Goal: Information Seeking & Learning: Learn about a topic

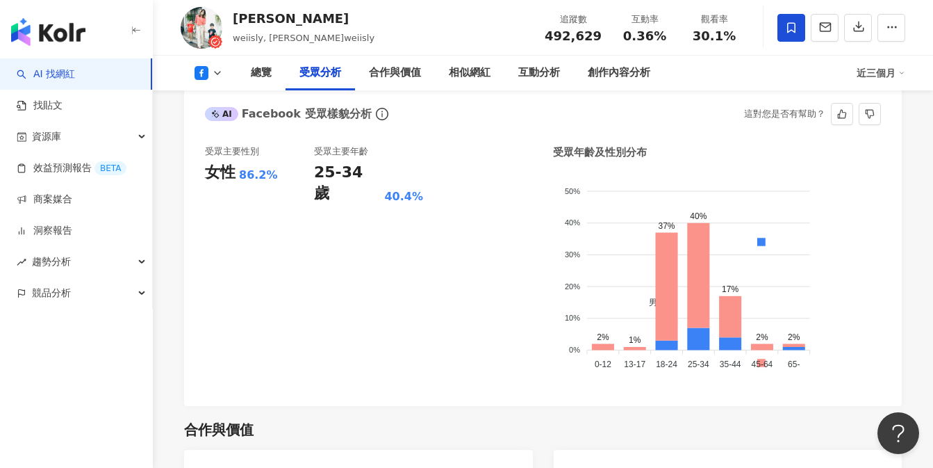
scroll to position [843, 0]
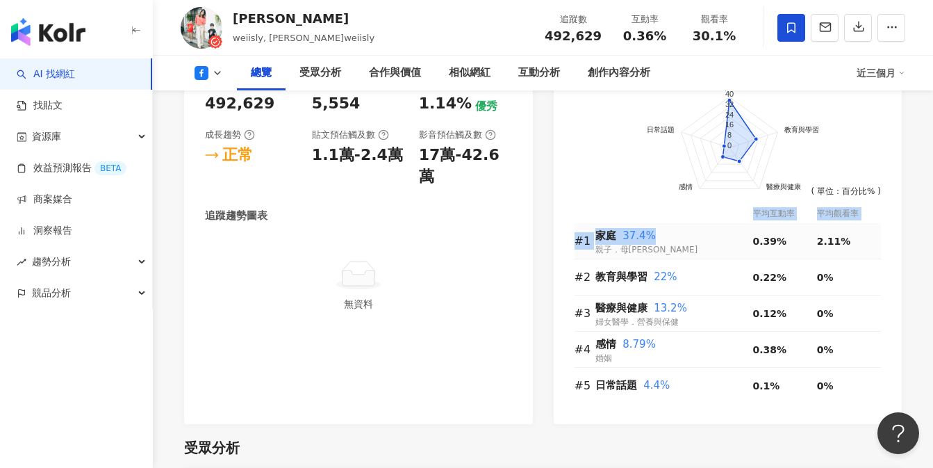
drag, startPoint x: 570, startPoint y: 235, endPoint x: 671, endPoint y: 239, distance: 101.5
click at [678, 239] on div "前往申請試用方案解鎖 ( 立即註冊 ) 家庭 教育與學習 醫療與健康 感情 日常話題 40 32 24 16 8 0 ( 單位：百分比% ) 平均互動率 平均…" at bounding box center [728, 243] width 349 height 361
click at [600, 236] on span "家庭" at bounding box center [605, 235] width 21 height 13
drag, startPoint x: 598, startPoint y: 233, endPoint x: 649, endPoint y: 239, distance: 51.1
click at [649, 239] on div "家庭 37.4%" at bounding box center [674, 236] width 158 height 17
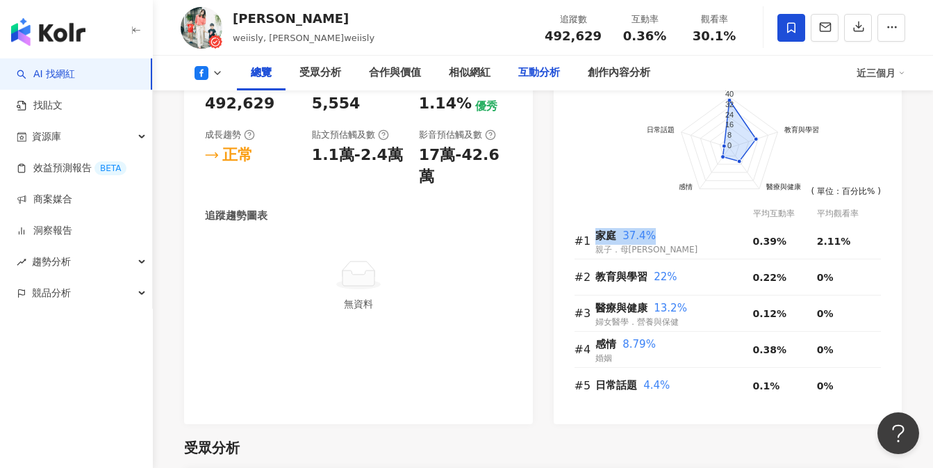
copy div "家庭 37.4%"
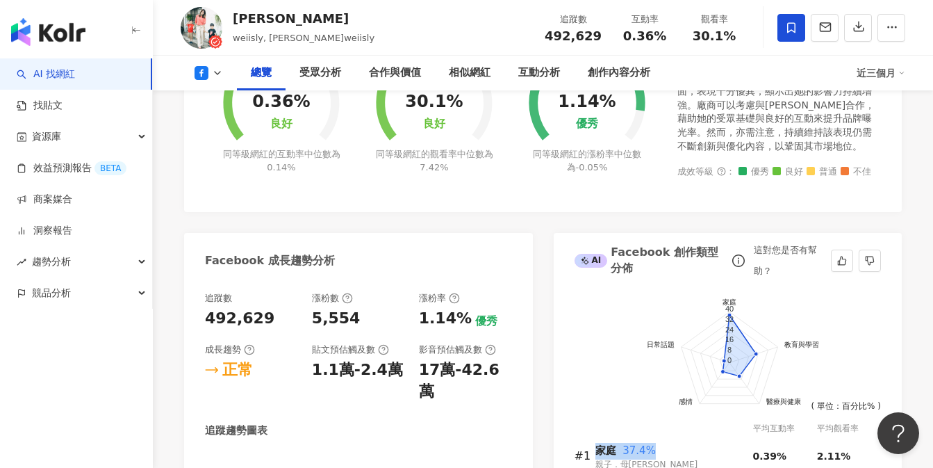
scroll to position [606, 0]
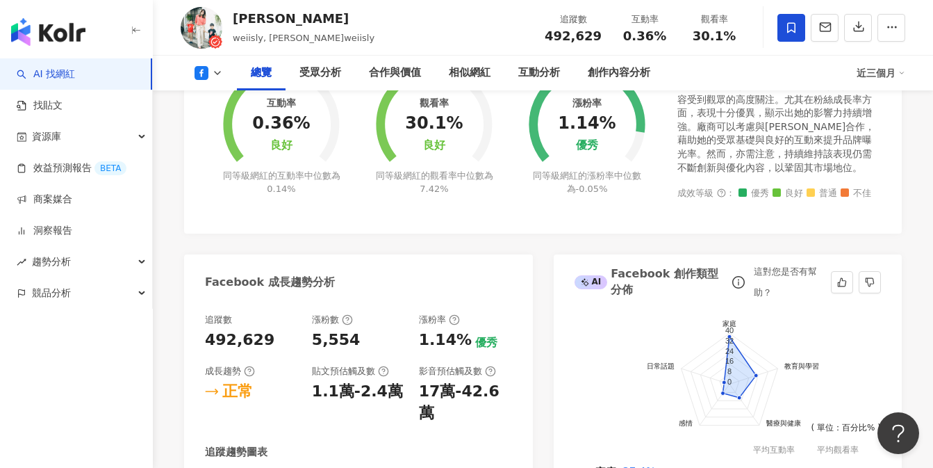
click at [664, 272] on div "AI Facebook 創作類型分佈" at bounding box center [652, 281] width 154 height 31
drag, startPoint x: 611, startPoint y: 270, endPoint x: 647, endPoint y: 274, distance: 36.4
click at [629, 288] on div "AI Facebook 創作類型分佈" at bounding box center [652, 281] width 154 height 31
drag, startPoint x: 669, startPoint y: 271, endPoint x: 716, endPoint y: 297, distance: 53.2
click at [716, 297] on div "AI Facebook 創作類型分佈" at bounding box center [652, 281] width 154 height 31
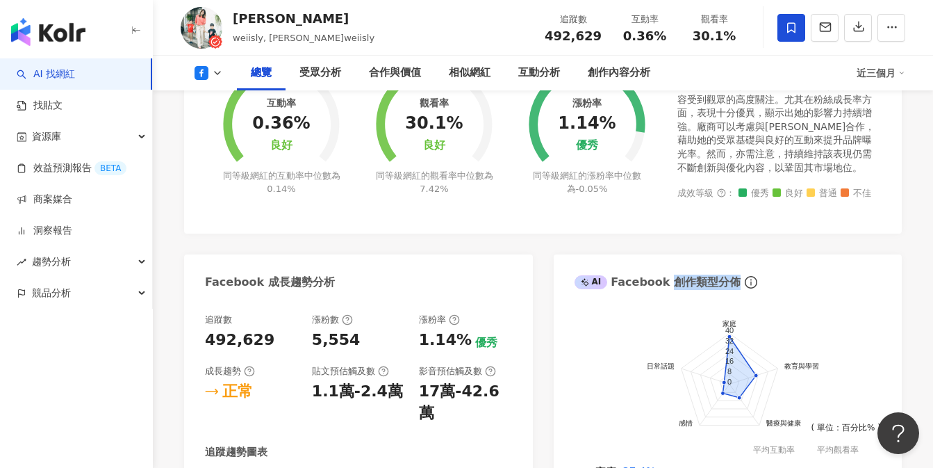
copy div "創作類型分佈"
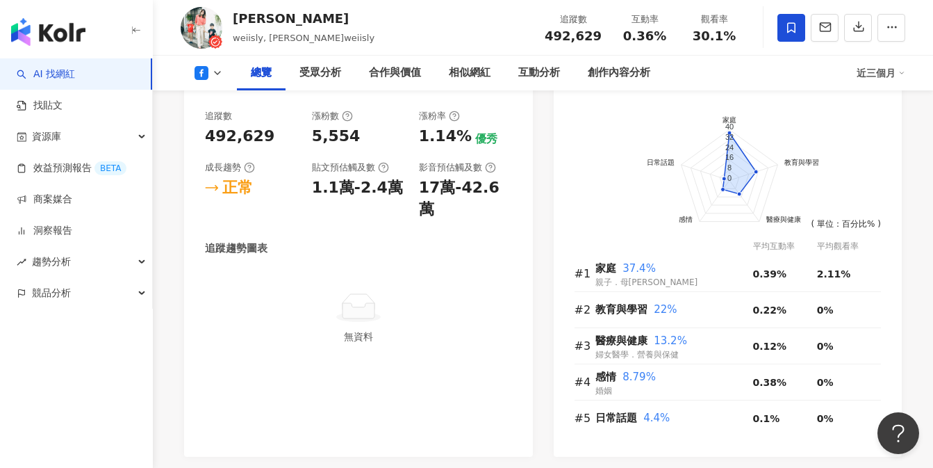
scroll to position [811, 0]
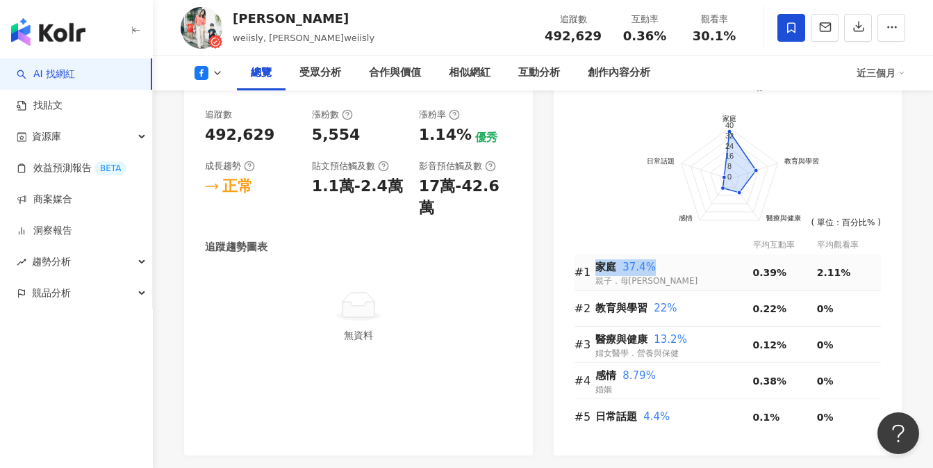
drag, startPoint x: 596, startPoint y: 267, endPoint x: 661, endPoint y: 267, distance: 64.6
click at [661, 267] on tr "#1 家庭 37.4% 親子．母嬰 0.39% 2.11%" at bounding box center [728, 272] width 307 height 36
copy tr "家庭 37.4%"
click at [605, 317] on div "教育與學習 22%" at bounding box center [674, 308] width 158 height 28
drag, startPoint x: 597, startPoint y: 310, endPoint x: 702, endPoint y: 311, distance: 105.6
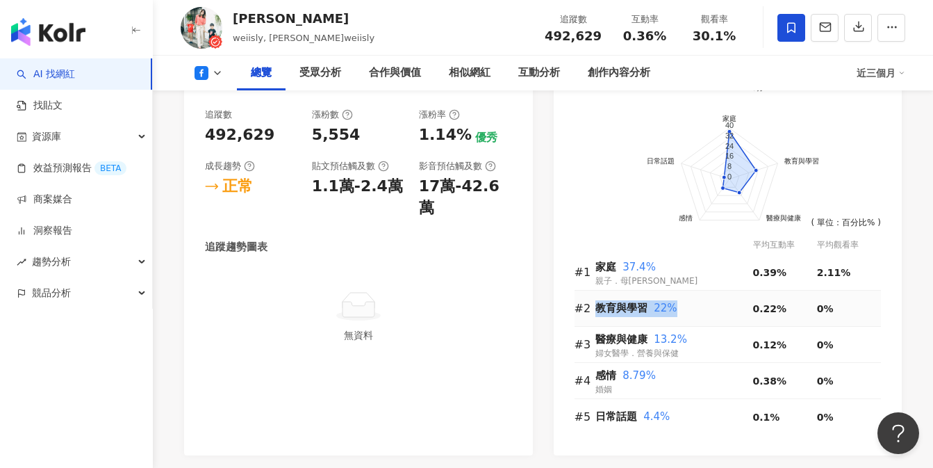
click at [702, 311] on div "教育與學習 22%" at bounding box center [674, 308] width 158 height 17
copy div "教育與學習 22%"
click at [626, 349] on span "婦女醫學．營養與保健" at bounding box center [636, 353] width 83 height 10
drag, startPoint x: 597, startPoint y: 338, endPoint x: 681, endPoint y: 338, distance: 83.4
click at [681, 338] on div "醫療與健康 13.2%" at bounding box center [674, 339] width 158 height 17
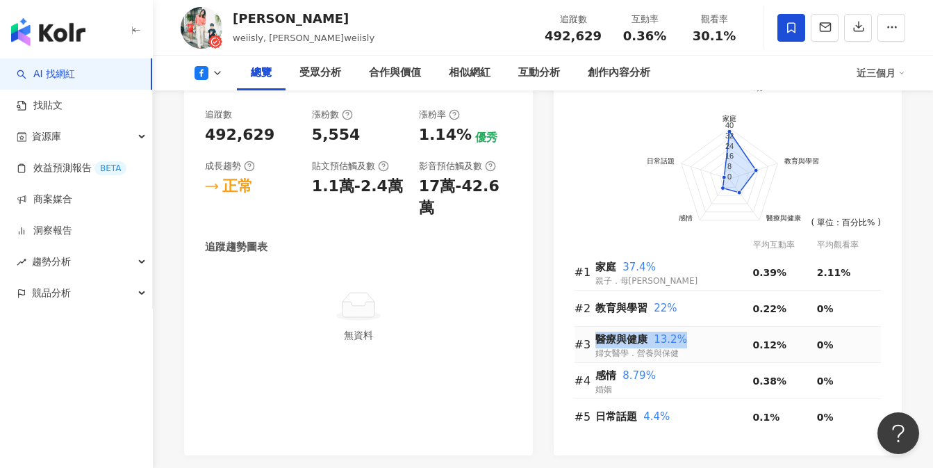
copy div "醫療與健康 13.2%"
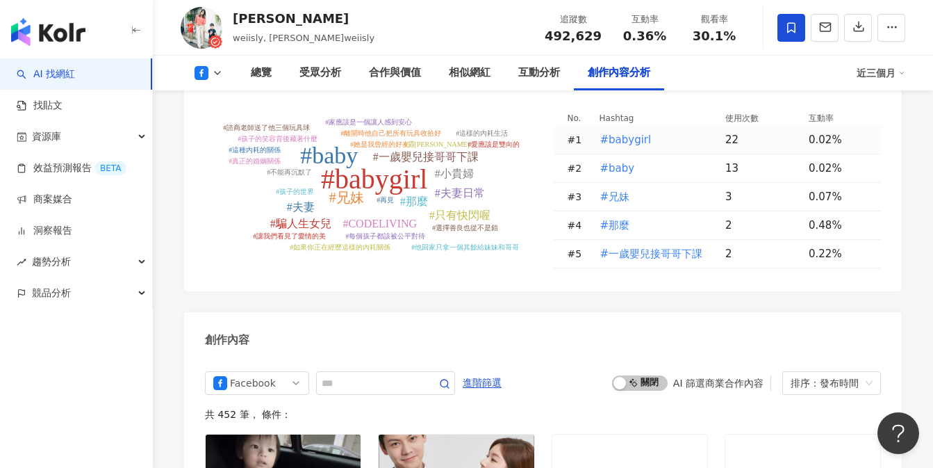
scroll to position [3121, 0]
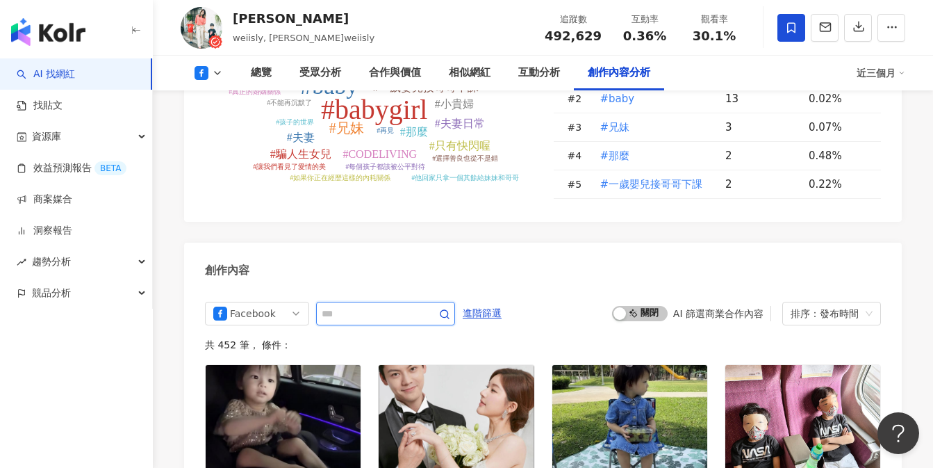
click at [329, 305] on input "text" at bounding box center [370, 313] width 97 height 17
type input "*"
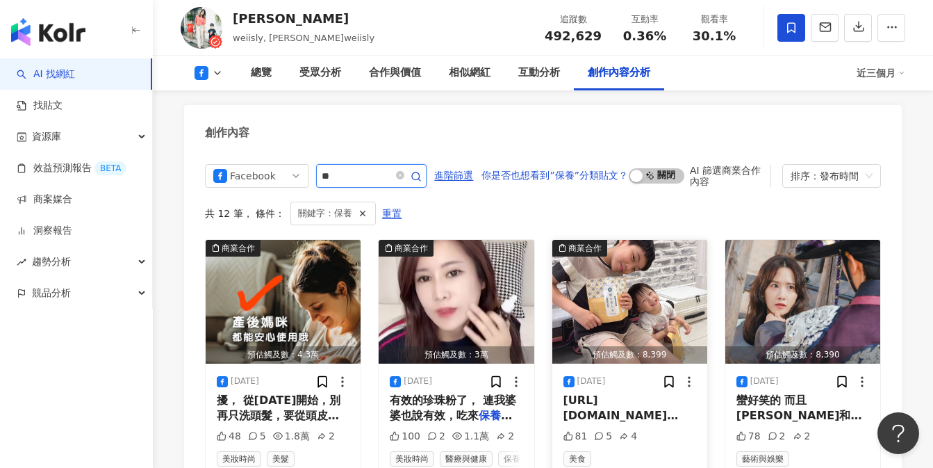
scroll to position [3276, 0]
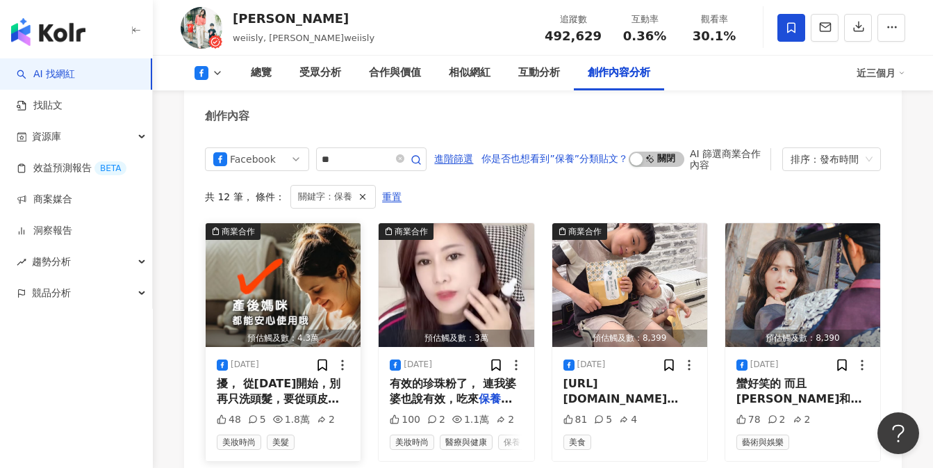
click at [286, 377] on span "擾， 從[DATE]開始，別再只洗頭髮，要從頭皮" at bounding box center [279, 391] width 124 height 28
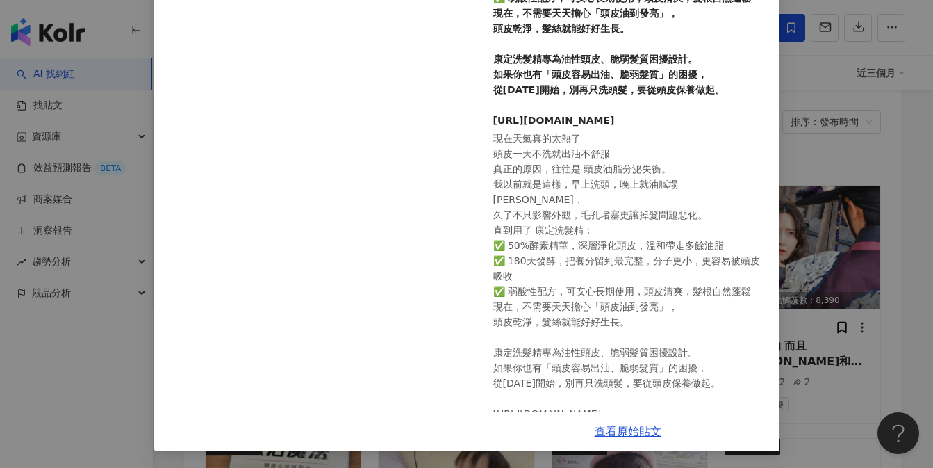
scroll to position [3520, 0]
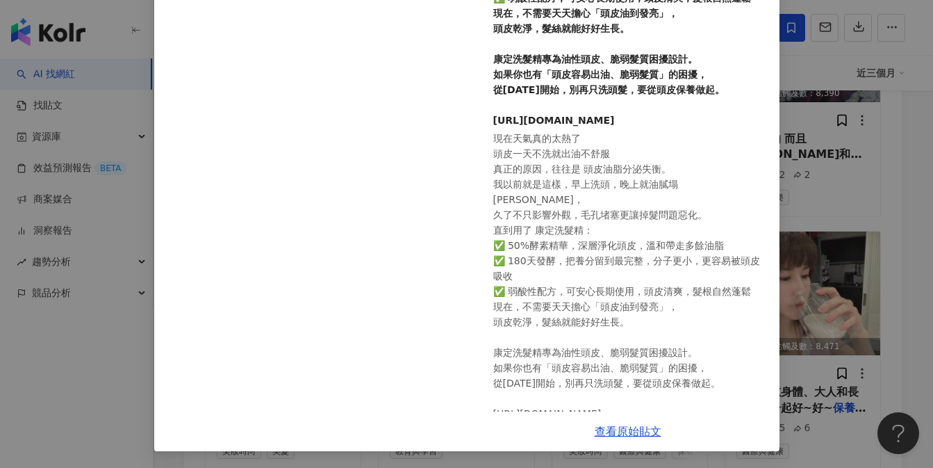
click at [604, 439] on div "查看原始貼文" at bounding box center [628, 431] width 303 height 40
click at [620, 431] on link "查看原始貼文" at bounding box center [628, 430] width 67 height 13
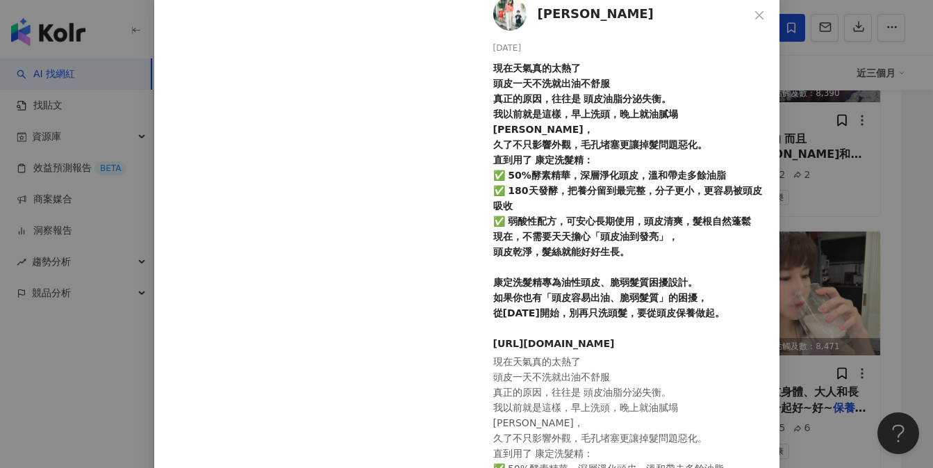
scroll to position [0, 0]
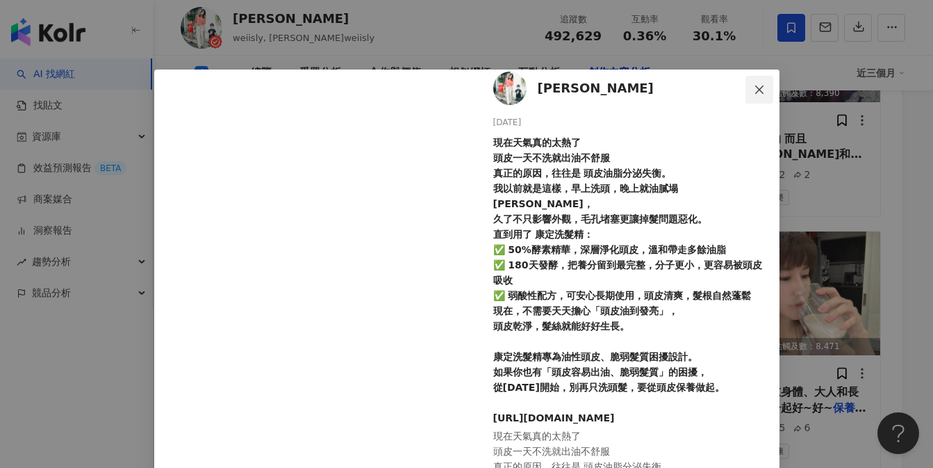
click at [755, 85] on icon "close" at bounding box center [759, 89] width 11 height 11
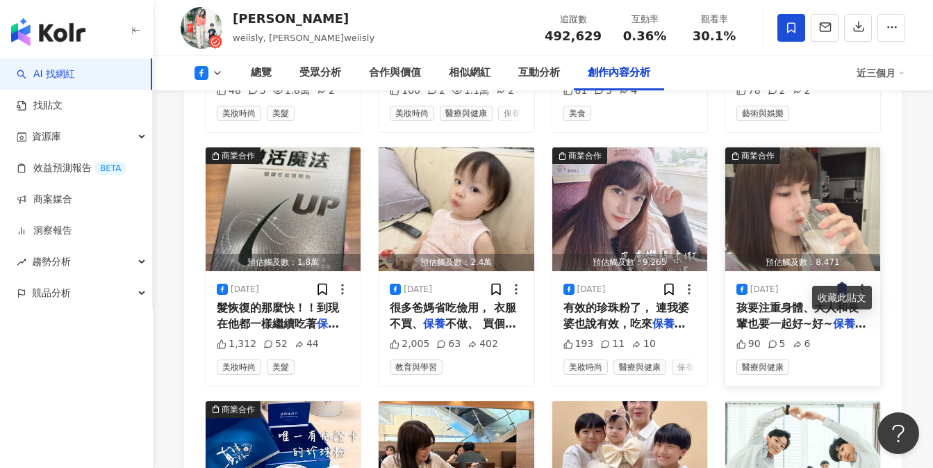
scroll to position [3562, 0]
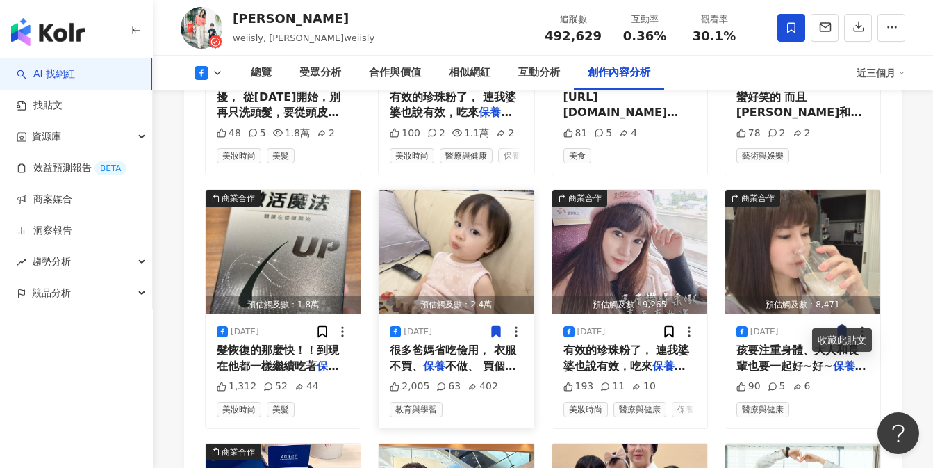
click at [440, 343] on span "很多爸媽省吃儉用， 衣服不買、" at bounding box center [453, 357] width 126 height 28
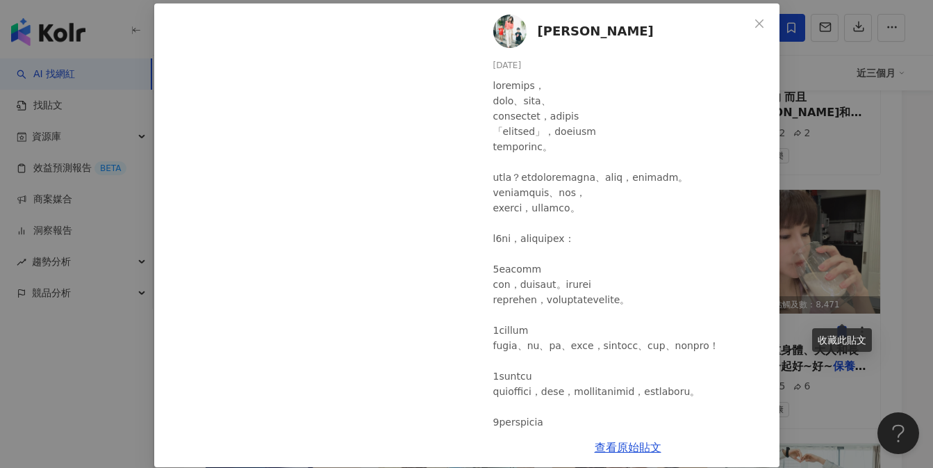
scroll to position [82, 0]
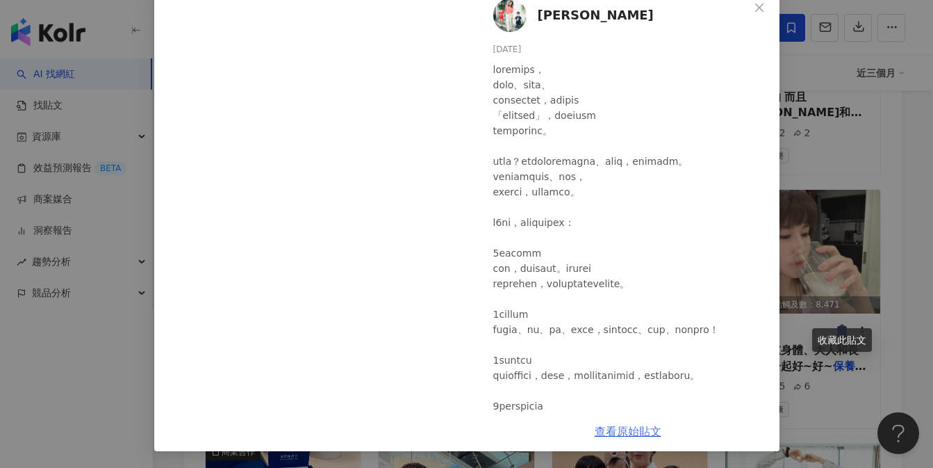
click at [627, 429] on link "查看原始貼文" at bounding box center [628, 430] width 67 height 13
click at [754, 3] on icon "close" at bounding box center [759, 7] width 11 height 11
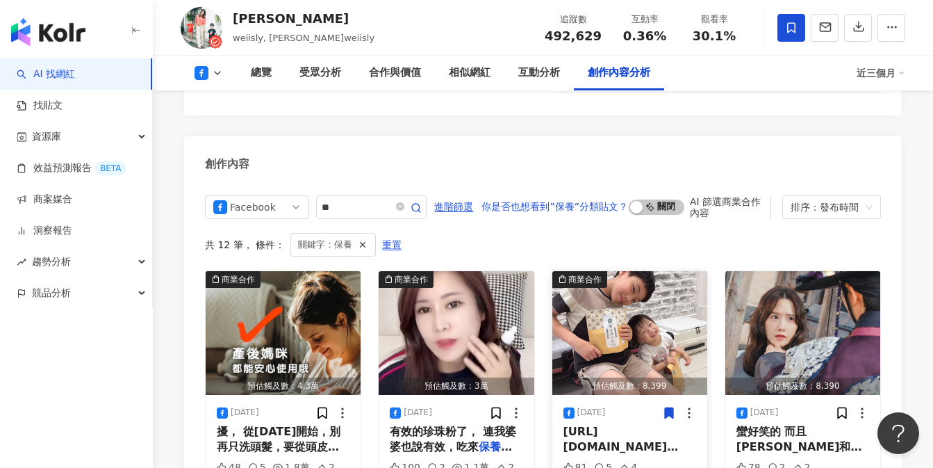
scroll to position [3263, 0]
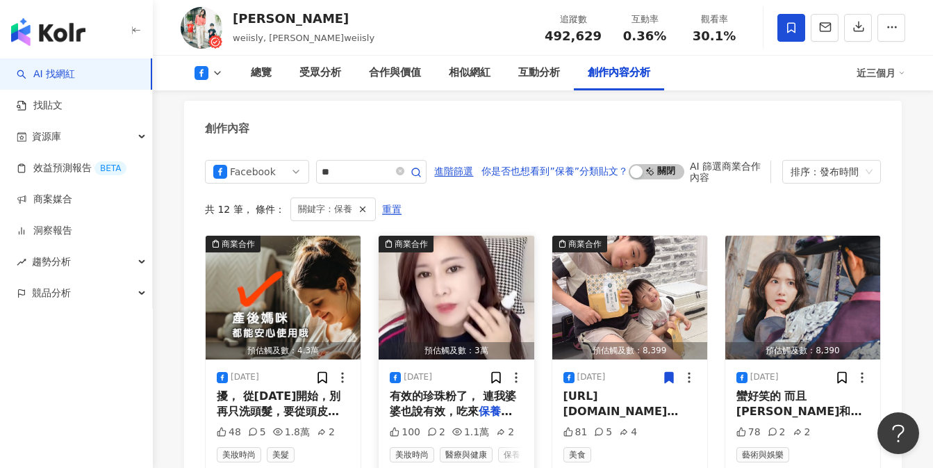
click at [470, 388] on div "有效的珍珠粉了， 連我婆婆也說有效，吃來 保養 吃了 六瓶！ 皮膚 保養 真的很重要，我" at bounding box center [456, 403] width 133 height 31
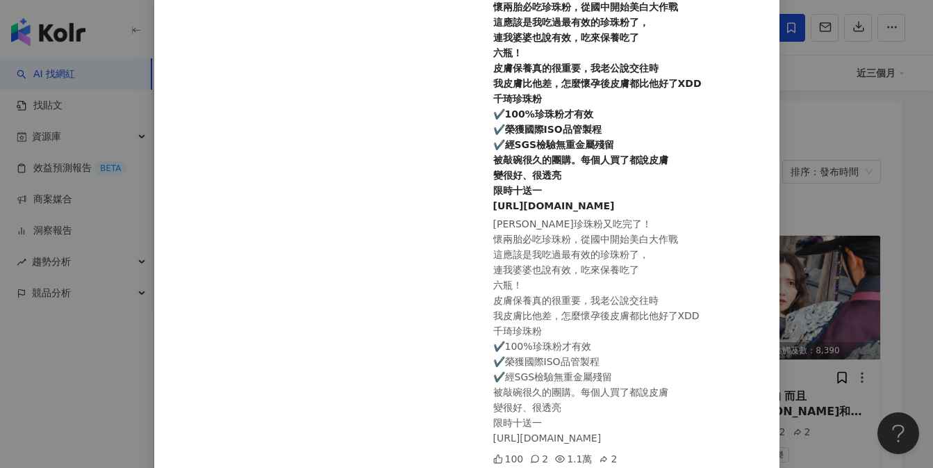
scroll to position [297, 0]
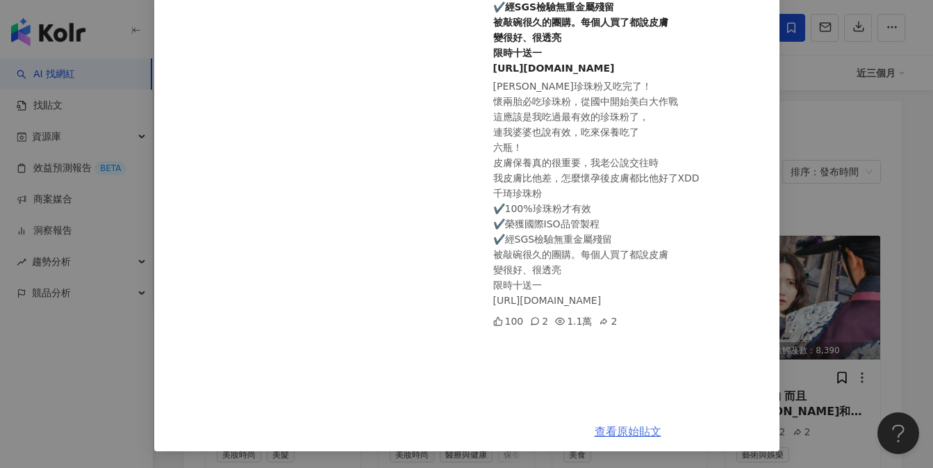
click at [615, 428] on link "查看原始貼文" at bounding box center [628, 430] width 67 height 13
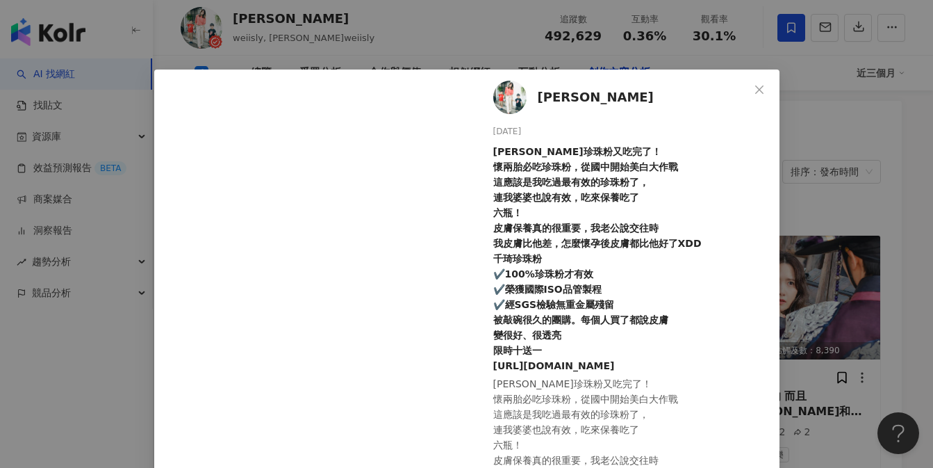
click at [756, 84] on button "Close" at bounding box center [759, 90] width 28 height 28
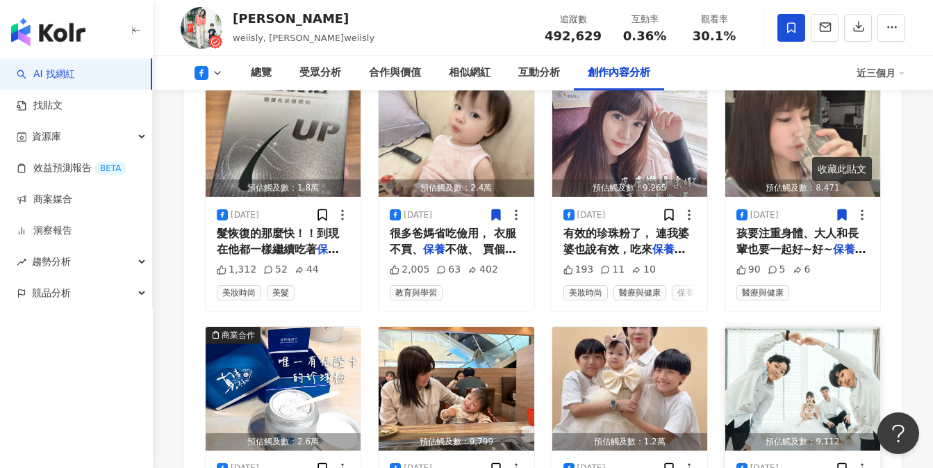
scroll to position [3806, 0]
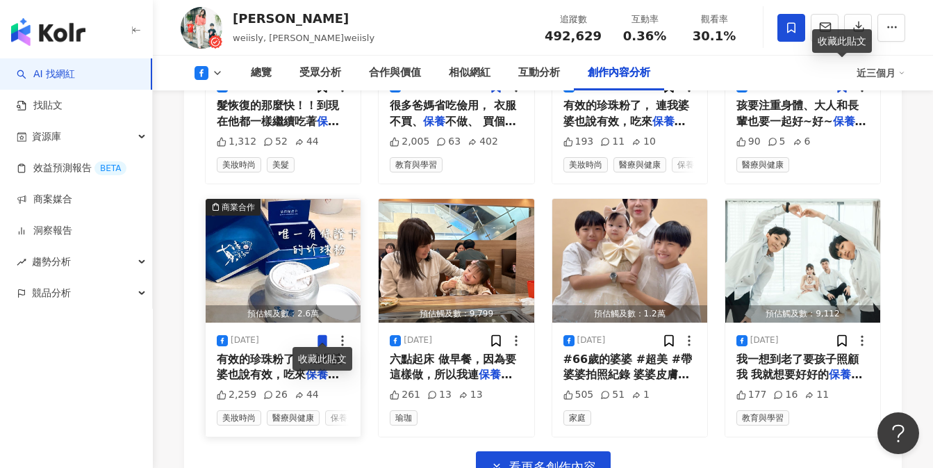
click at [244, 353] on span "有效的珍珠粉了， 連我婆婆也說有效，吃來" at bounding box center [280, 366] width 126 height 28
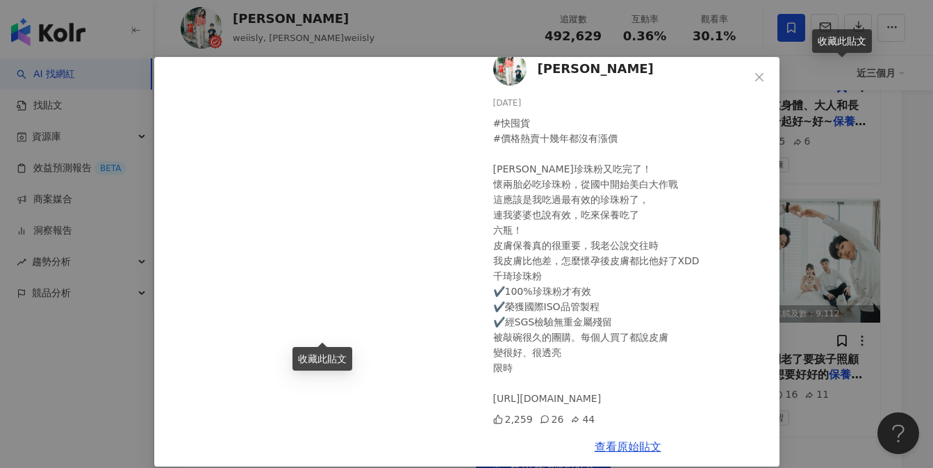
scroll to position [28, 0]
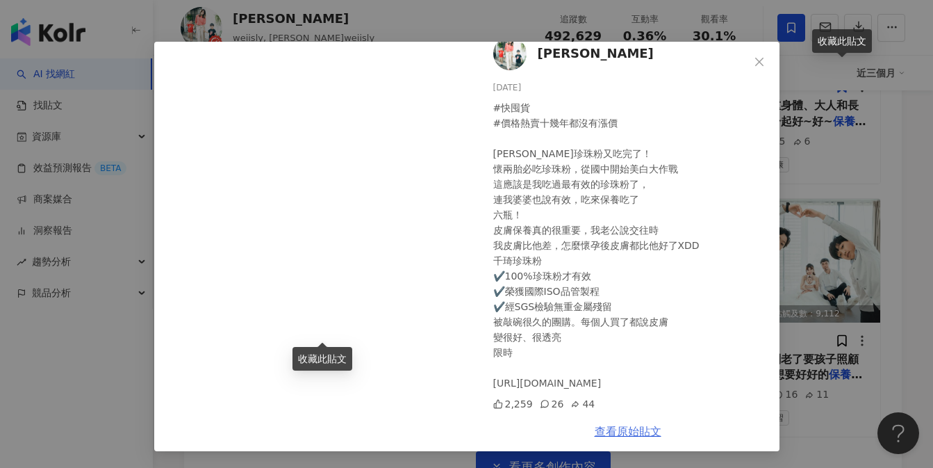
click at [627, 433] on link "查看原始貼文" at bounding box center [628, 430] width 67 height 13
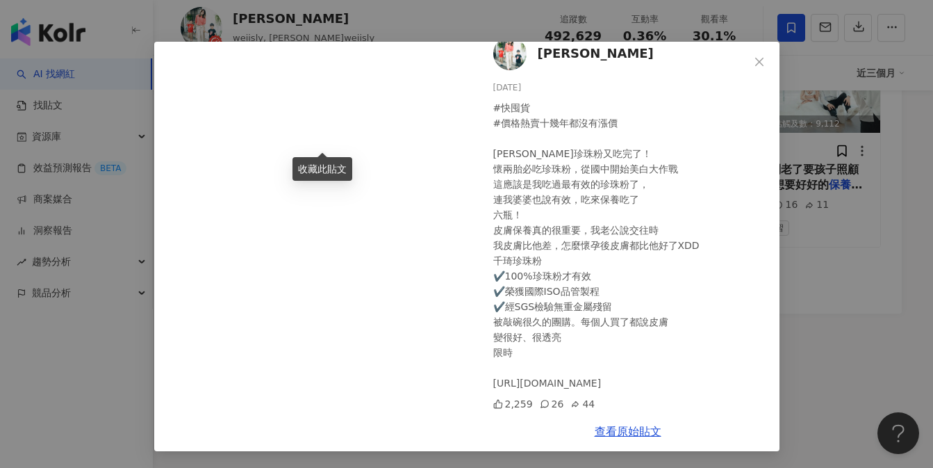
scroll to position [31, 0]
click at [621, 429] on link "查看原始貼文" at bounding box center [628, 430] width 67 height 13
click at [754, 59] on icon "close" at bounding box center [759, 61] width 11 height 11
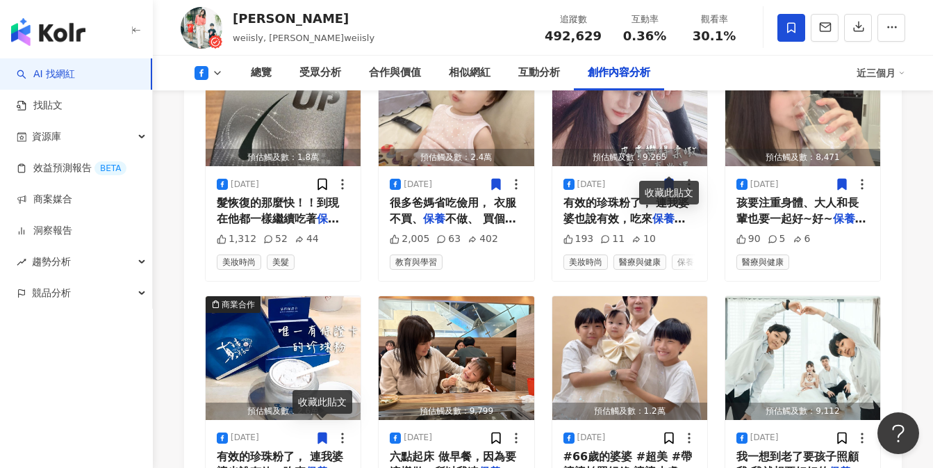
scroll to position [3709, 0]
click at [279, 196] on span "髮恢復的那麼快！！到現在他都一樣繼續吃著" at bounding box center [278, 210] width 122 height 28
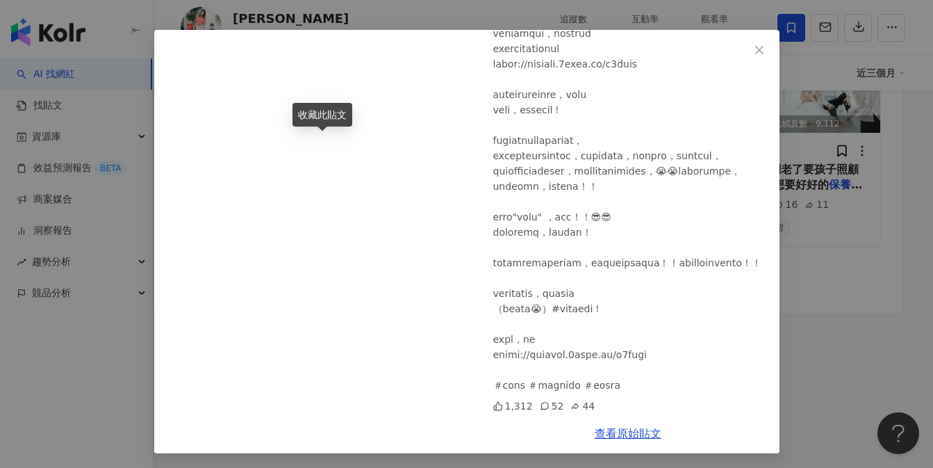
scroll to position [42, 0]
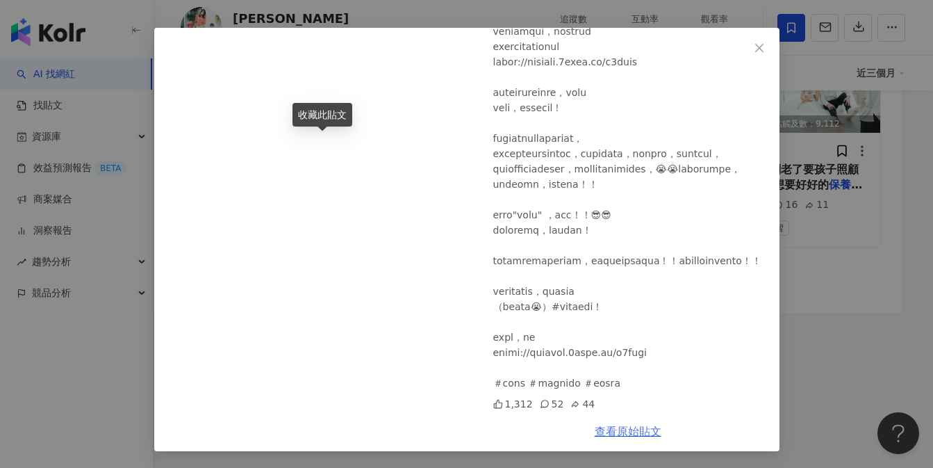
click at [618, 429] on link "查看原始貼文" at bounding box center [628, 430] width 67 height 13
click at [754, 47] on icon "close" at bounding box center [759, 47] width 11 height 11
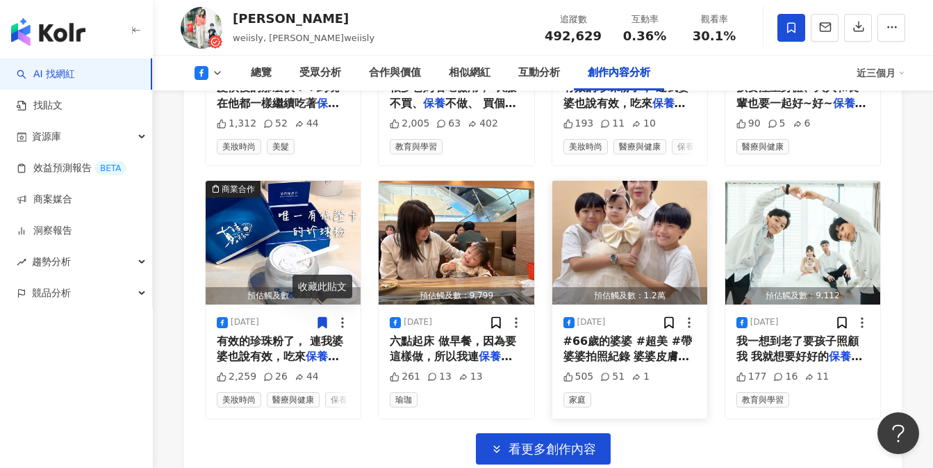
scroll to position [3559, 0]
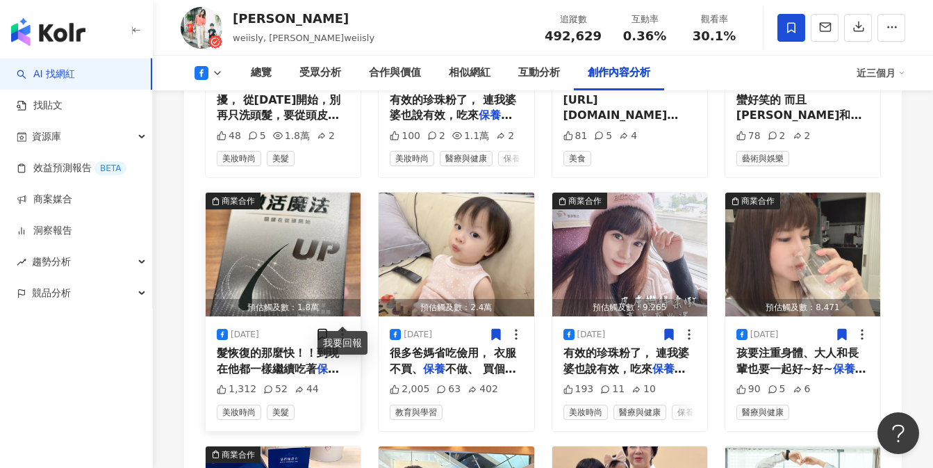
click at [346, 327] on icon at bounding box center [343, 334] width 14 height 14
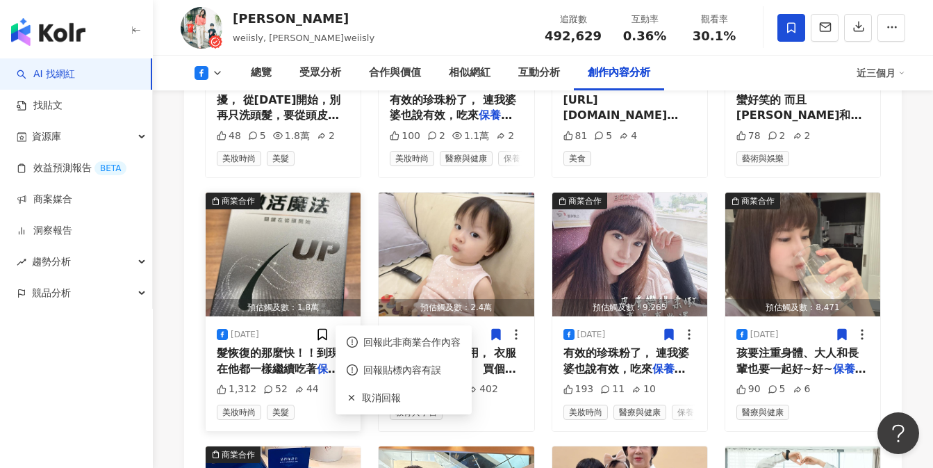
click at [313, 250] on img "button" at bounding box center [283, 254] width 155 height 124
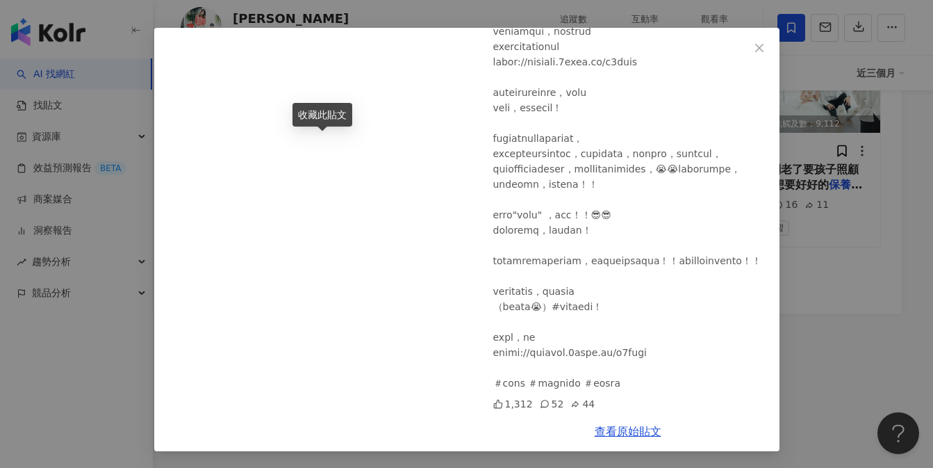
scroll to position [3997, 0]
click at [602, 437] on div "查看原始貼文" at bounding box center [628, 431] width 303 height 40
click at [603, 433] on link "查看原始貼文" at bounding box center [628, 430] width 67 height 13
click at [752, 39] on button "Close" at bounding box center [759, 48] width 28 height 28
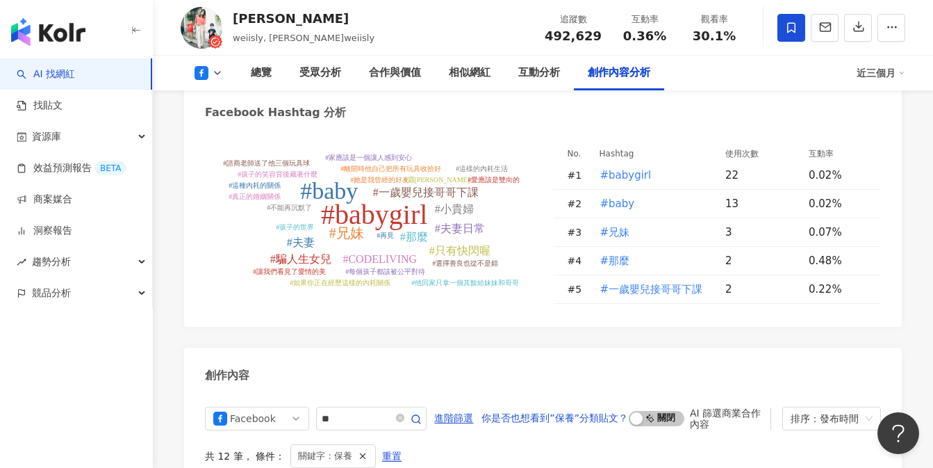
scroll to position [3044, 0]
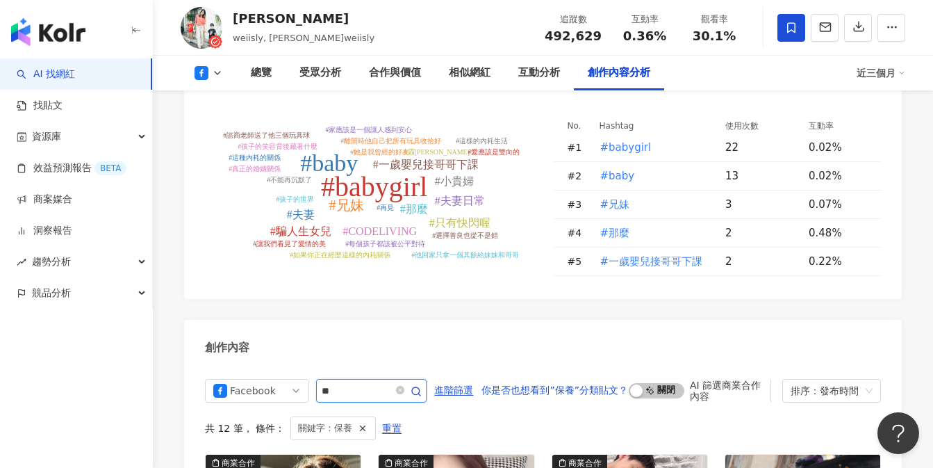
drag, startPoint x: 351, startPoint y: 359, endPoint x: 267, endPoint y: 340, distance: 85.6
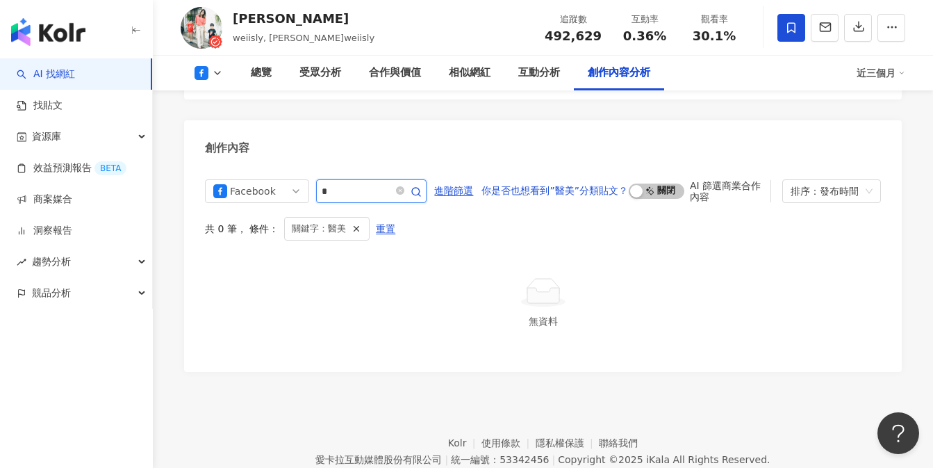
type input "*"
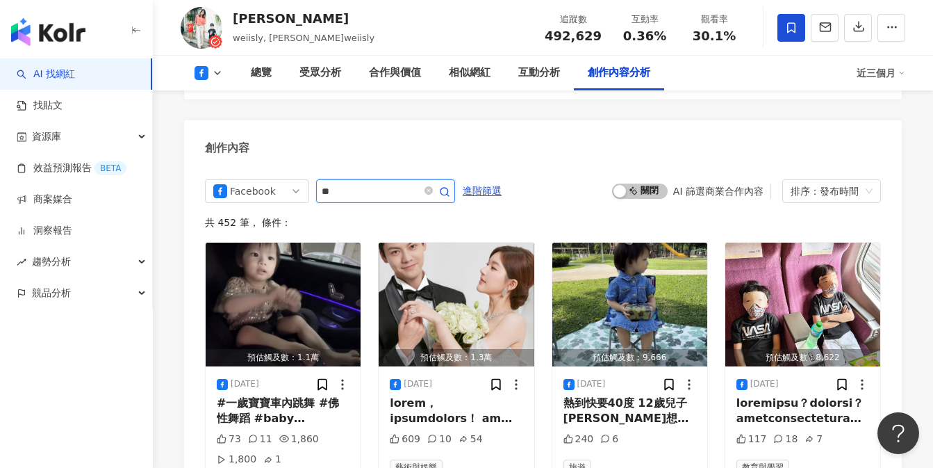
type input "*"
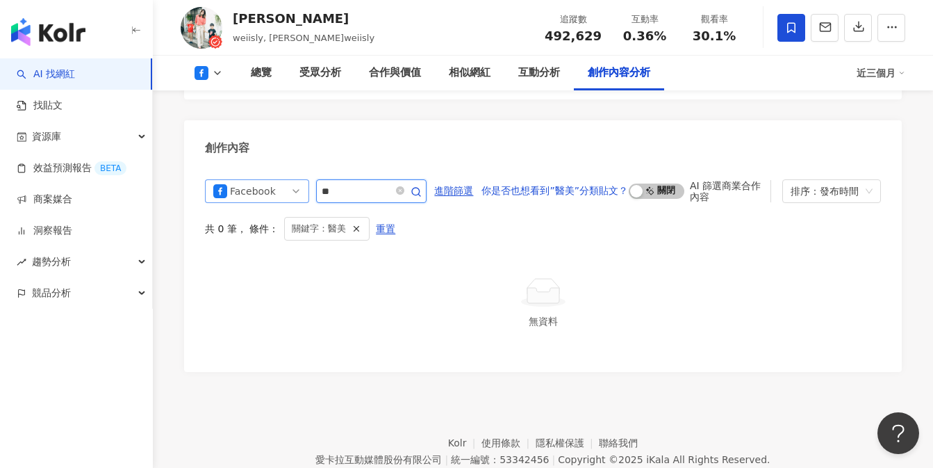
click at [295, 180] on span "Facebook" at bounding box center [257, 191] width 88 height 22
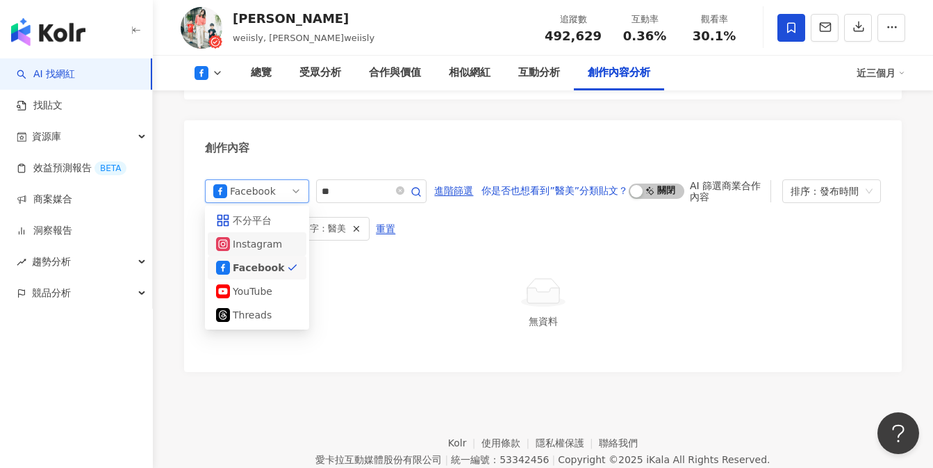
click at [272, 236] on div "Instagram" at bounding box center [255, 243] width 45 height 15
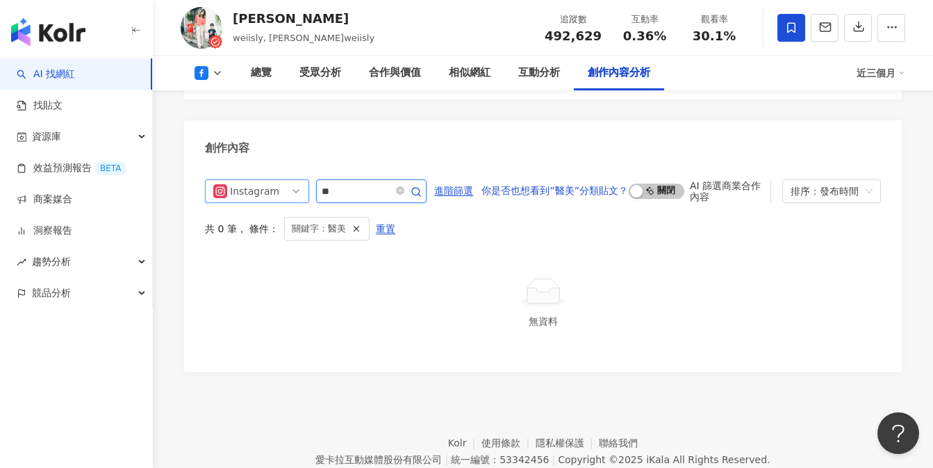
click at [358, 183] on input "**" at bounding box center [356, 191] width 69 height 17
type input "*"
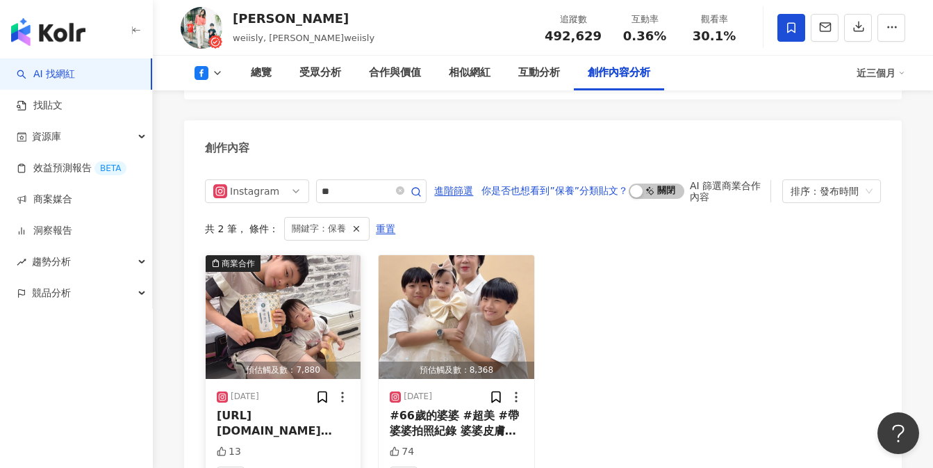
click at [293, 408] on span "[URL][DOMAIN_NAME][PERSON_NAME]" at bounding box center [274, 430] width 115 height 44
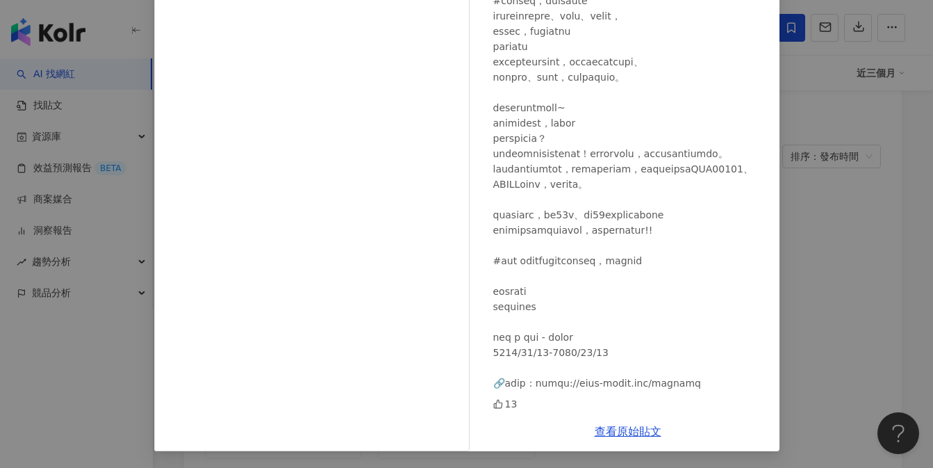
scroll to position [3279, 0]
click at [616, 438] on div "查看原始貼文" at bounding box center [628, 431] width 303 height 40
click at [606, 432] on link "查看原始貼文" at bounding box center [628, 430] width 67 height 13
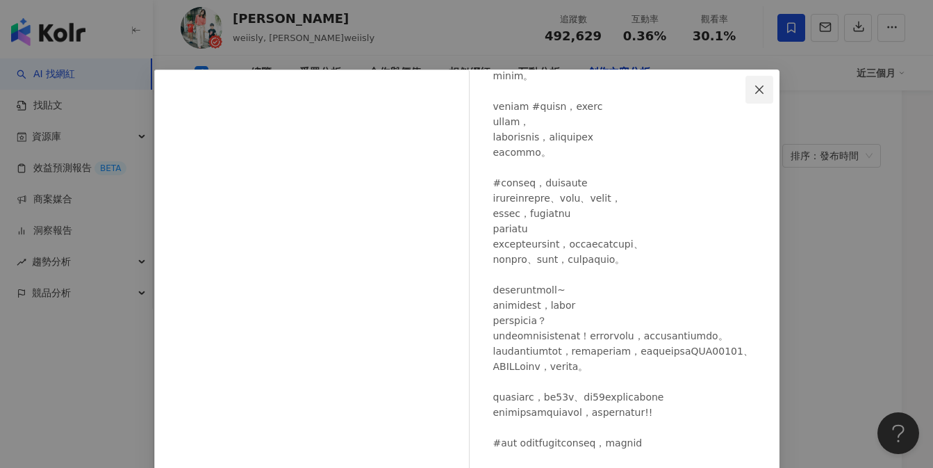
click at [746, 83] on button "Close" at bounding box center [759, 90] width 28 height 28
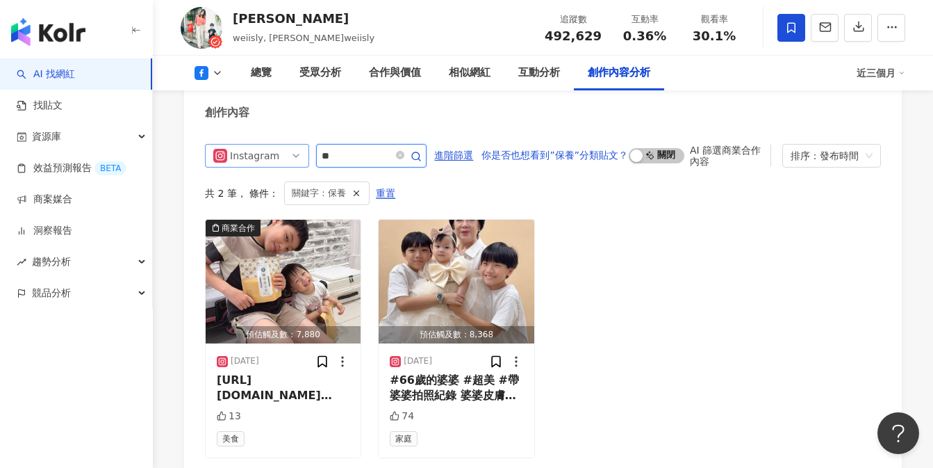
drag, startPoint x: 349, startPoint y: 128, endPoint x: 225, endPoint y: 121, distance: 123.9
click at [224, 144] on div "Instagram all ig fb 不分平台 Instagram Facebook YouTube Threads **" at bounding box center [316, 156] width 222 height 24
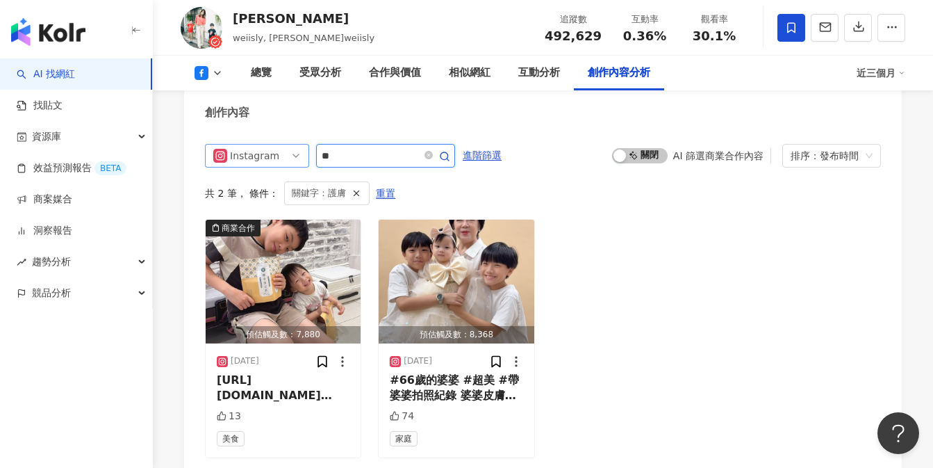
scroll to position [3244, 0]
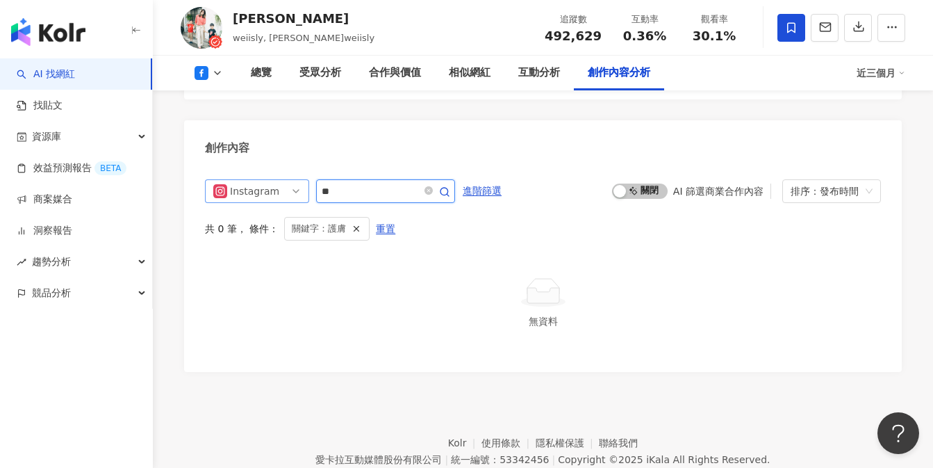
drag, startPoint x: 363, startPoint y: 163, endPoint x: 233, endPoint y: 158, distance: 129.3
click at [233, 179] on div "Instagram all ig fb 不分平台 Instagram Facebook YouTube Threads **" at bounding box center [330, 191] width 250 height 24
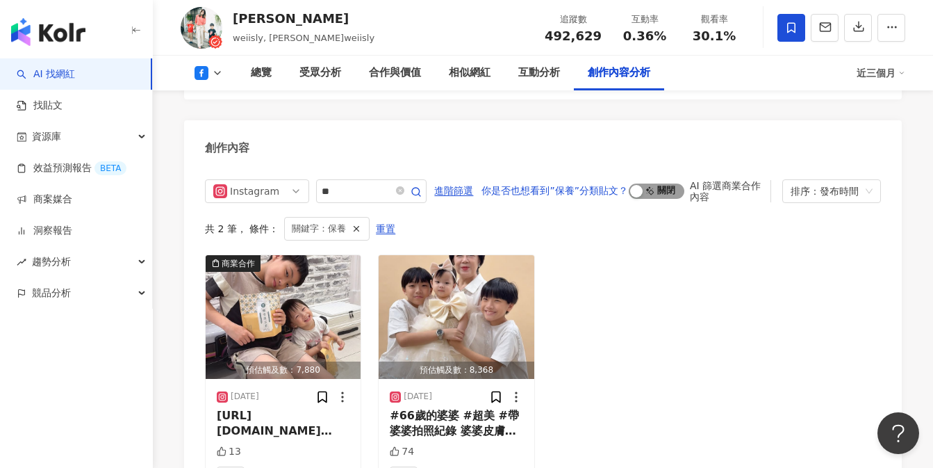
click at [650, 183] on span "啟動 關閉" at bounding box center [657, 190] width 56 height 15
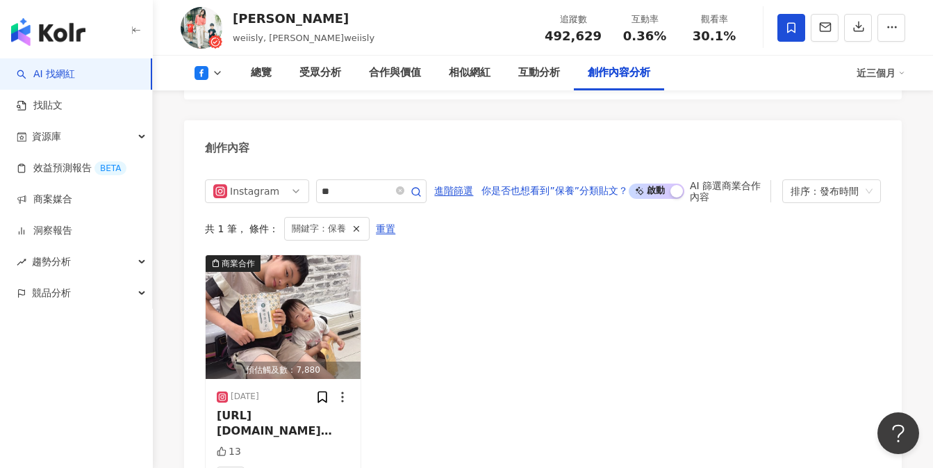
click at [657, 183] on span "啟動 關閉" at bounding box center [657, 190] width 56 height 15
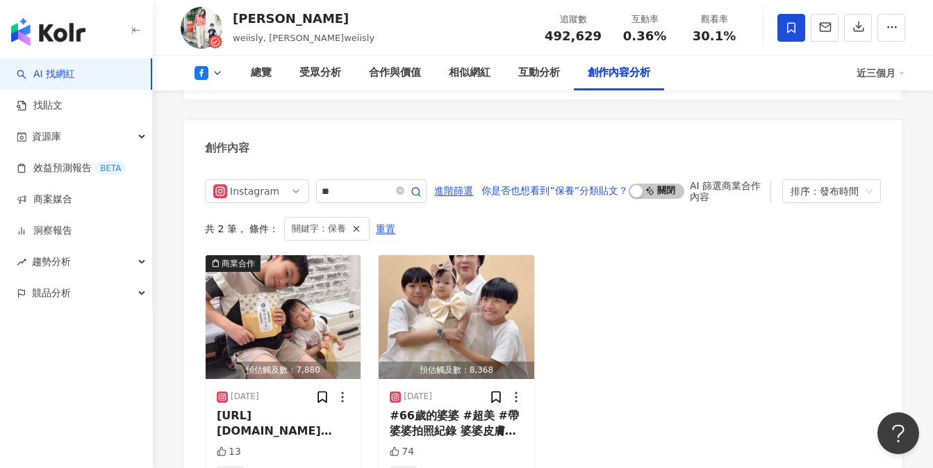
click at [323, 221] on span "關鍵字：保養" at bounding box center [319, 228] width 54 height 15
click at [343, 183] on input "**" at bounding box center [356, 191] width 69 height 17
type input "*"
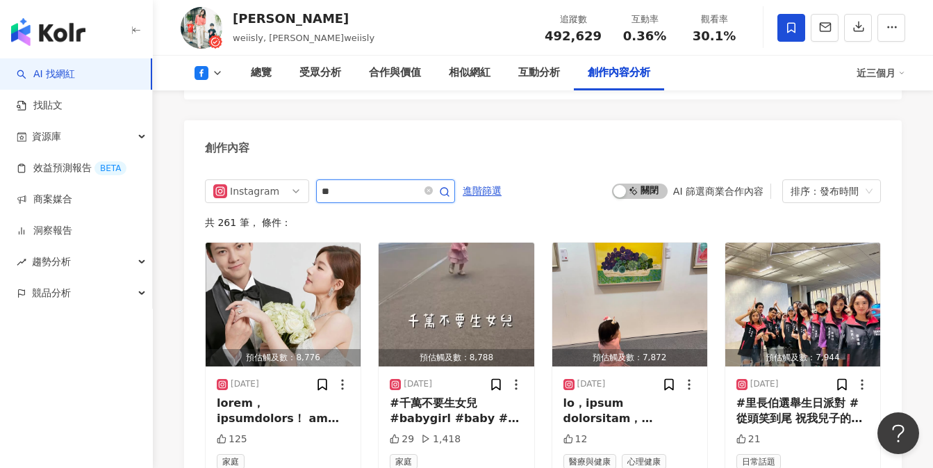
type input "*"
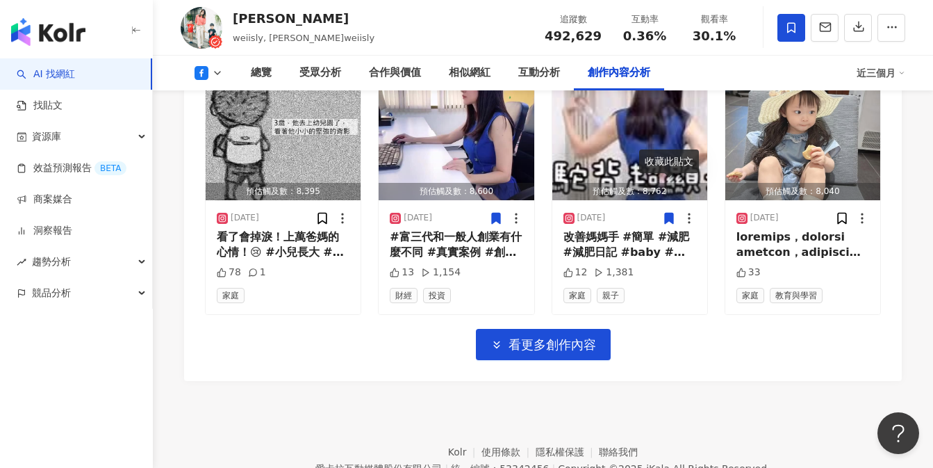
scroll to position [3954, 0]
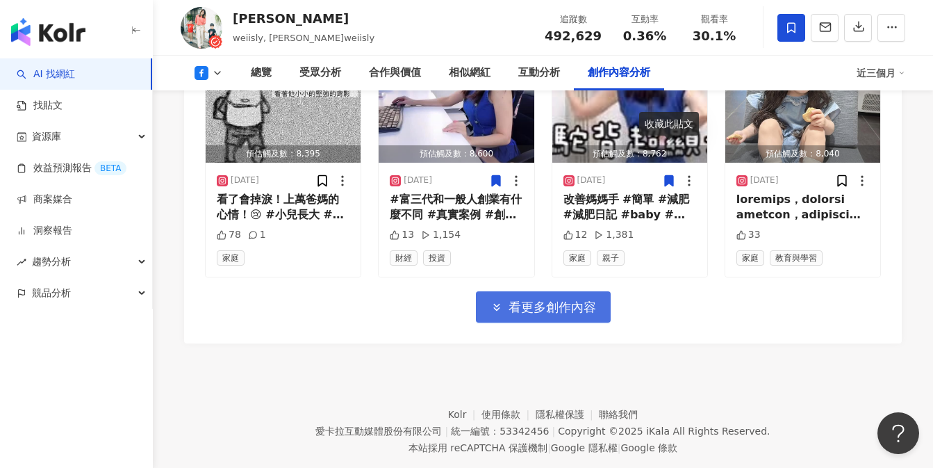
click at [570, 299] on span "看更多創作內容" at bounding box center [553, 306] width 88 height 15
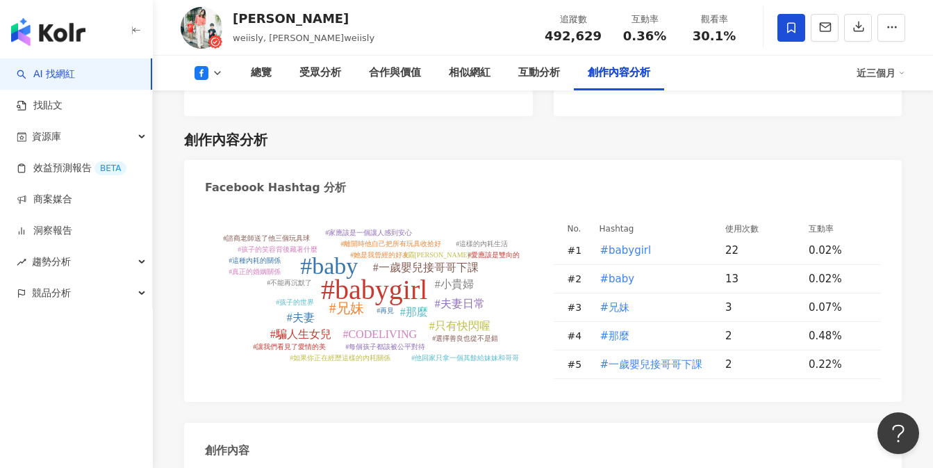
scroll to position [3130, 0]
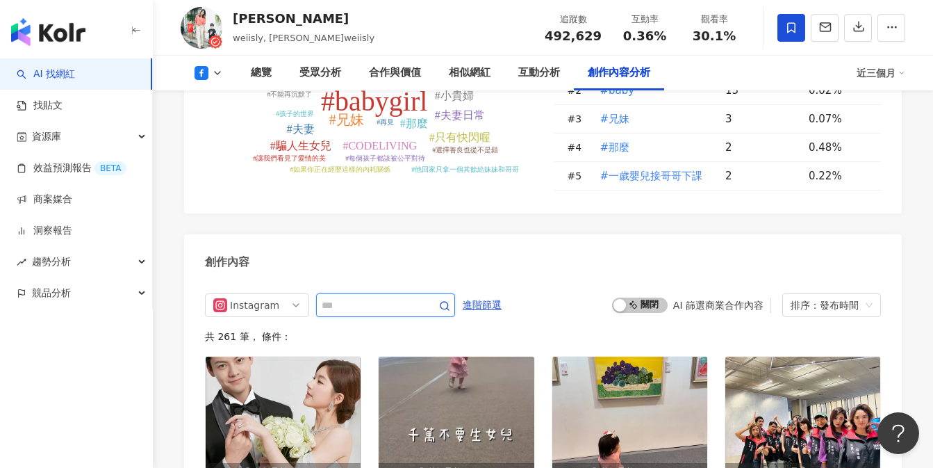
click at [356, 297] on input "text" at bounding box center [370, 305] width 97 height 17
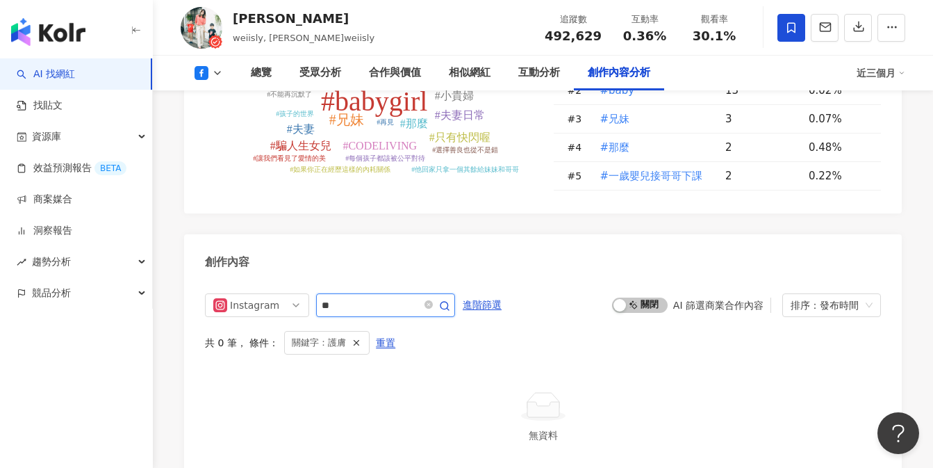
scroll to position [3244, 0]
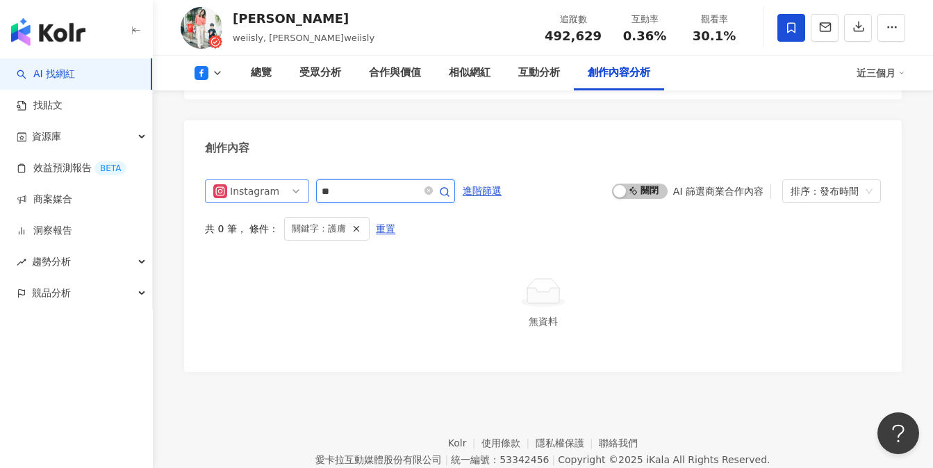
drag, startPoint x: 357, startPoint y: 164, endPoint x: 232, endPoint y: 151, distance: 125.7
click at [232, 179] on div "Instagram all ig fb 不分平台 Instagram Facebook YouTube Threads **" at bounding box center [330, 191] width 250 height 24
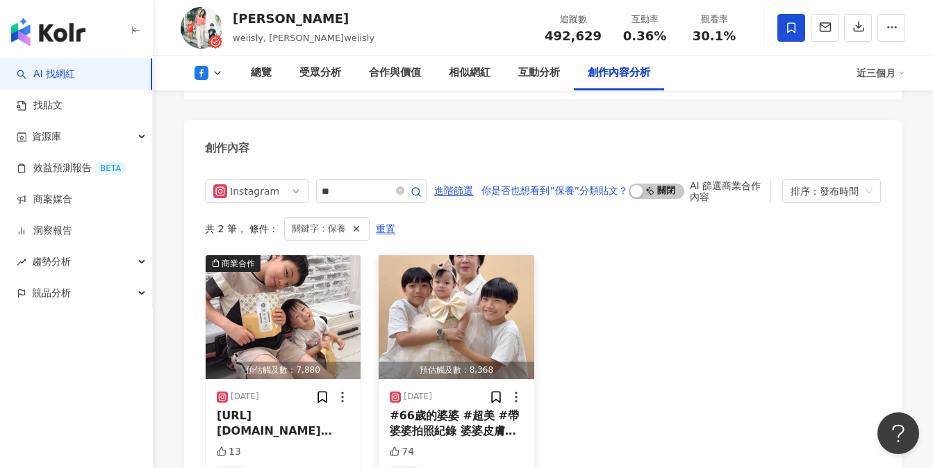
click at [451, 408] on span "#66歲的婆婆 #超美 #帶婆婆拍照紀錄 婆婆皮膚" at bounding box center [454, 422] width 129 height 28
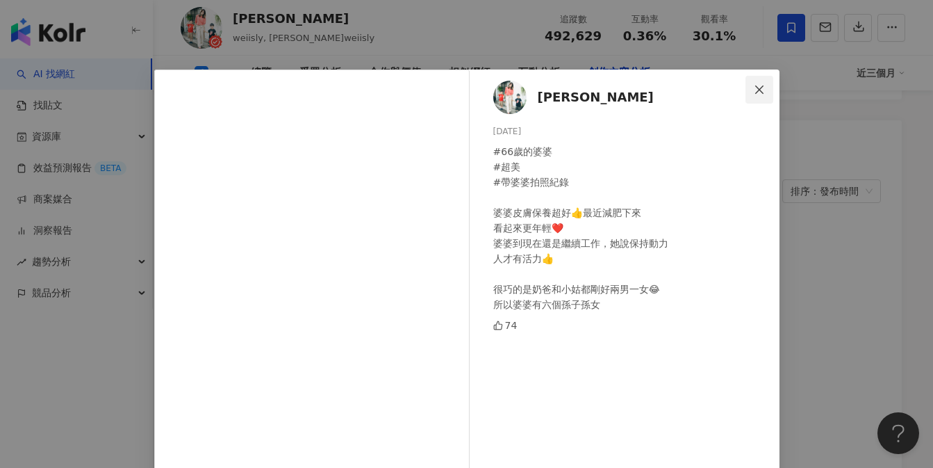
click at [755, 86] on icon "close" at bounding box center [759, 89] width 8 height 8
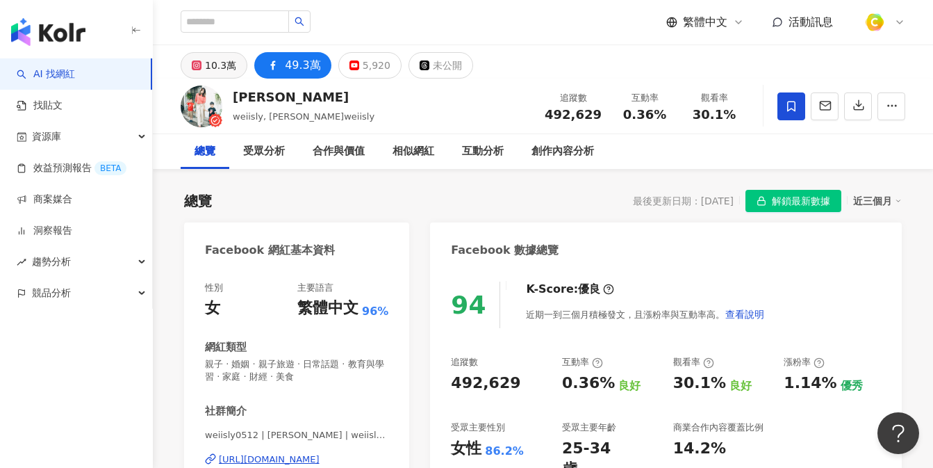
click at [201, 65] on icon at bounding box center [197, 65] width 10 height 10
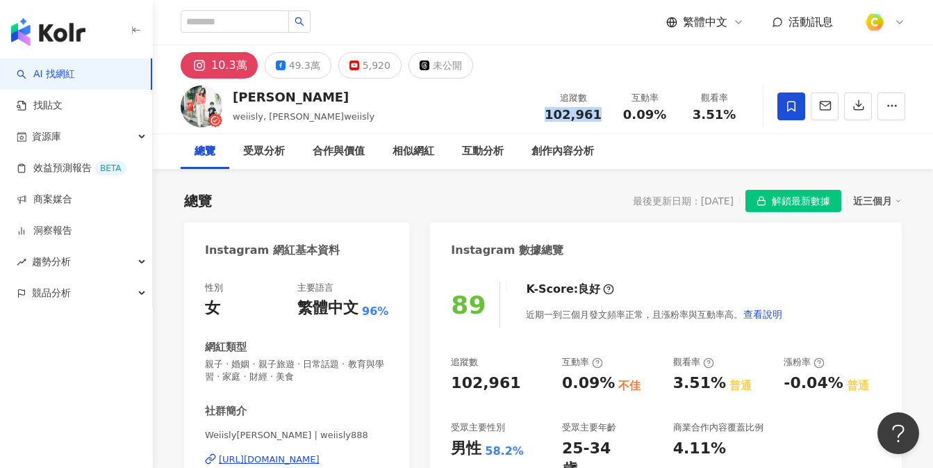
drag, startPoint x: 547, startPoint y: 110, endPoint x: 607, endPoint y: 114, distance: 59.9
click at [607, 114] on div "追蹤數 102,961" at bounding box center [573, 106] width 74 height 30
copy span "102,961"
drag, startPoint x: 625, startPoint y: 114, endPoint x: 665, endPoint y: 108, distance: 40.7
click at [665, 108] on div "0.09%" at bounding box center [644, 115] width 53 height 14
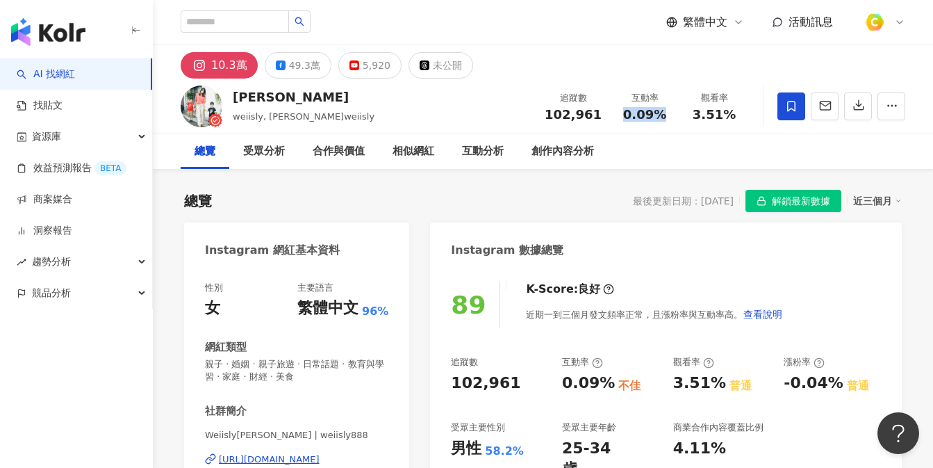
copy span "0.09%"
click at [686, 114] on div "觀看率 3.51%" at bounding box center [713, 106] width 69 height 30
drag, startPoint x: 697, startPoint y: 113, endPoint x: 741, endPoint y: 113, distance: 44.5
click at [741, 113] on div "觀看率 3.51%" at bounding box center [713, 106] width 69 height 30
copy span "3.51%"
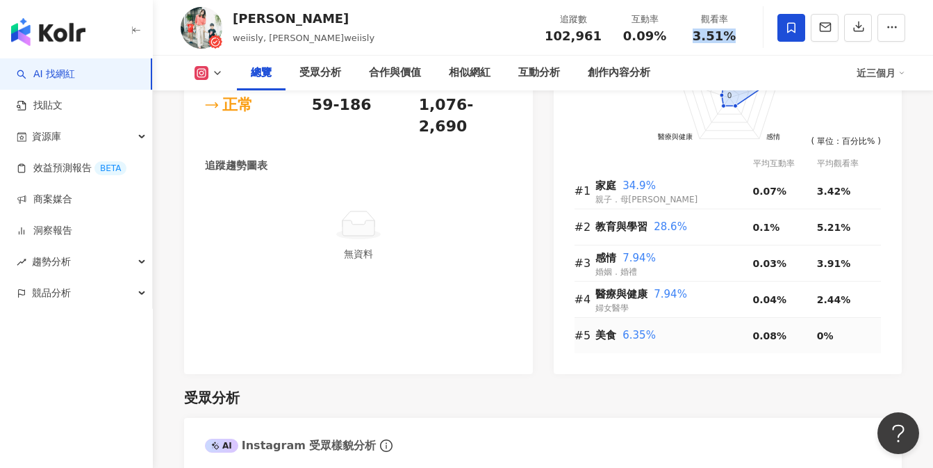
scroll to position [844, 0]
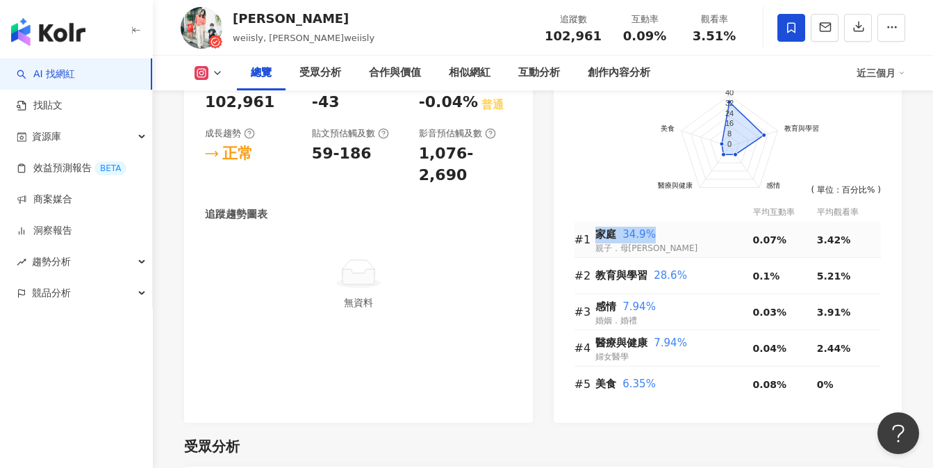
drag, startPoint x: 597, startPoint y: 232, endPoint x: 660, endPoint y: 232, distance: 63.2
click at [660, 232] on div "家庭 34.9%" at bounding box center [674, 234] width 158 height 17
copy div "家庭 34.9%"
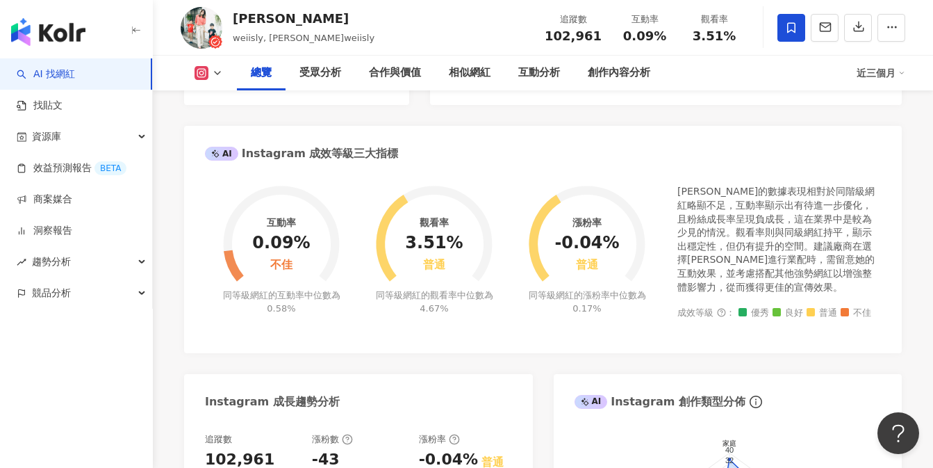
scroll to position [272, 0]
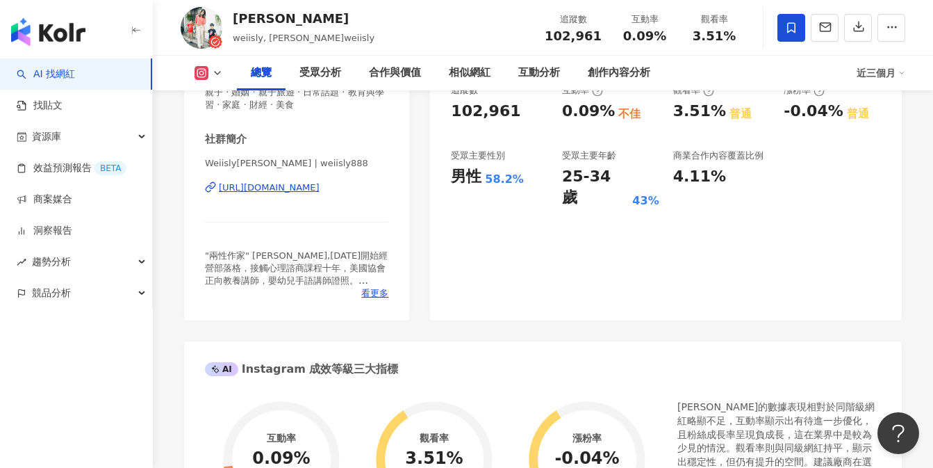
click at [311, 188] on div "[URL][DOMAIN_NAME]" at bounding box center [269, 187] width 101 height 13
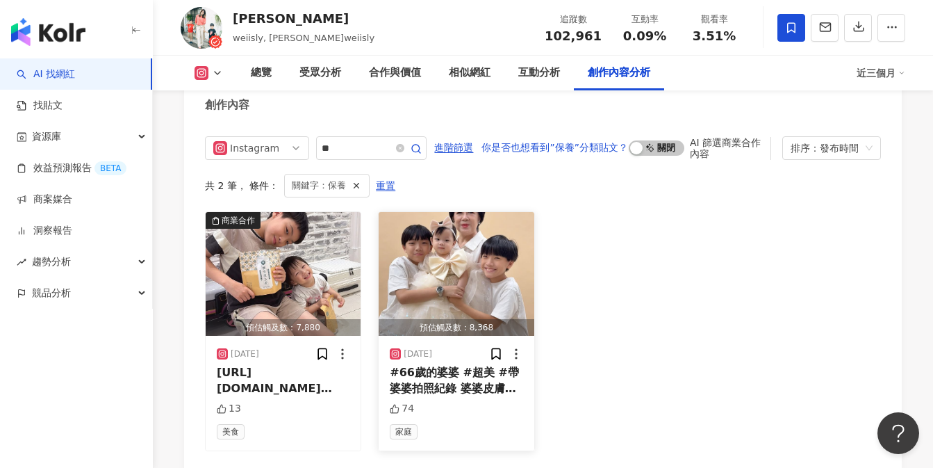
scroll to position [3895, 0]
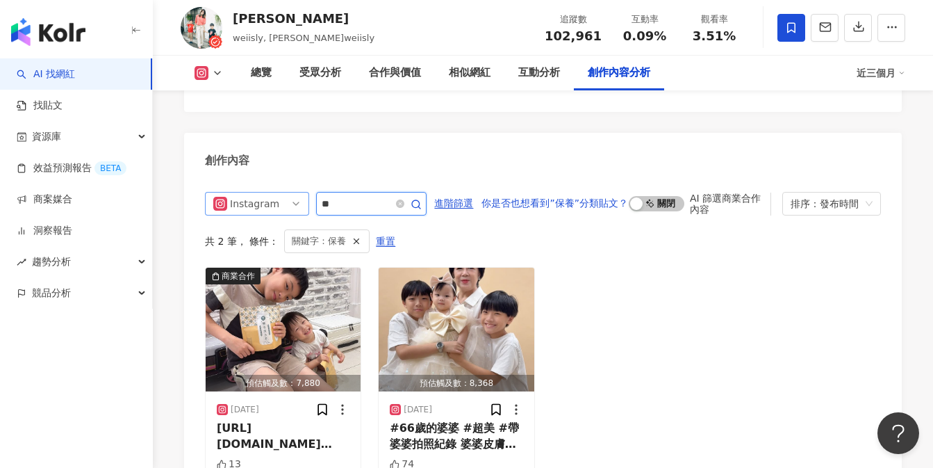
drag, startPoint x: 315, startPoint y: 146, endPoint x: 274, endPoint y: 144, distance: 41.7
click at [274, 192] on div "Instagram all ig fb 不分平台 Instagram Facebook YouTube Threads **" at bounding box center [316, 204] width 222 height 24
type input "**"
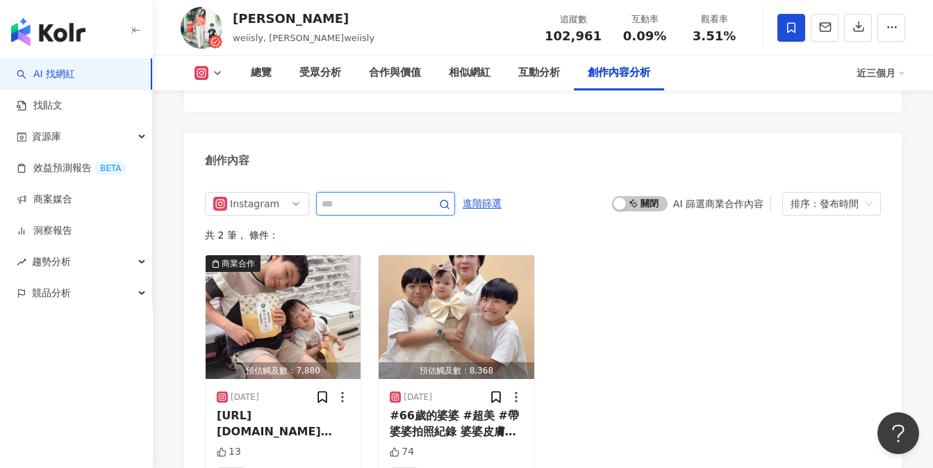
scroll to position [3886, 0]
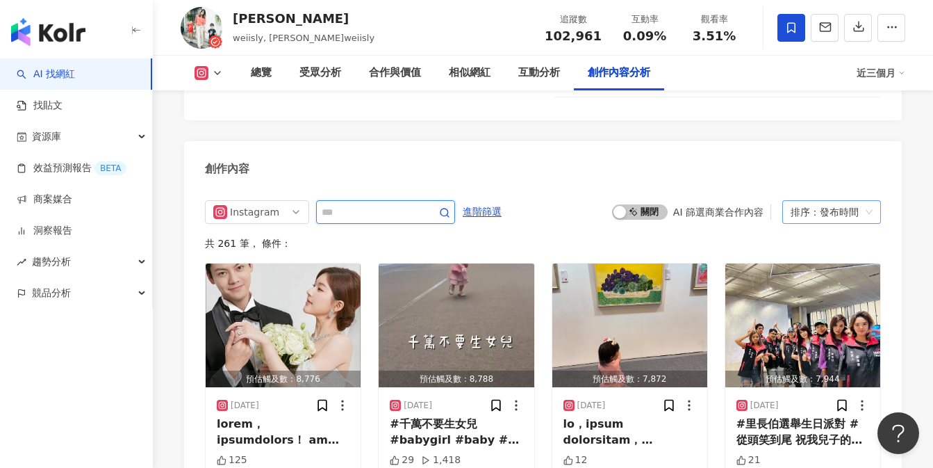
click at [825, 201] on div "排序：發布時間" at bounding box center [825, 212] width 69 height 22
click at [654, 204] on span "啟動 關閉" at bounding box center [640, 211] width 56 height 15
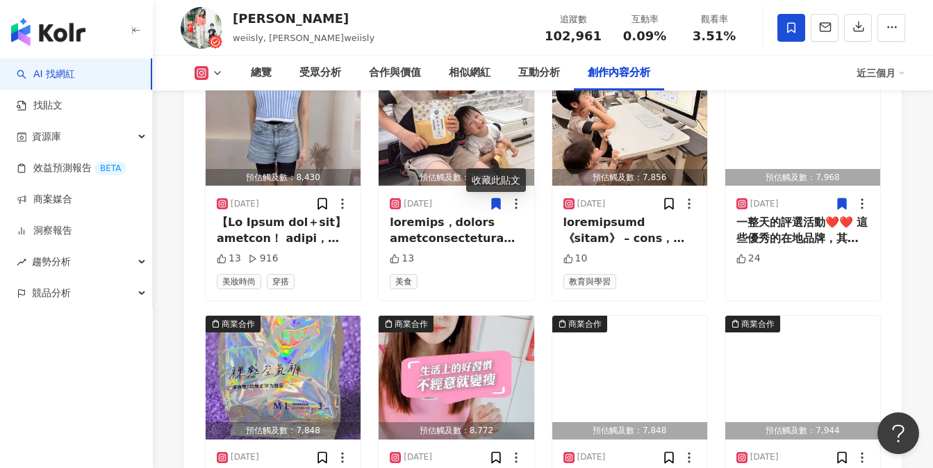
scroll to position [4175, 0]
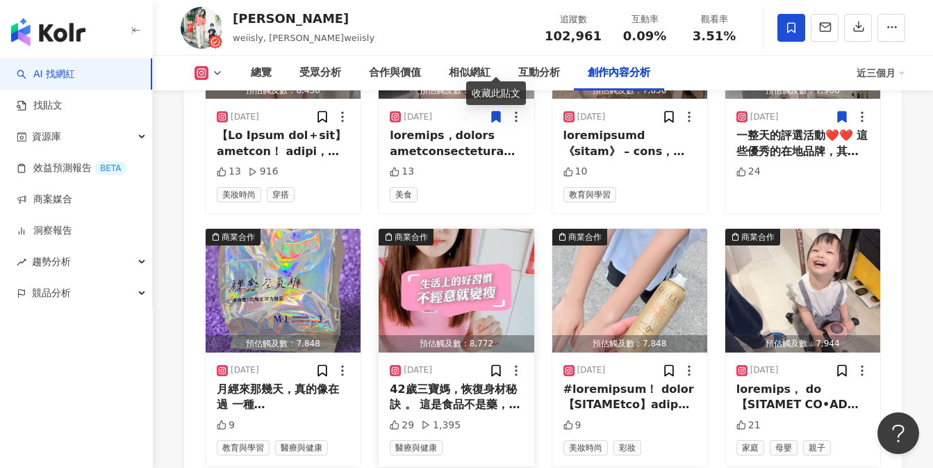
click at [452, 381] on div "42歲三寶媽，恢復身材秘訣 。 這是食品不是藥，因為是黃金限量版，去年搶購的數量驚人所以要買要快啊~~ [URL][DOMAIN_NAME] 各大平台最優惠!!" at bounding box center [456, 396] width 133 height 31
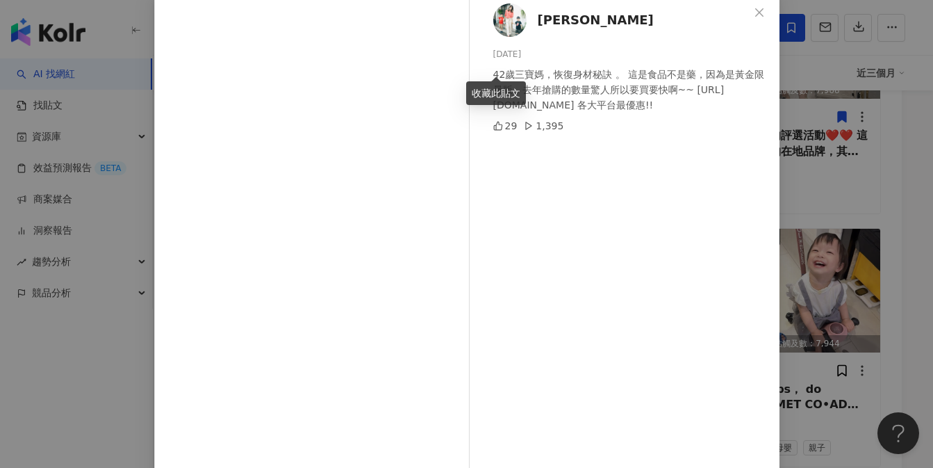
scroll to position [156, 0]
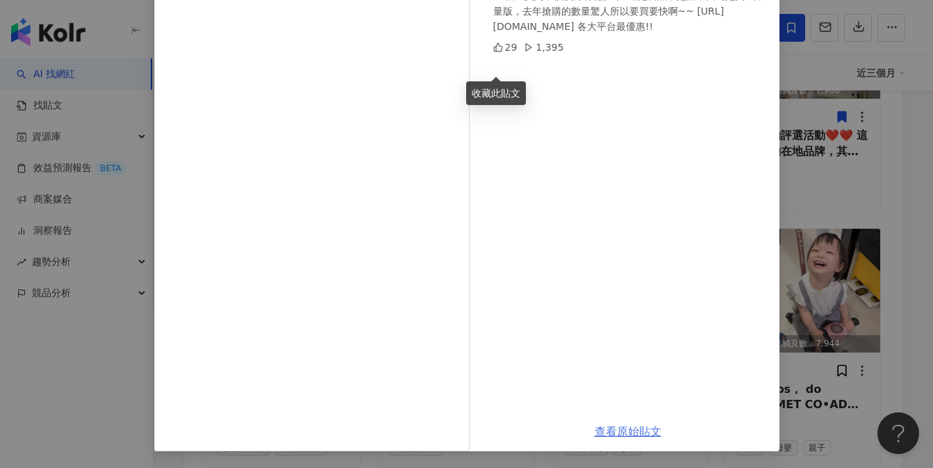
click at [626, 435] on link "查看原始貼文" at bounding box center [628, 430] width 67 height 13
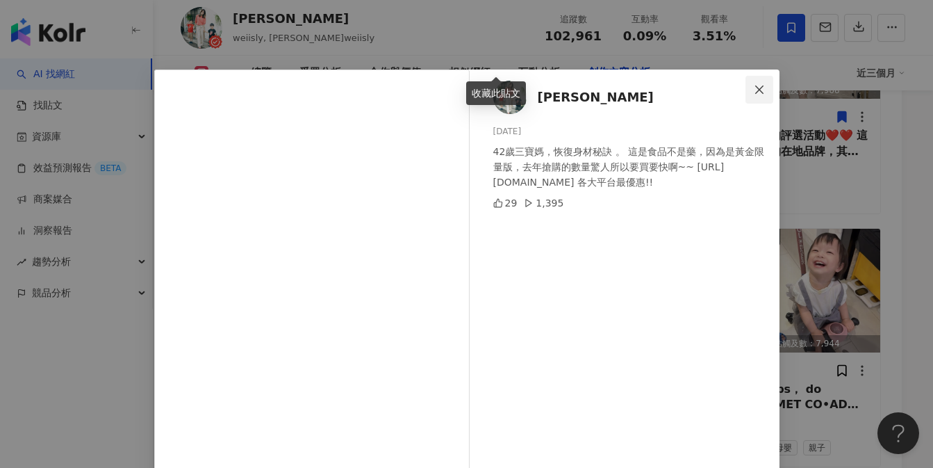
click at [752, 79] on button "Close" at bounding box center [759, 90] width 28 height 28
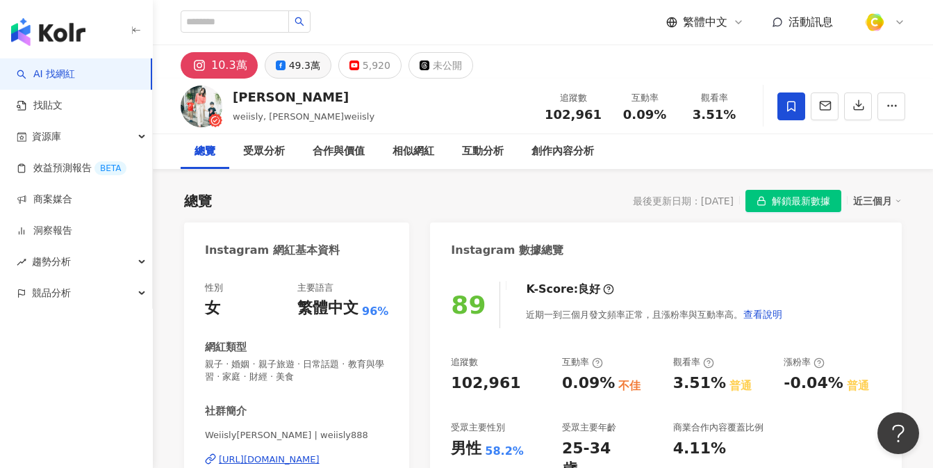
click at [281, 58] on button "49.3萬" at bounding box center [298, 65] width 67 height 26
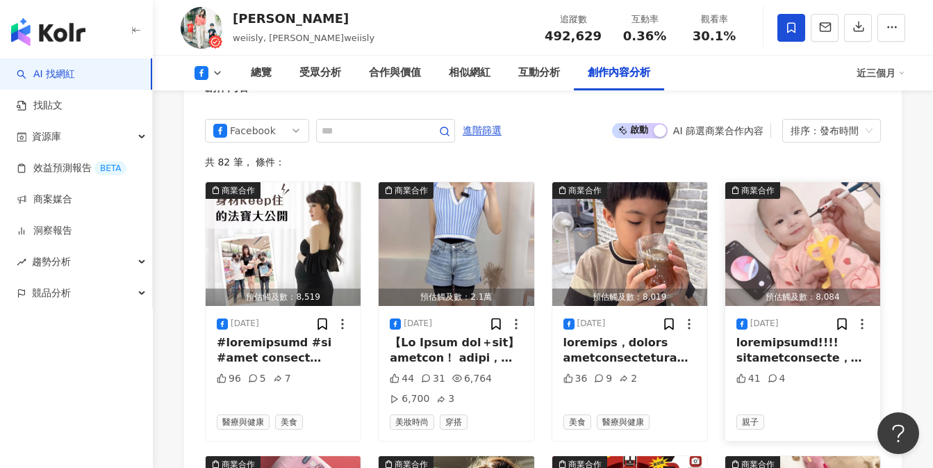
scroll to position [3269, 0]
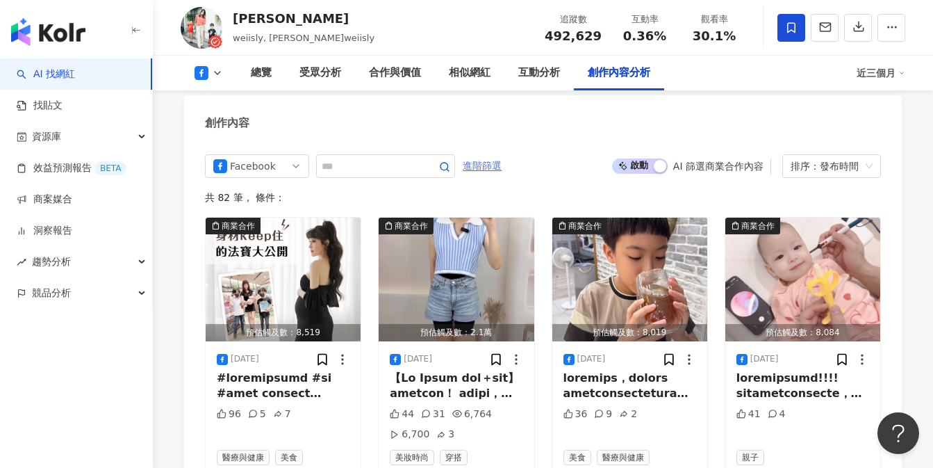
click at [486, 155] on span "進階篩選" at bounding box center [482, 166] width 39 height 22
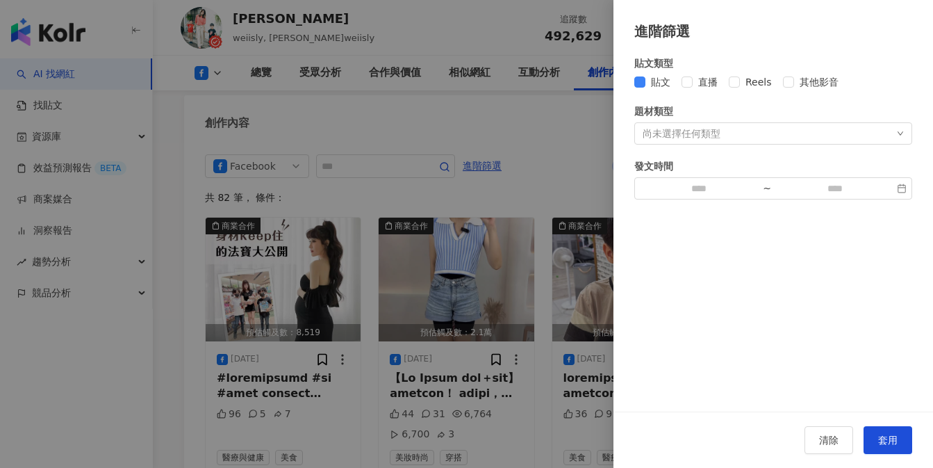
click at [715, 139] on div "尚未選擇任何類型" at bounding box center [773, 133] width 278 height 22
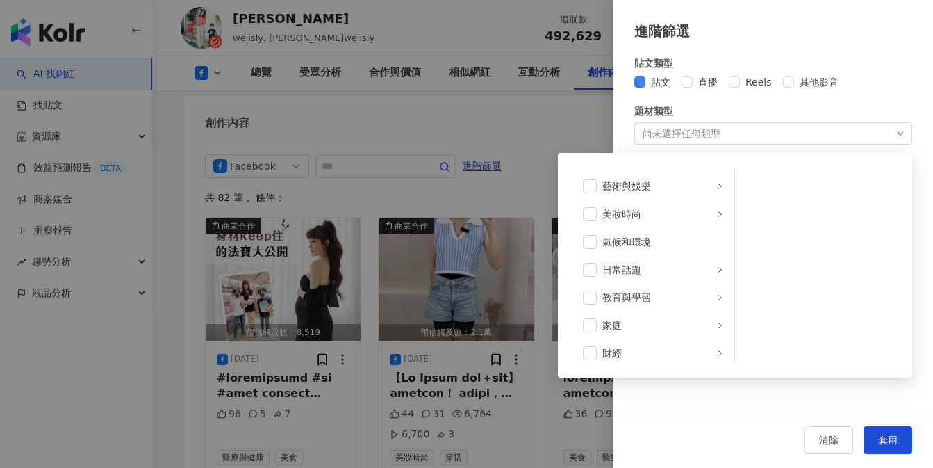
click at [715, 137] on div "尚未選擇任何類型" at bounding box center [682, 133] width 78 height 11
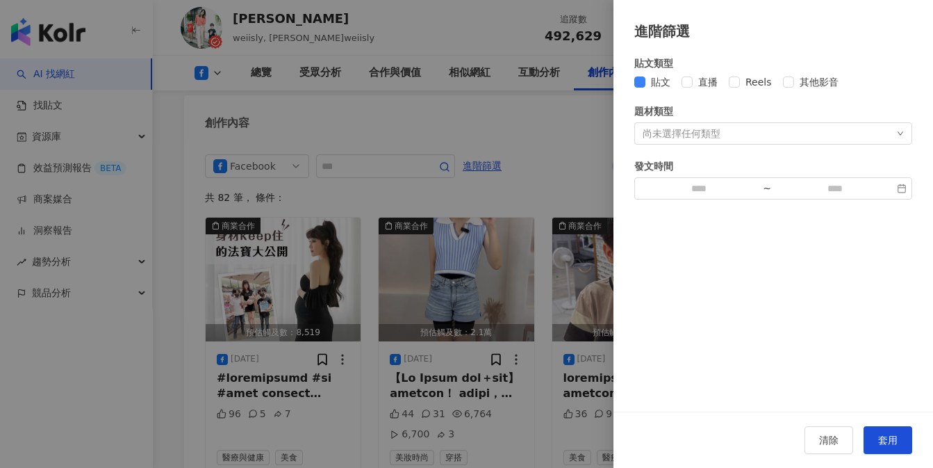
click at [533, 152] on div at bounding box center [466, 234] width 933 height 468
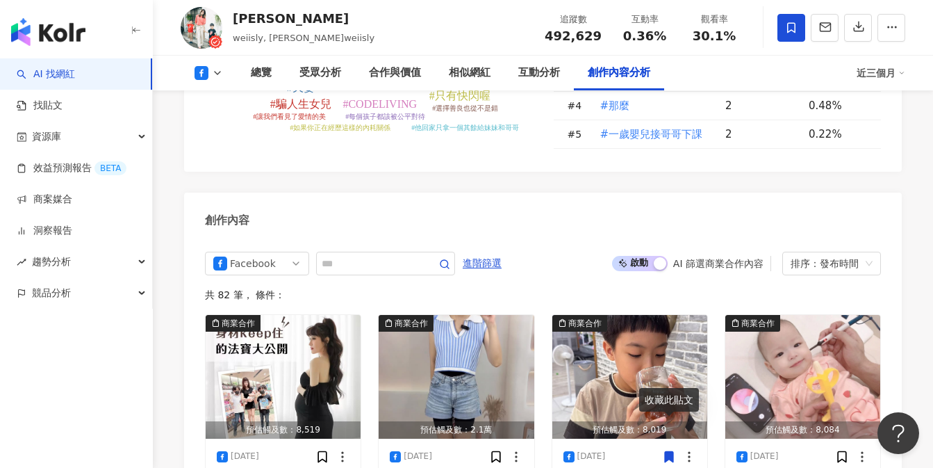
scroll to position [3193, 0]
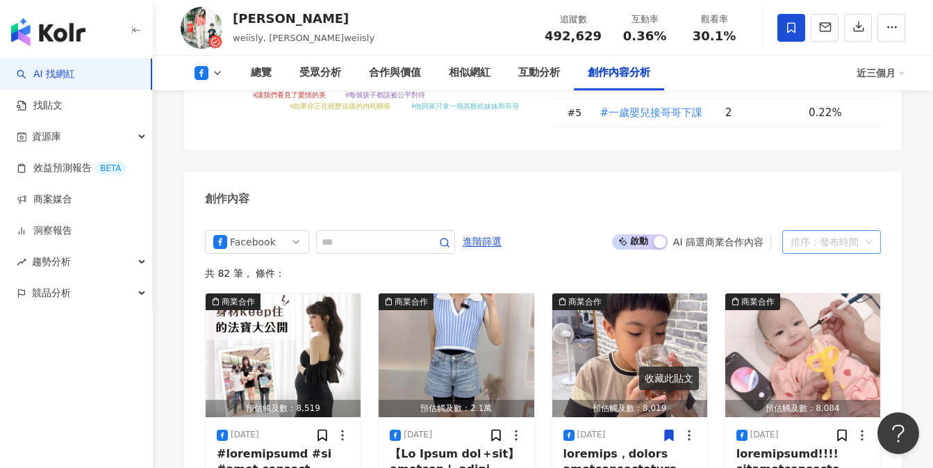
click at [834, 231] on div "排序：發布時間" at bounding box center [825, 242] width 69 height 22
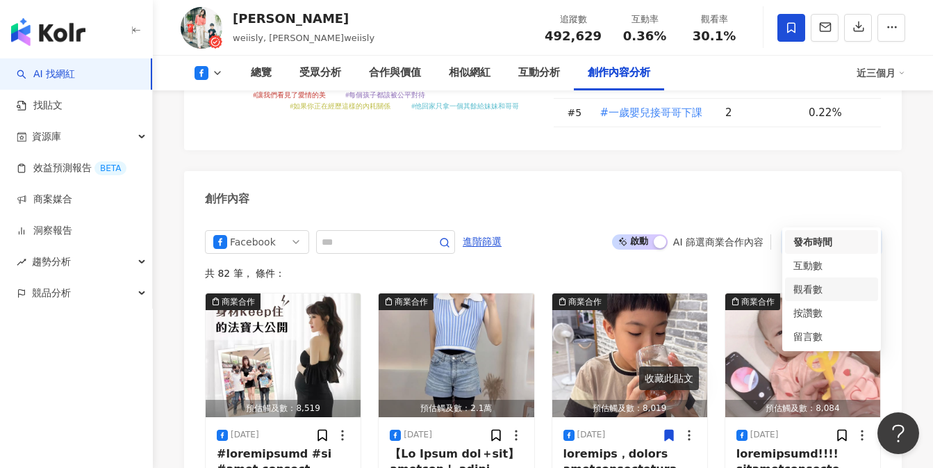
click at [822, 288] on div "觀看數" at bounding box center [831, 288] width 76 height 15
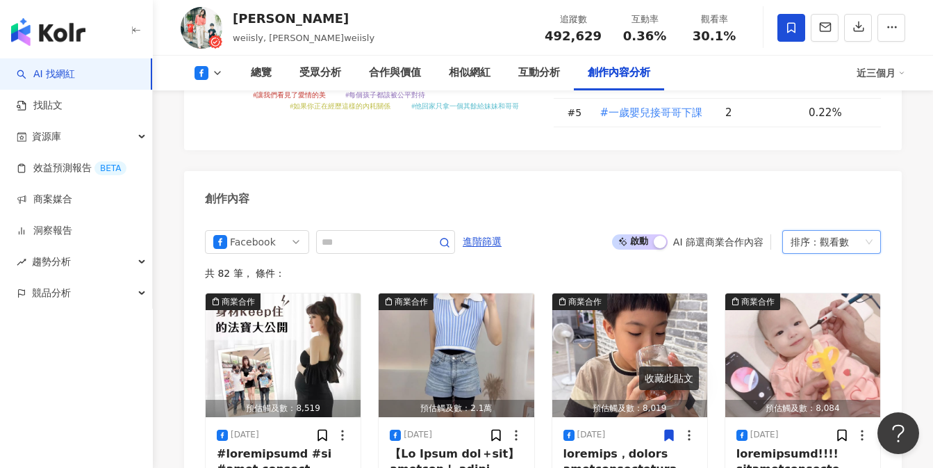
scroll to position [3244, 0]
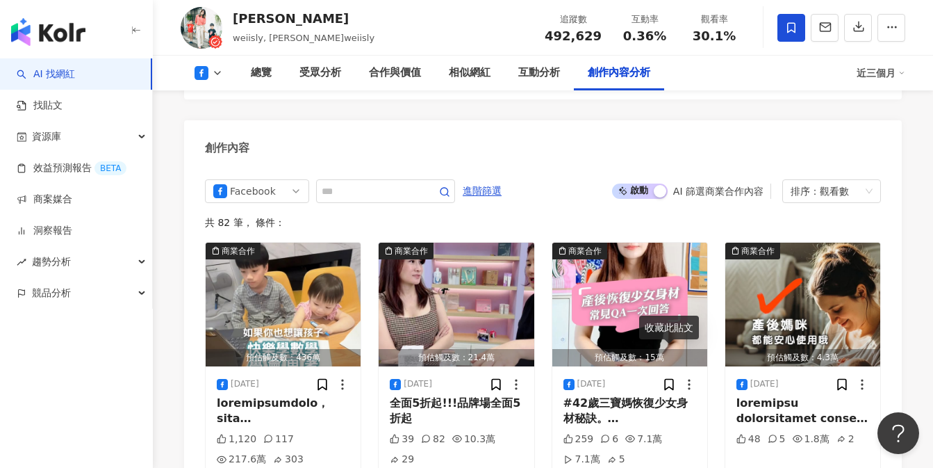
click at [635, 183] on span "啟動 關閉" at bounding box center [640, 190] width 56 height 15
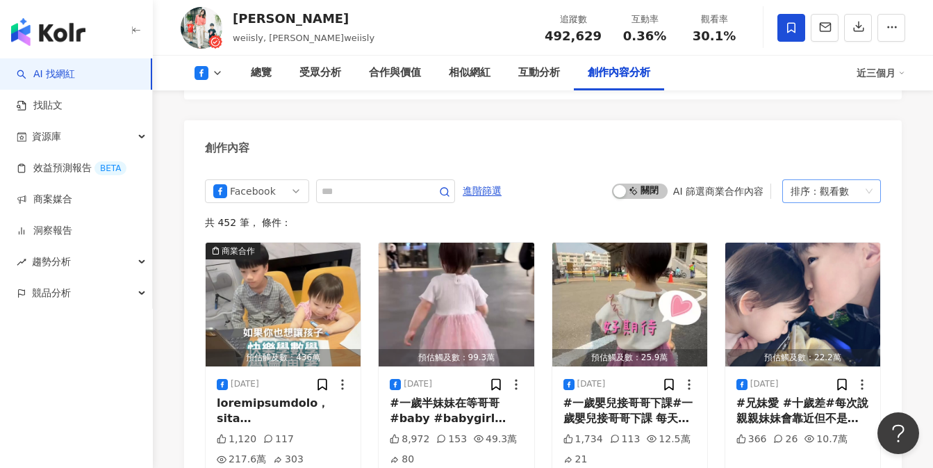
click at [845, 180] on div "觀看數" at bounding box center [834, 191] width 29 height 22
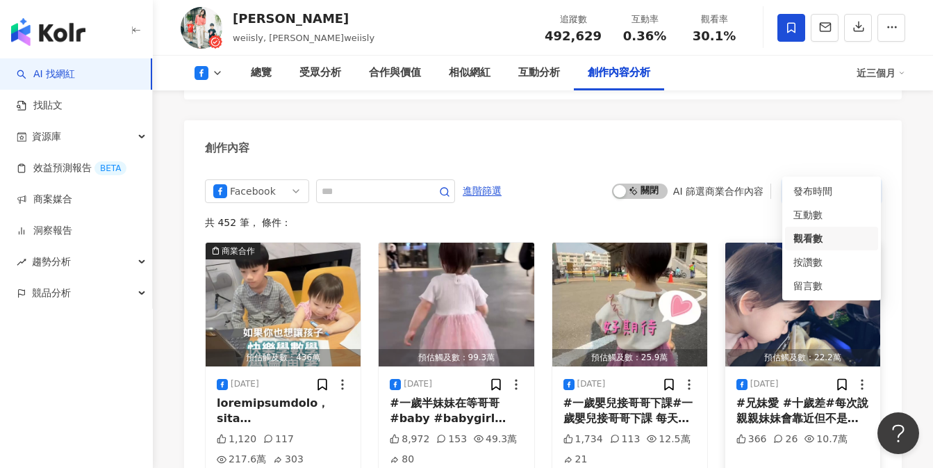
click at [822, 236] on div "觀看數" at bounding box center [831, 238] width 76 height 15
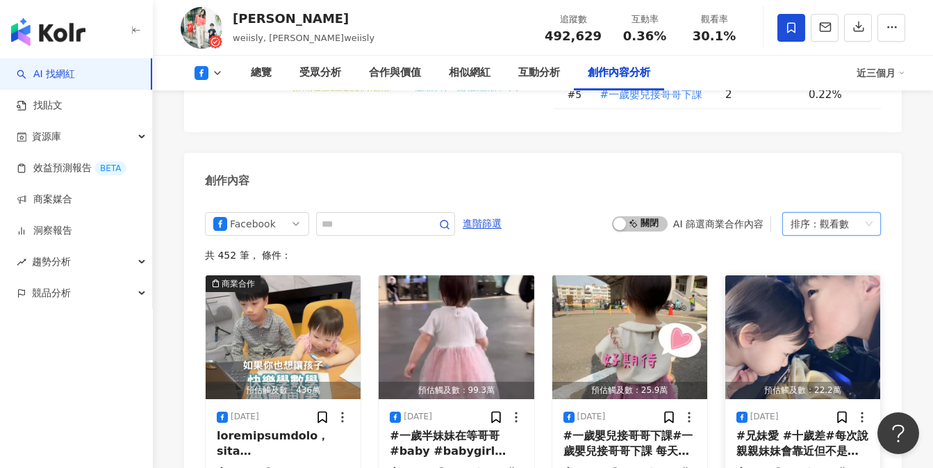
scroll to position [3260, 0]
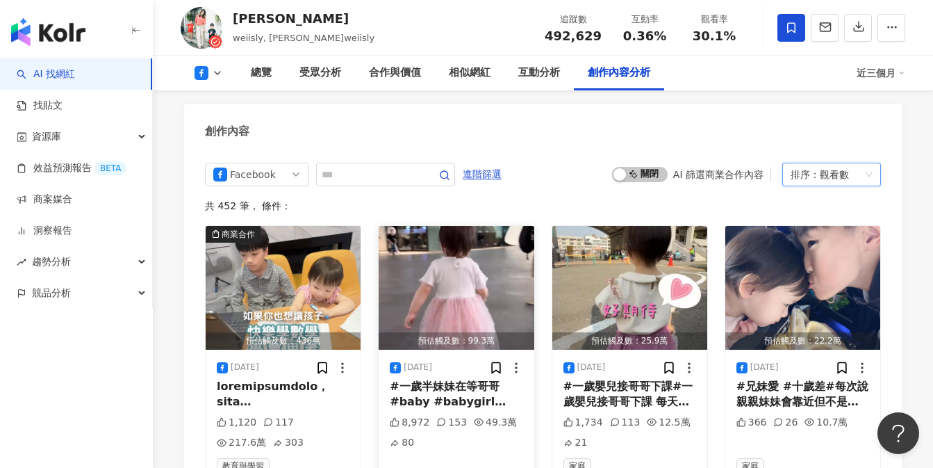
click at [447, 379] on div "#一歲半妹妹在等哥哥 #baby #babygirl #cute#一歲半妹妹在等哥哥 #baby #babygirl #cute" at bounding box center [456, 394] width 133 height 31
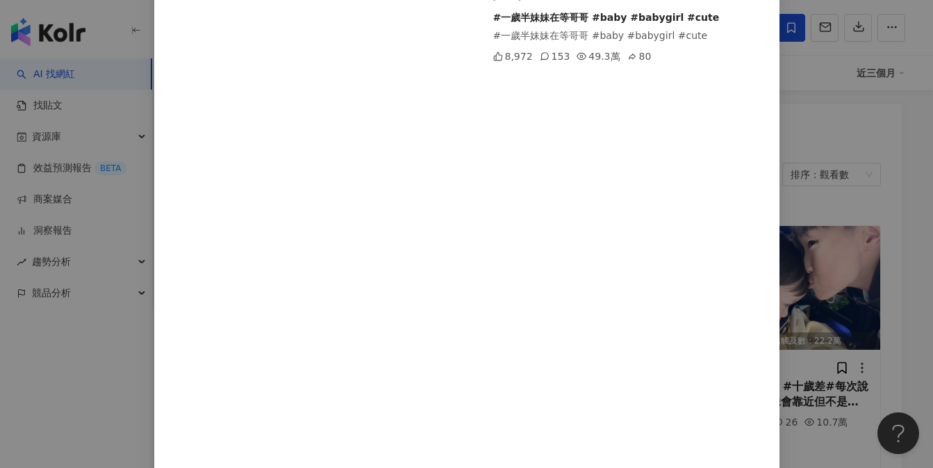
scroll to position [244, 0]
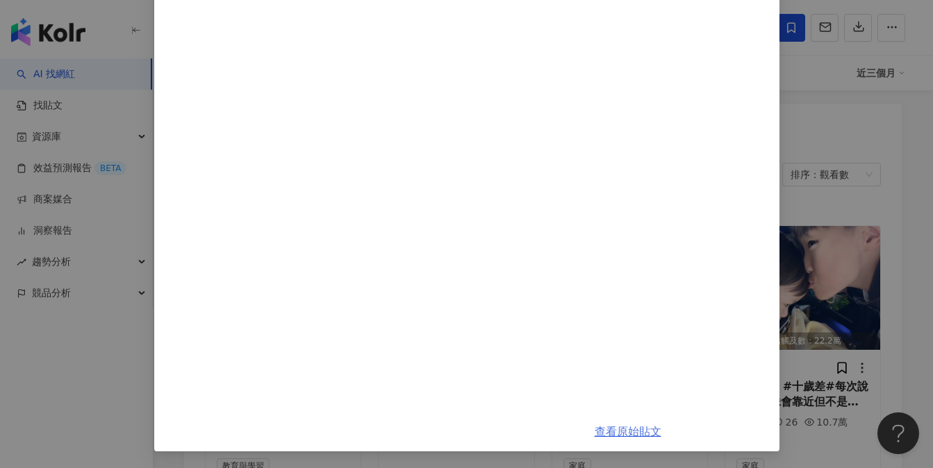
click at [622, 431] on link "查看原始貼文" at bounding box center [628, 430] width 67 height 13
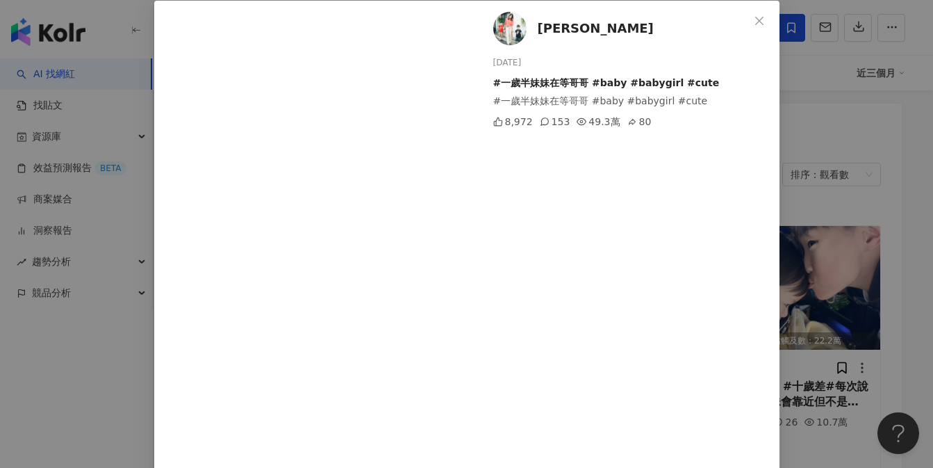
scroll to position [0, 0]
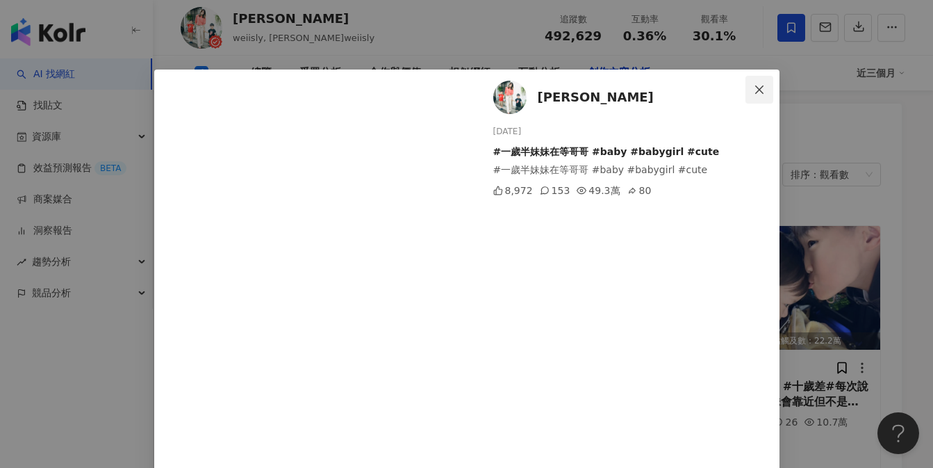
click at [752, 76] on button "Close" at bounding box center [759, 90] width 28 height 28
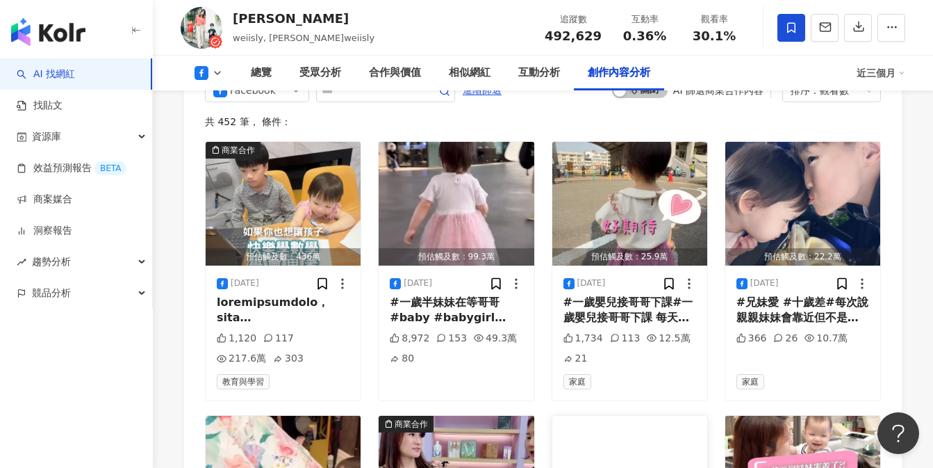
scroll to position [3513, 0]
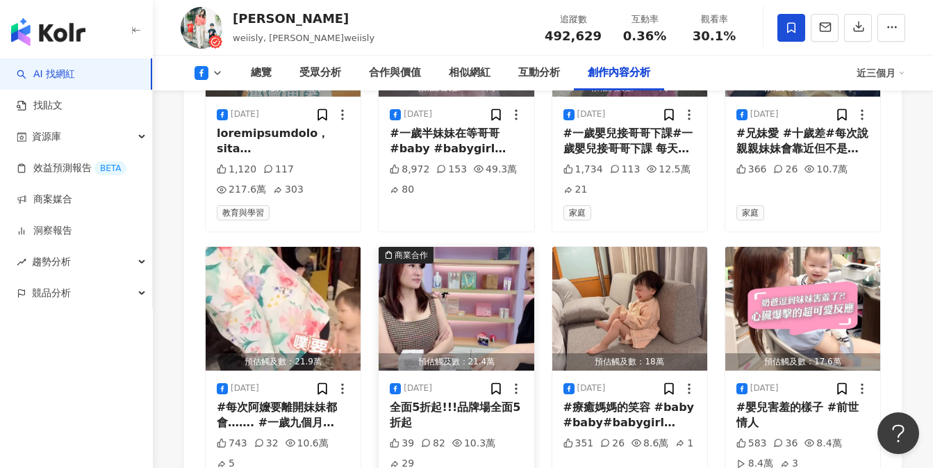
click at [450, 399] on div "全面5折起!!!品牌場全面5折起" at bounding box center [456, 414] width 133 height 31
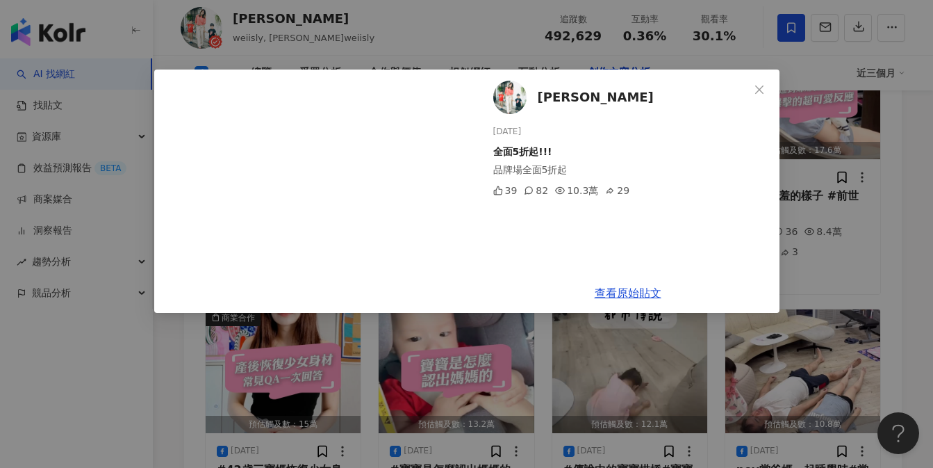
scroll to position [3729, 0]
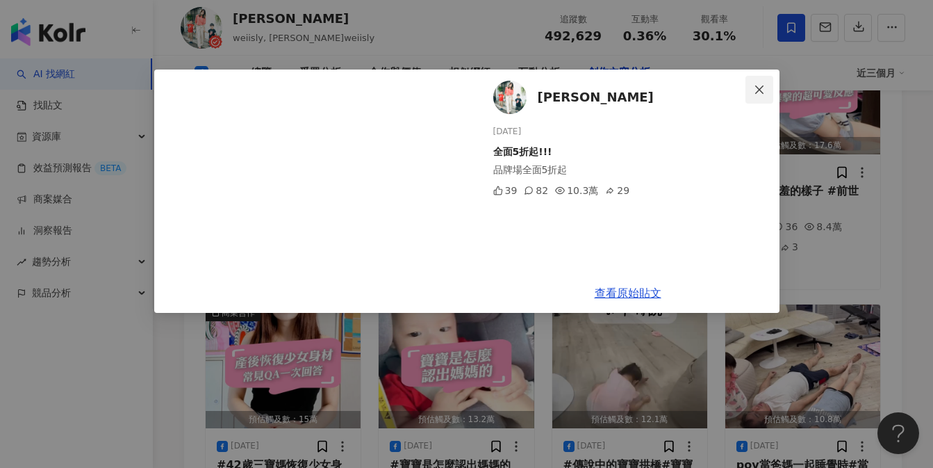
click at [758, 85] on icon "close" at bounding box center [759, 89] width 11 height 11
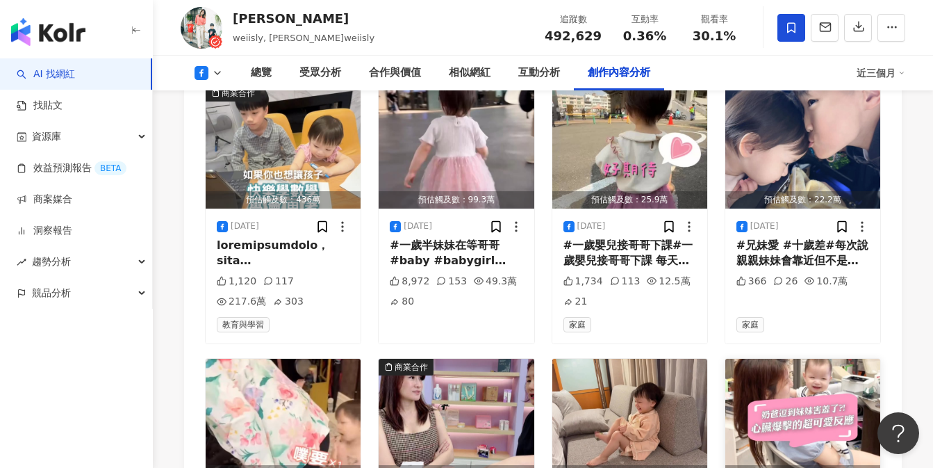
scroll to position [3265, 0]
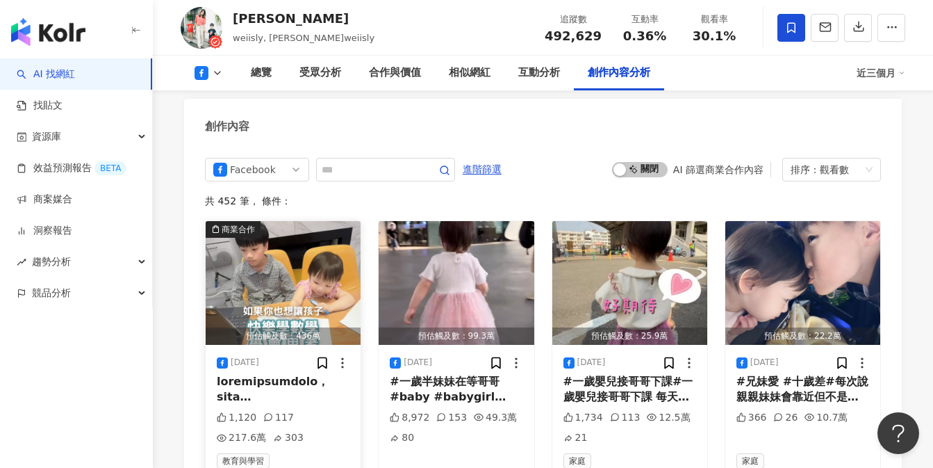
click at [313, 257] on img "button" at bounding box center [283, 283] width 155 height 124
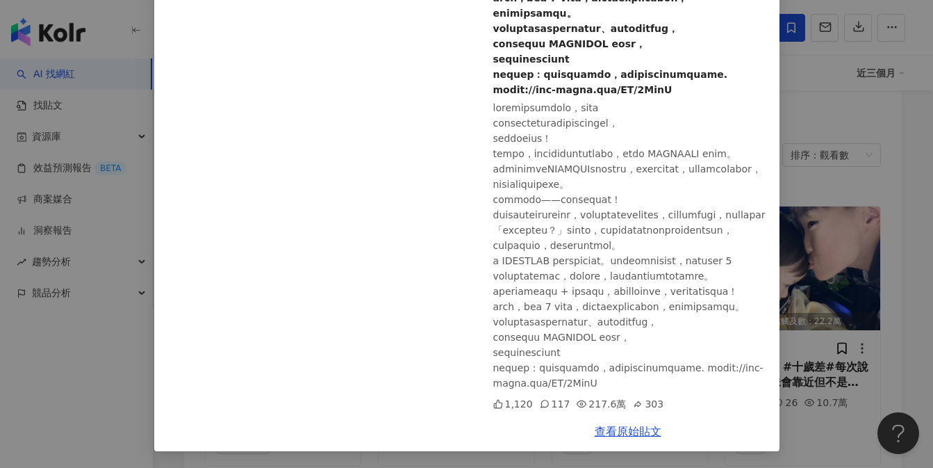
scroll to position [3301, 0]
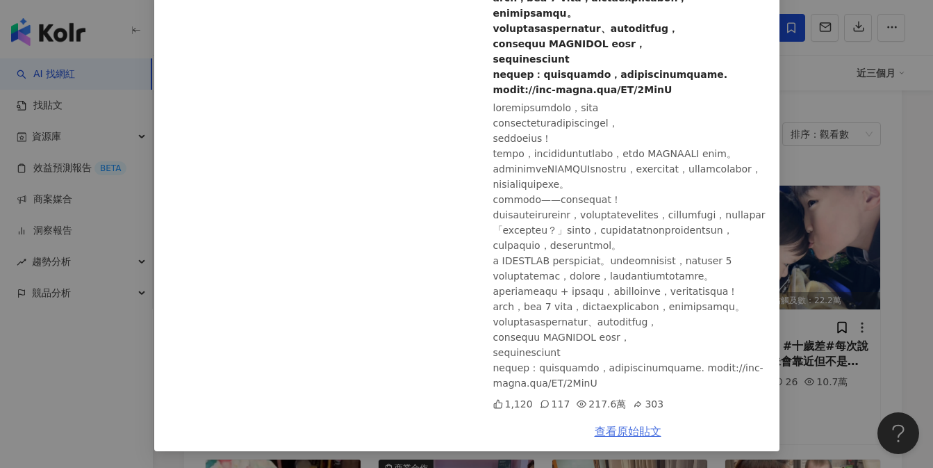
click at [616, 430] on link "查看原始貼文" at bounding box center [628, 430] width 67 height 13
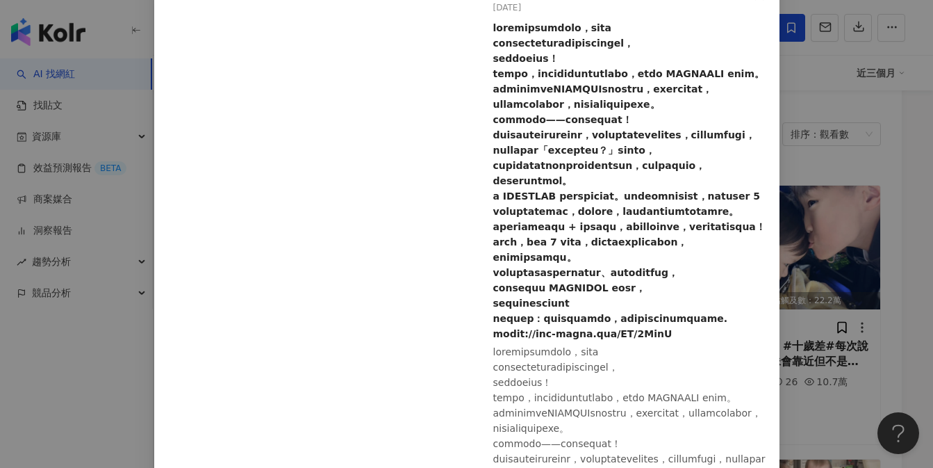
scroll to position [0, 0]
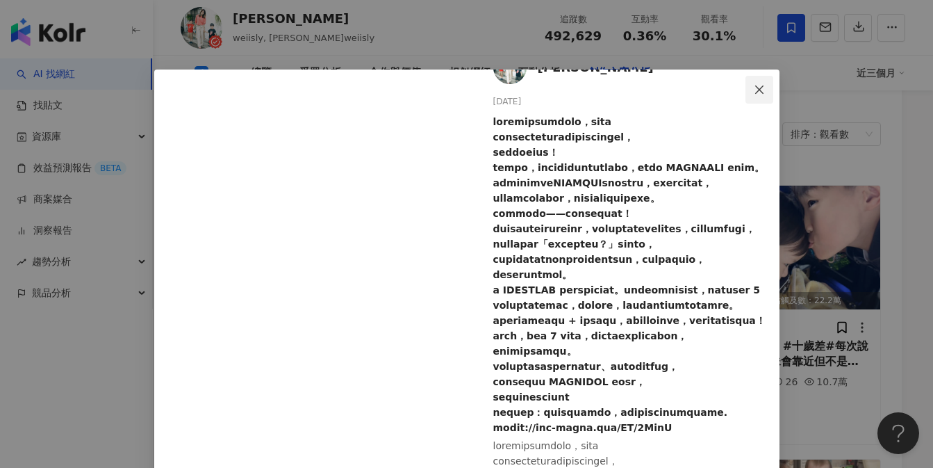
click at [755, 87] on icon "close" at bounding box center [759, 89] width 8 height 8
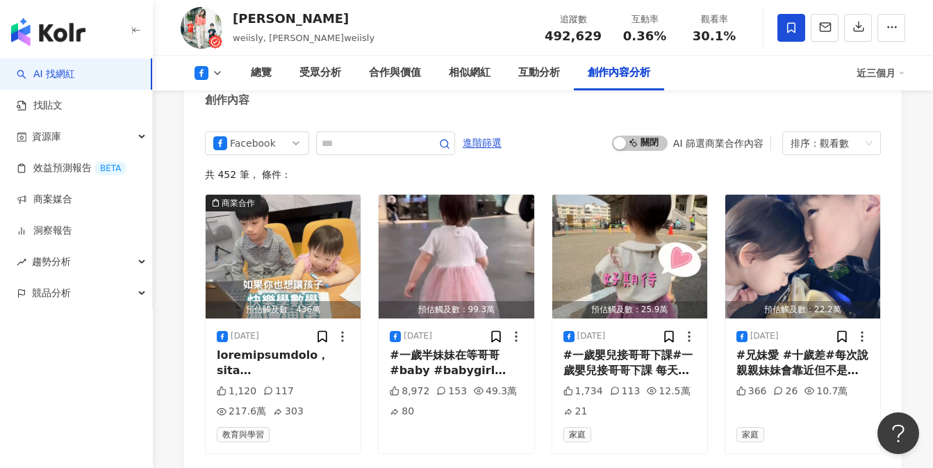
scroll to position [3283, 0]
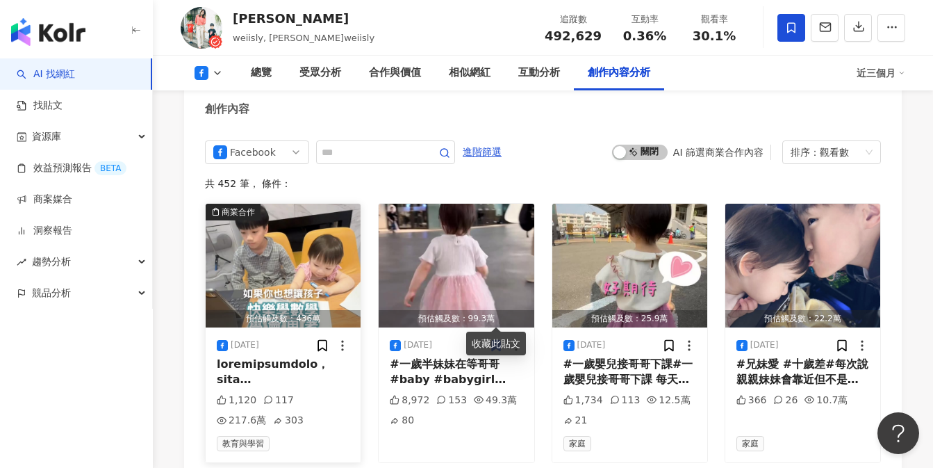
click at [277, 359] on div "[DATE] 1,120 117 217.6萬 303 教育與學習" at bounding box center [283, 394] width 155 height 135
click at [286, 356] on div at bounding box center [283, 371] width 133 height 31
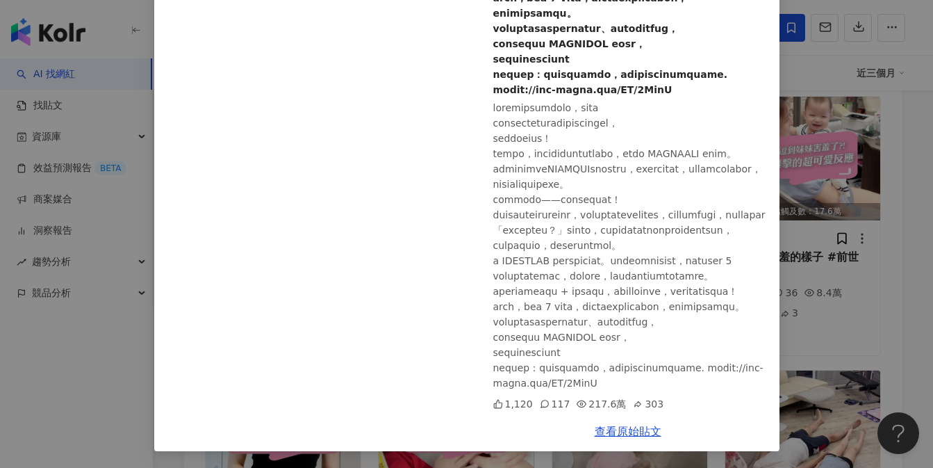
scroll to position [3856, 0]
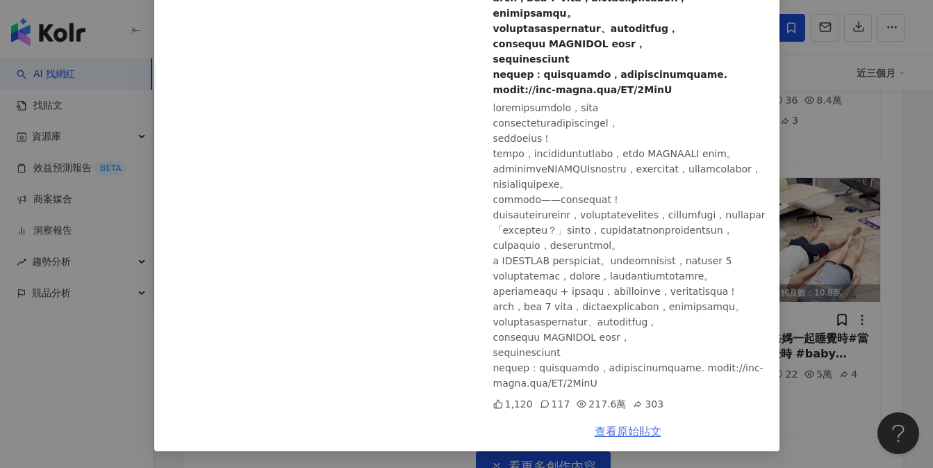
click at [610, 430] on link "查看原始貼文" at bounding box center [628, 430] width 67 height 13
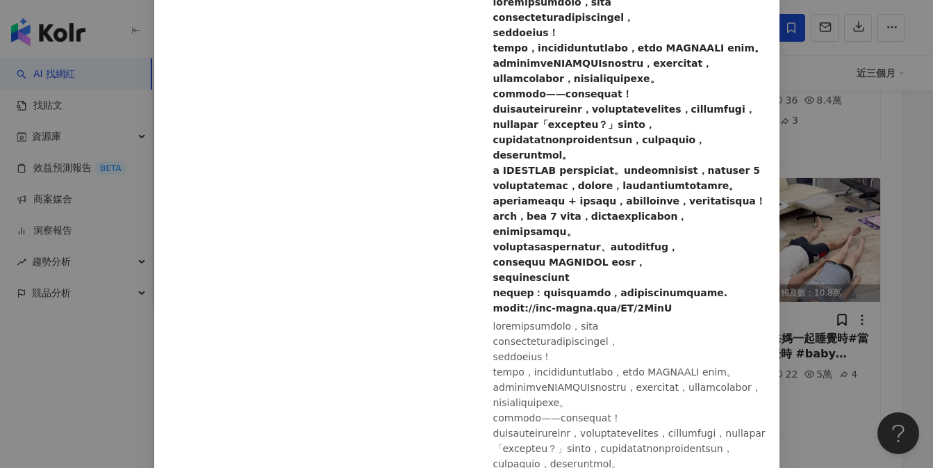
scroll to position [0, 0]
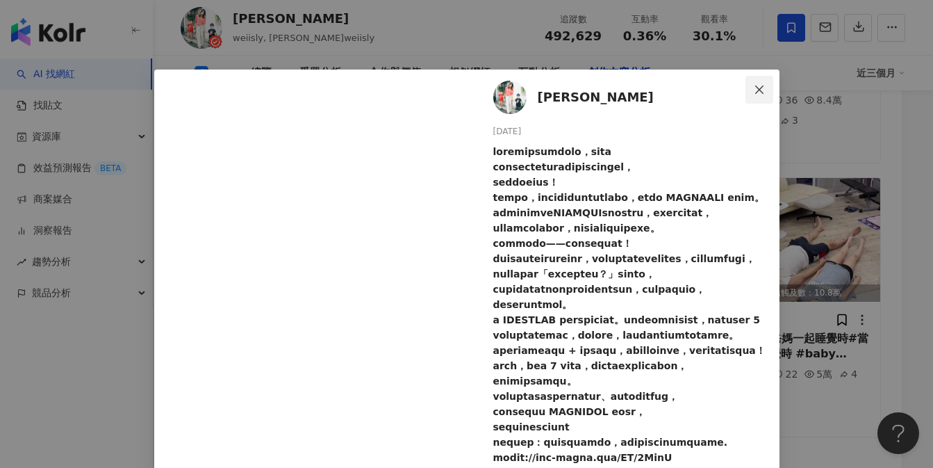
click at [754, 90] on icon "close" at bounding box center [759, 89] width 11 height 11
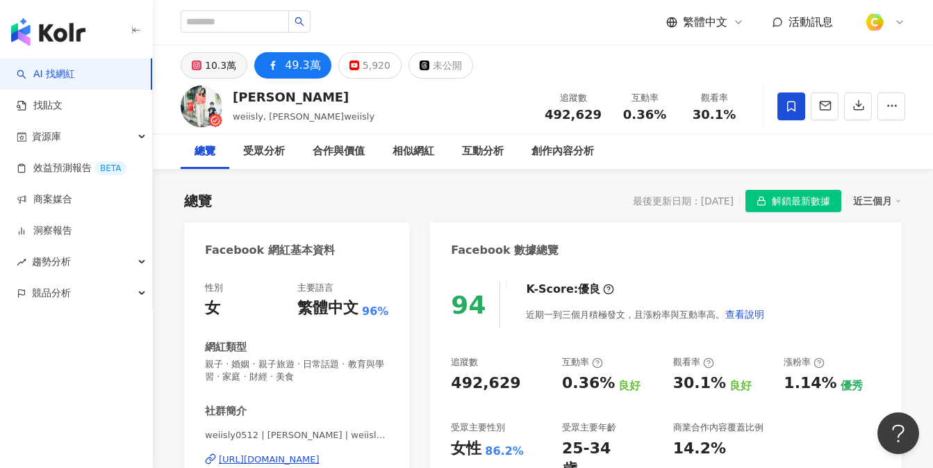
click at [226, 66] on div "10.3萬" at bounding box center [220, 65] width 31 height 19
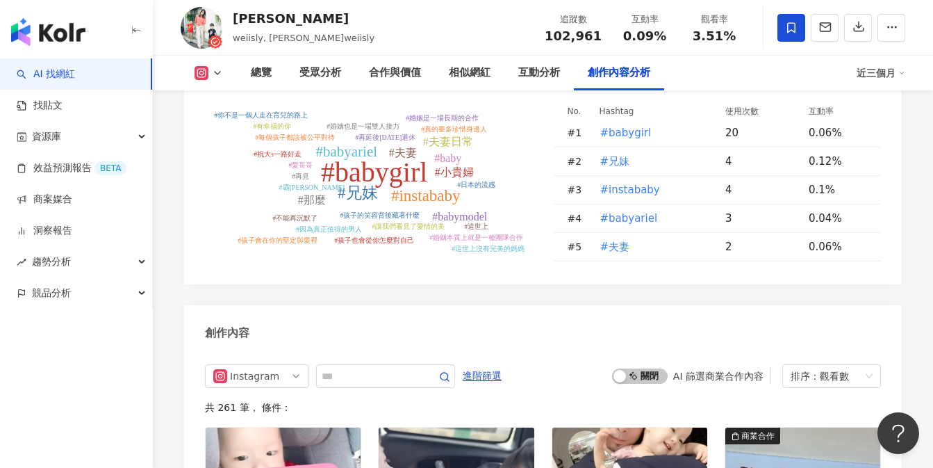
scroll to position [3732, 0]
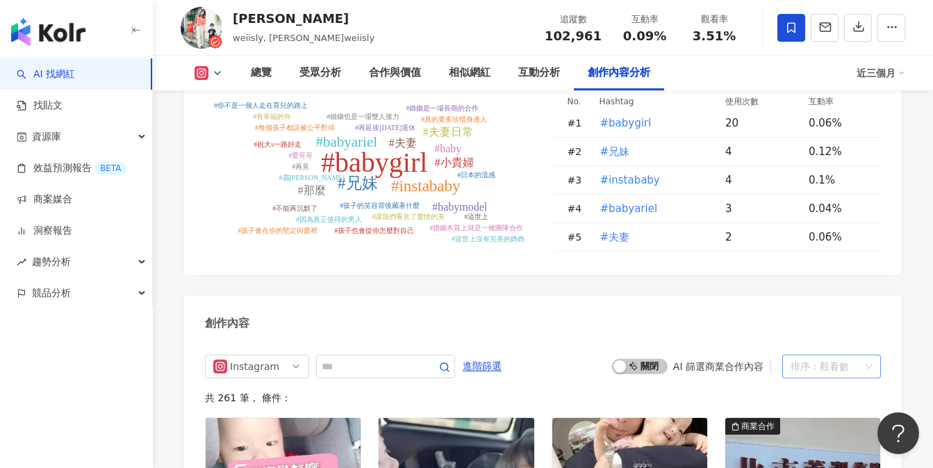
click at [873, 354] on div "排序： 觀看數" at bounding box center [831, 366] width 99 height 24
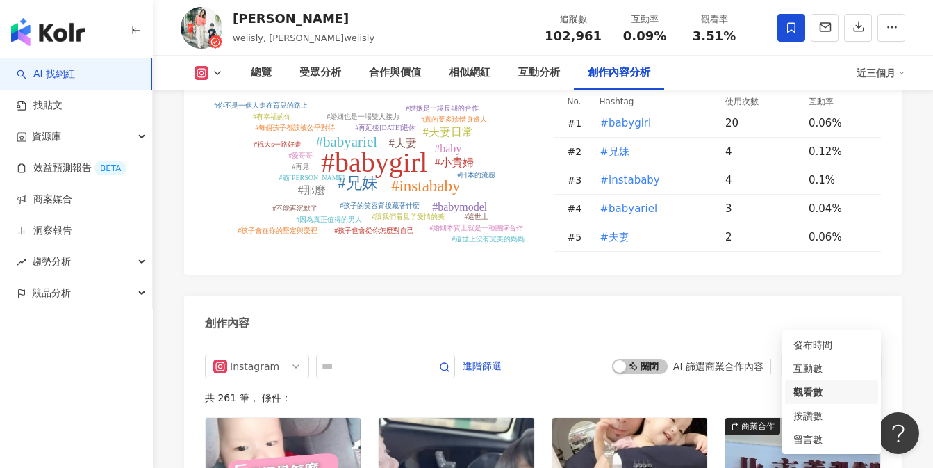
click at [868, 355] on span "排序： 觀看數" at bounding box center [832, 366] width 82 height 22
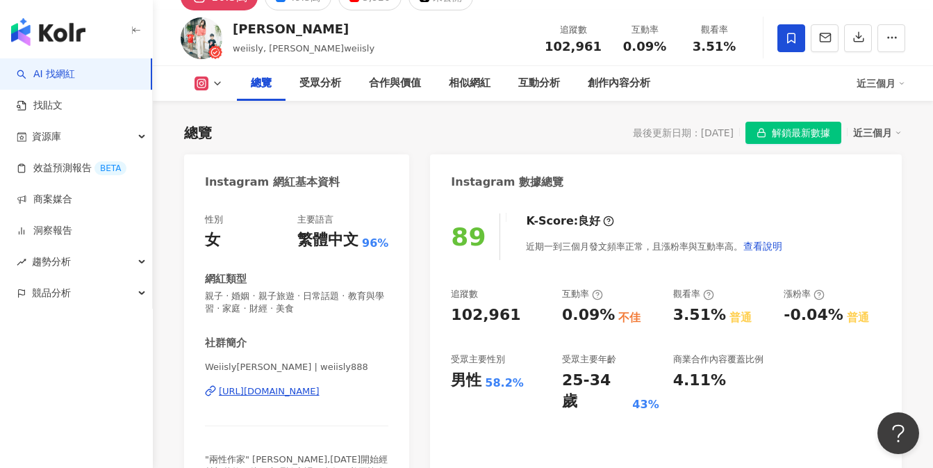
scroll to position [0, 0]
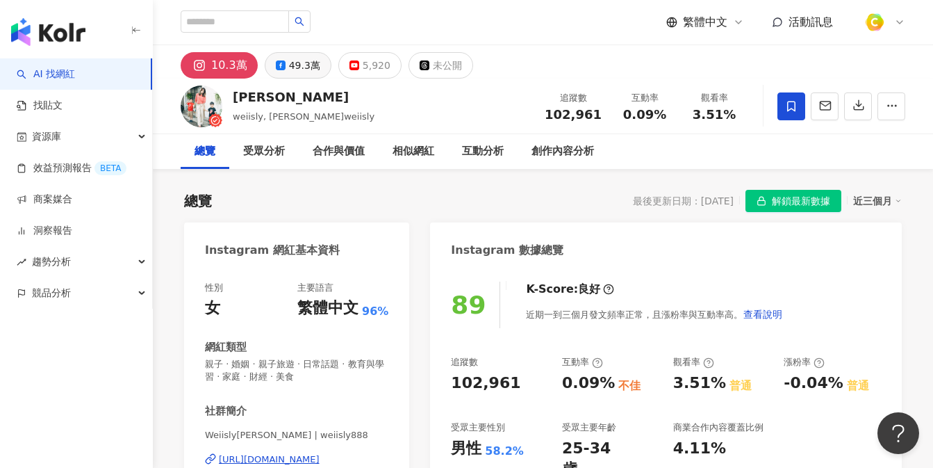
click at [281, 66] on icon at bounding box center [281, 65] width 10 height 10
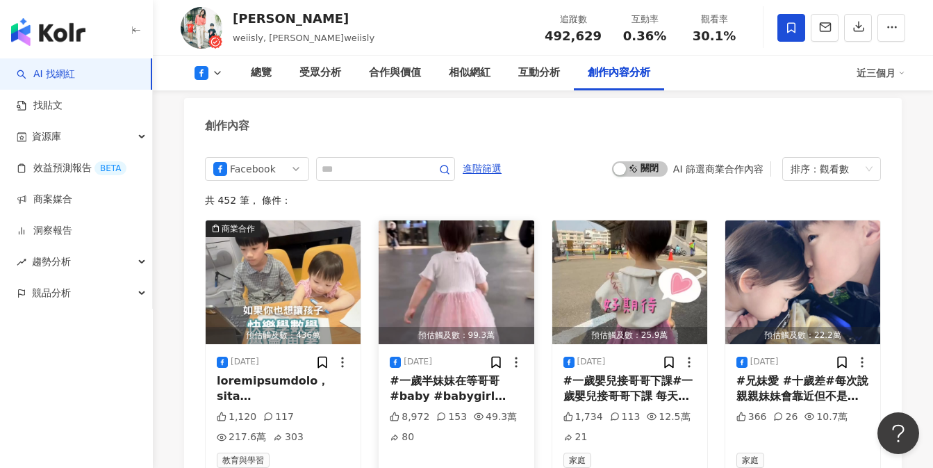
scroll to position [3267, 0]
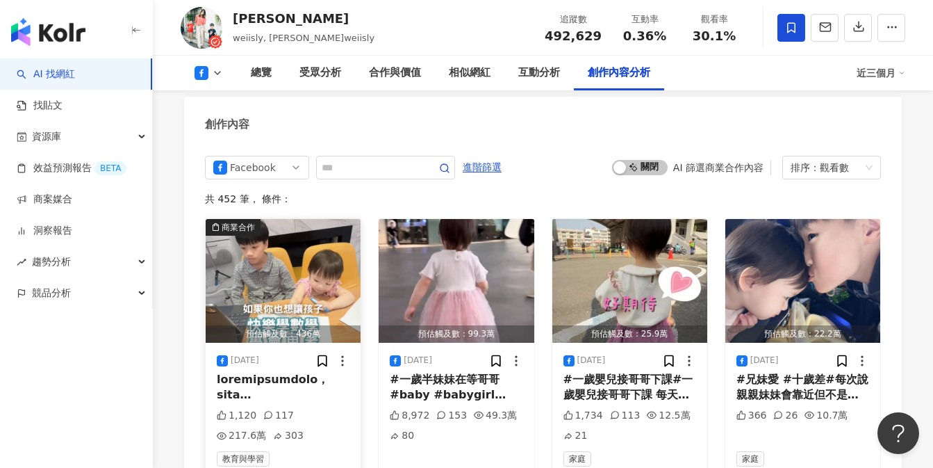
click at [297, 263] on img "button" at bounding box center [283, 281] width 155 height 124
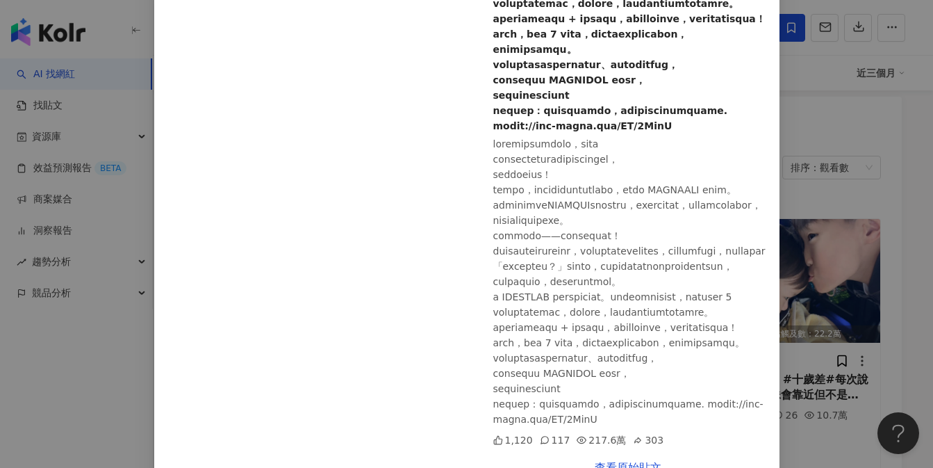
scroll to position [338, 0]
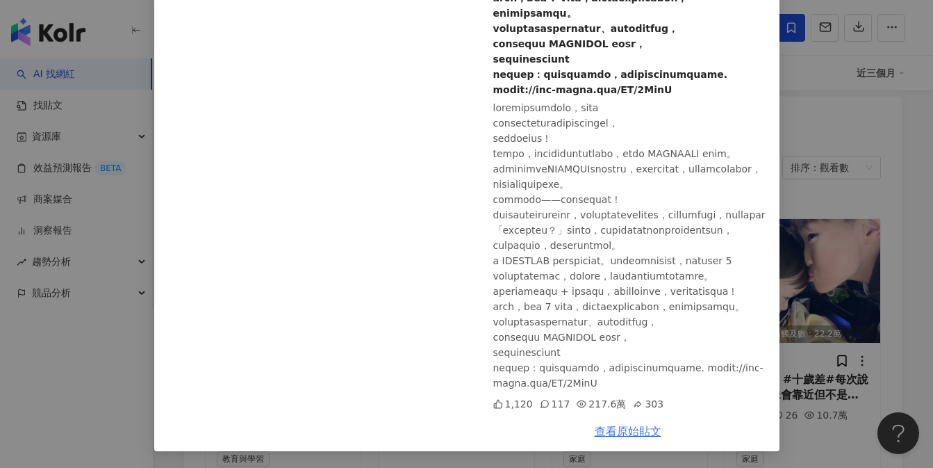
click at [604, 435] on link "查看原始貼文" at bounding box center [628, 430] width 67 height 13
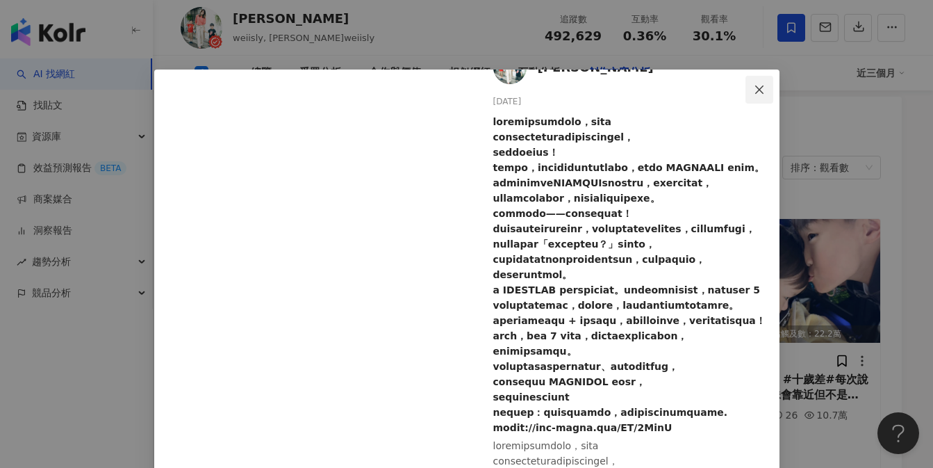
click at [754, 91] on icon "close" at bounding box center [759, 89] width 11 height 11
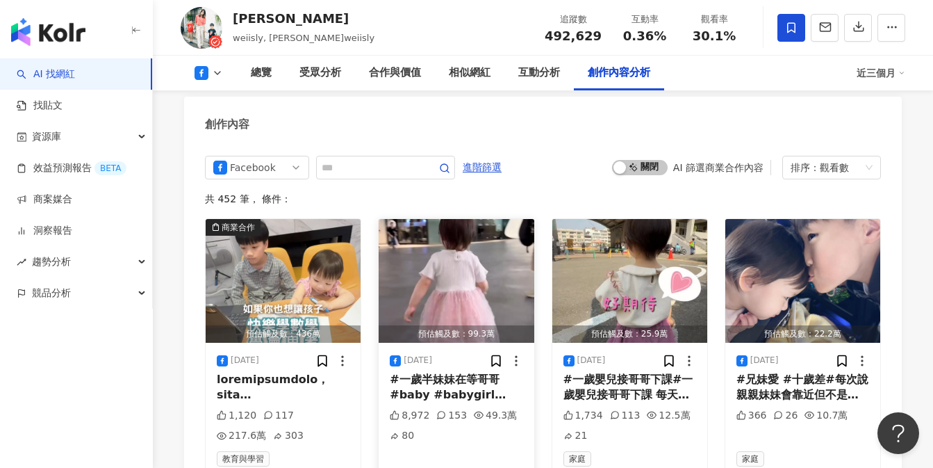
click at [464, 372] on div "#一歲半妹妹在等哥哥 #baby #babygirl #cute#一歲半妹妹在等哥哥 #baby #babygirl #cute" at bounding box center [456, 387] width 133 height 31
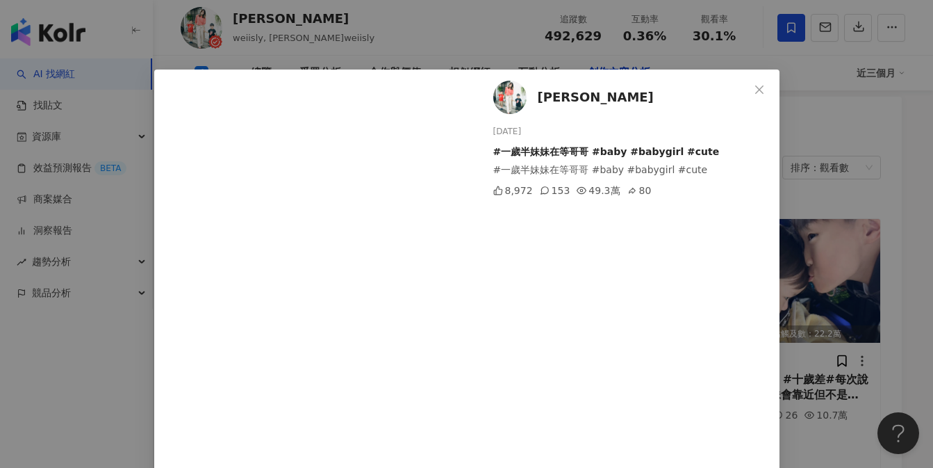
scroll to position [244, 0]
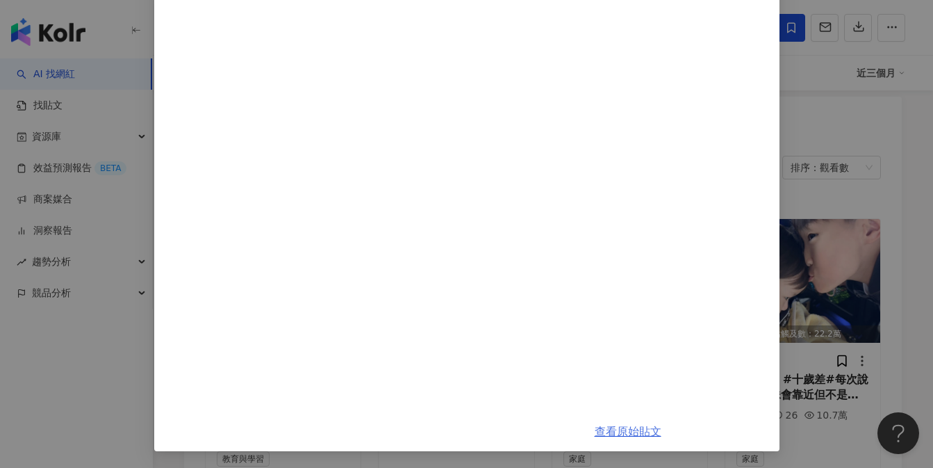
click at [620, 431] on link "查看原始貼文" at bounding box center [628, 430] width 67 height 13
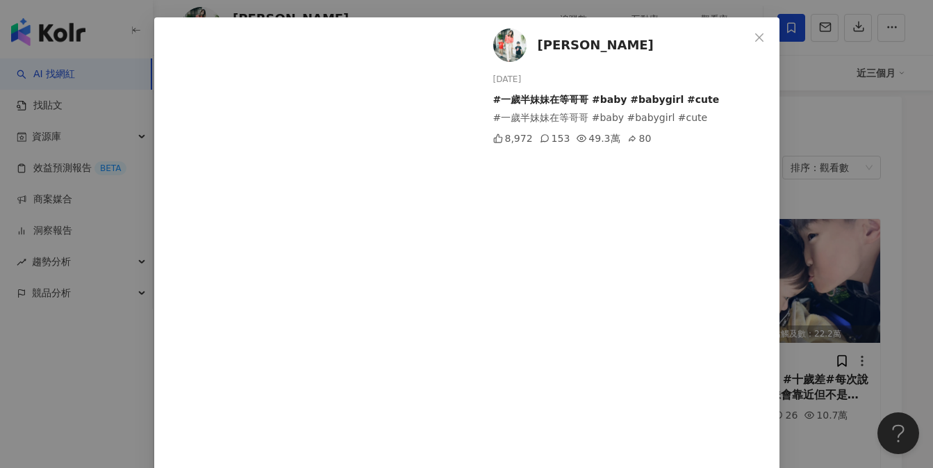
scroll to position [0, 0]
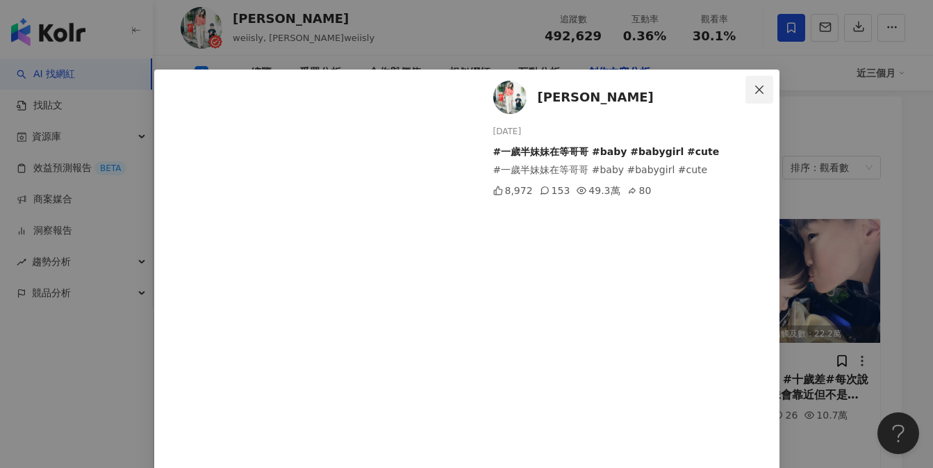
click at [759, 89] on icon "close" at bounding box center [759, 89] width 11 height 11
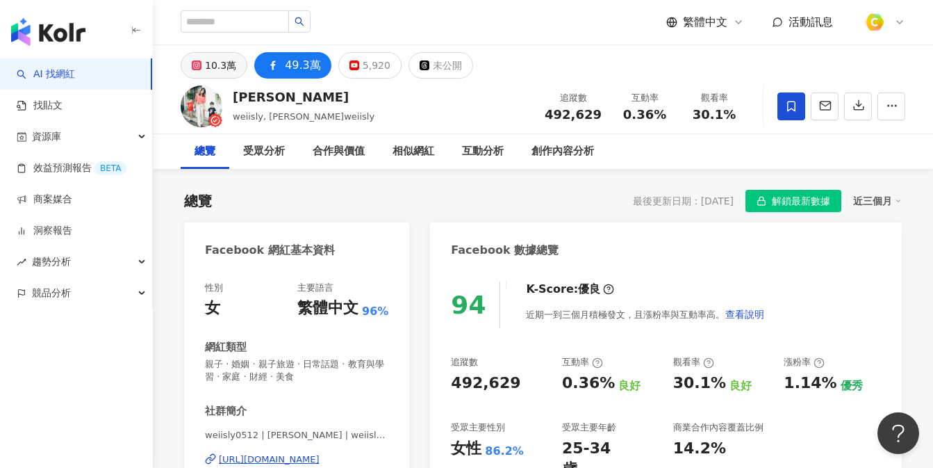
click at [225, 67] on div "10.3萬" at bounding box center [220, 65] width 31 height 19
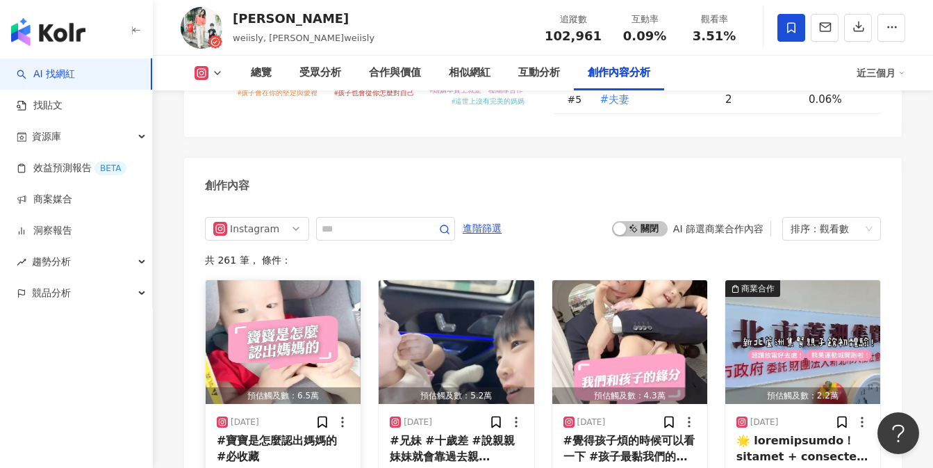
scroll to position [3870, 0]
click at [302, 303] on img "button" at bounding box center [283, 342] width 155 height 124
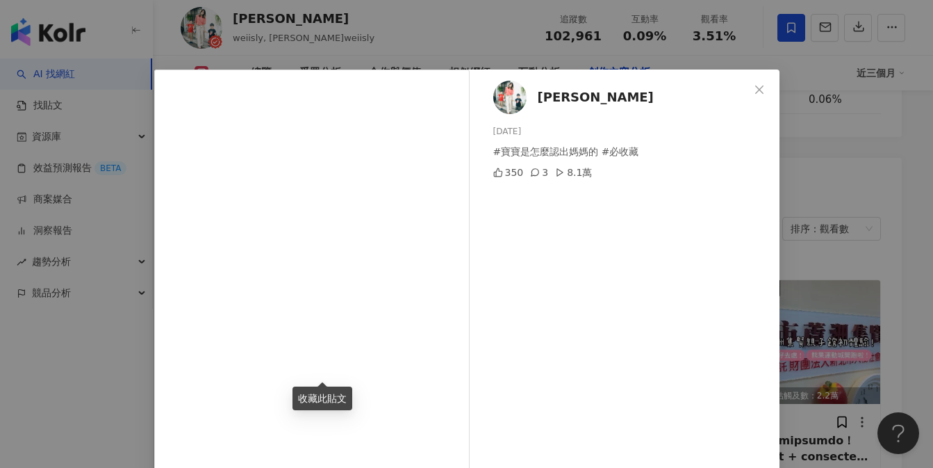
scroll to position [156, 0]
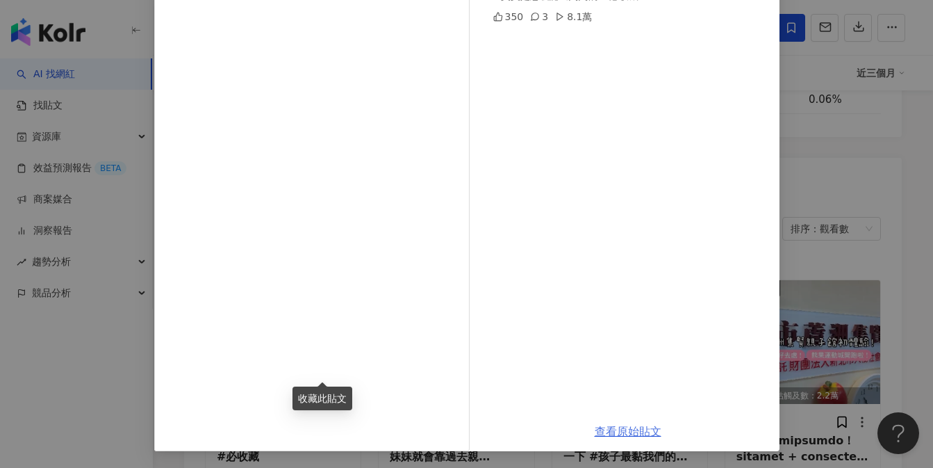
click at [616, 431] on link "查看原始貼文" at bounding box center [628, 430] width 67 height 13
click at [829, 286] on div "[PERSON_NAME] [DATE] #寶寶是怎麼認出媽媽的 #必收藏 350 3 8.1萬 查看原始貼文" at bounding box center [466, 234] width 933 height 468
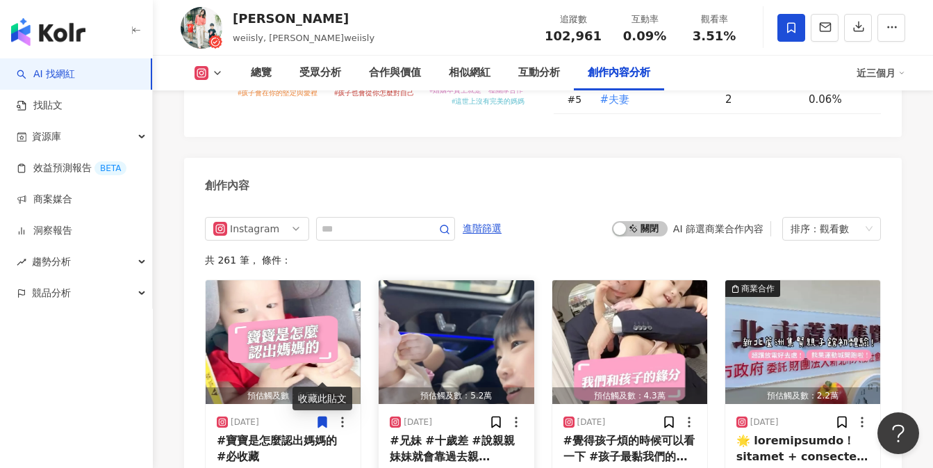
click at [484, 324] on img "button" at bounding box center [456, 342] width 155 height 124
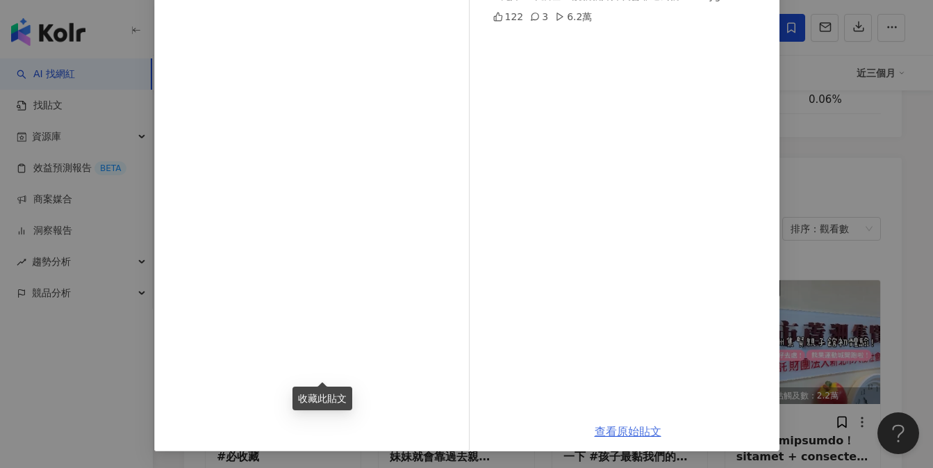
click at [620, 428] on link "查看原始貼文" at bounding box center [628, 430] width 67 height 13
click at [758, 144] on div "[PERSON_NAME] [DATE] #兄妹 #十歲差 #說親親妹妹就會靠過去親 #babygirl 122 3 6.2萬" at bounding box center [628, 162] width 303 height 497
click at [857, 135] on div "[PERSON_NAME] [DATE] #兄妹 #十歲差 #說親親妹妹就會靠過去親 #babygirl 122 3 6.2萬 查看原始貼文" at bounding box center [466, 234] width 933 height 468
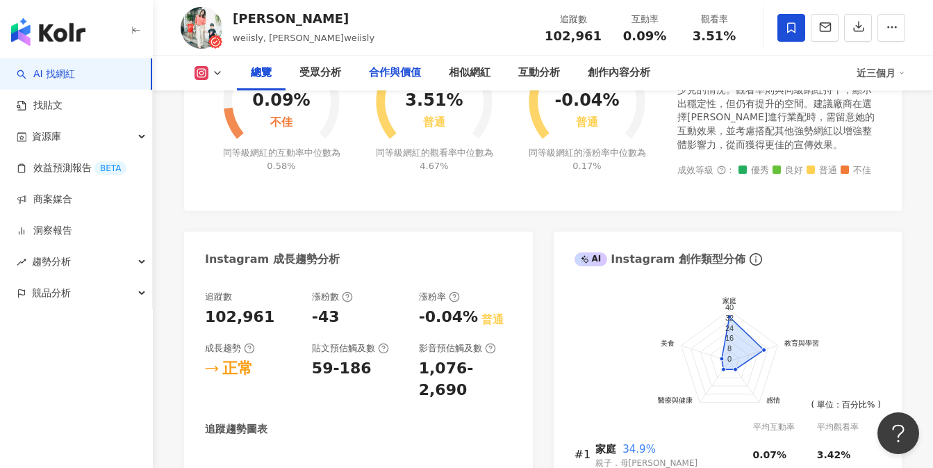
scroll to position [0, 0]
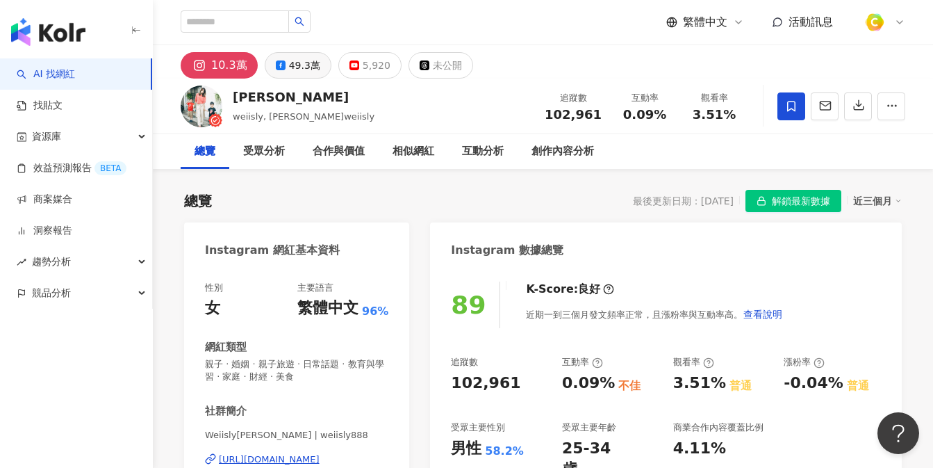
click at [277, 67] on rect at bounding box center [280, 65] width 6 height 6
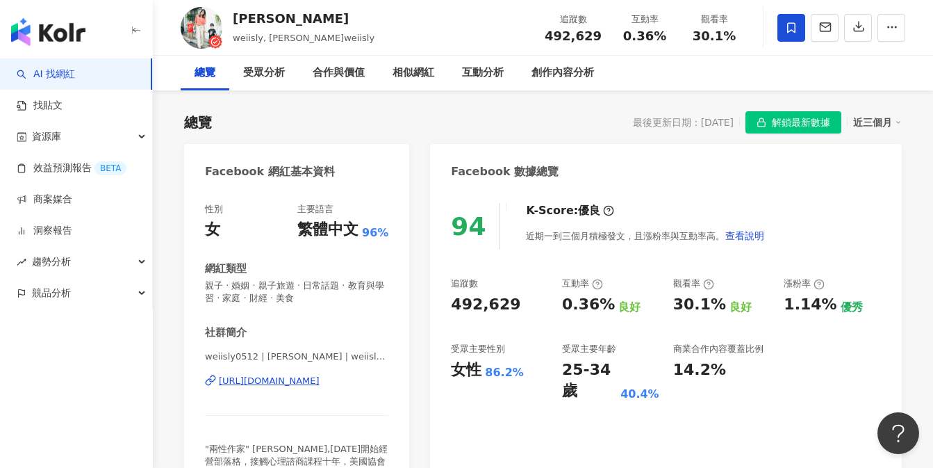
scroll to position [196, 0]
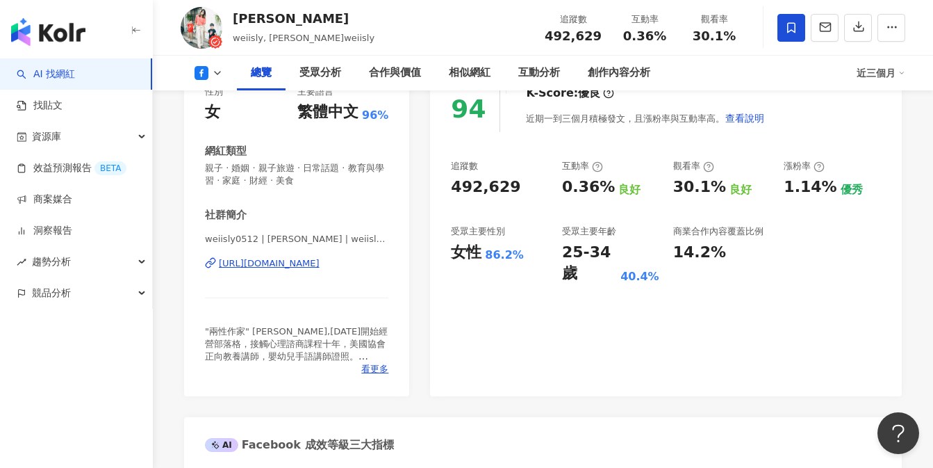
click at [272, 261] on div "[URL][DOMAIN_NAME]" at bounding box center [269, 263] width 101 height 13
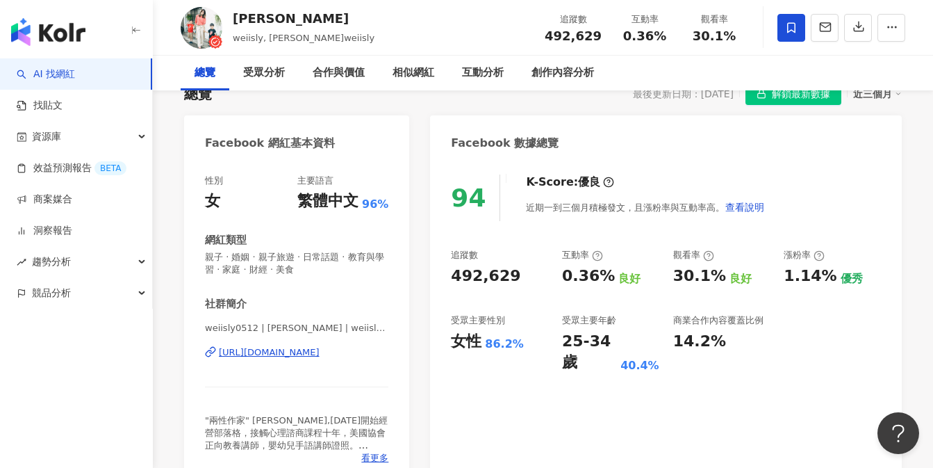
scroll to position [168, 0]
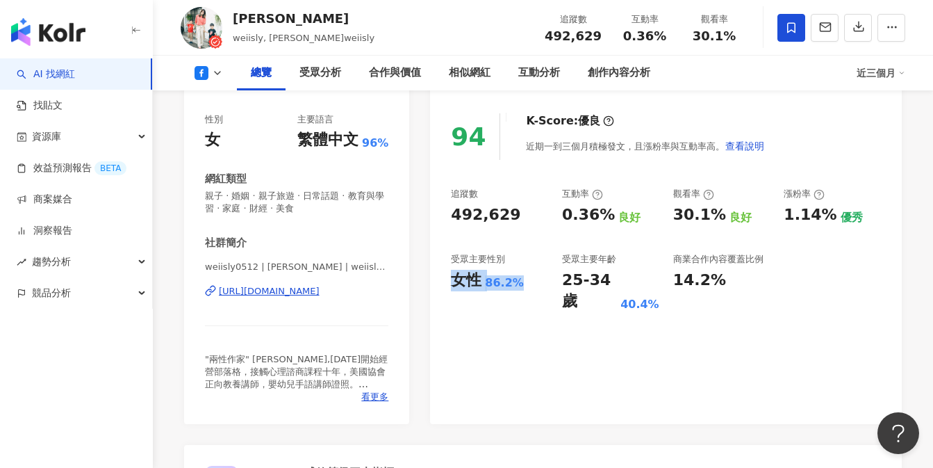
drag, startPoint x: 452, startPoint y: 276, endPoint x: 527, endPoint y: 277, distance: 75.7
click at [527, 277] on div "女性 86.2%" at bounding box center [499, 281] width 97 height 22
drag, startPoint x: 454, startPoint y: 256, endPoint x: 525, endPoint y: 256, distance: 70.9
click at [525, 256] on div "受眾主要性別" at bounding box center [499, 259] width 97 height 13
copy div "受眾主要性別"
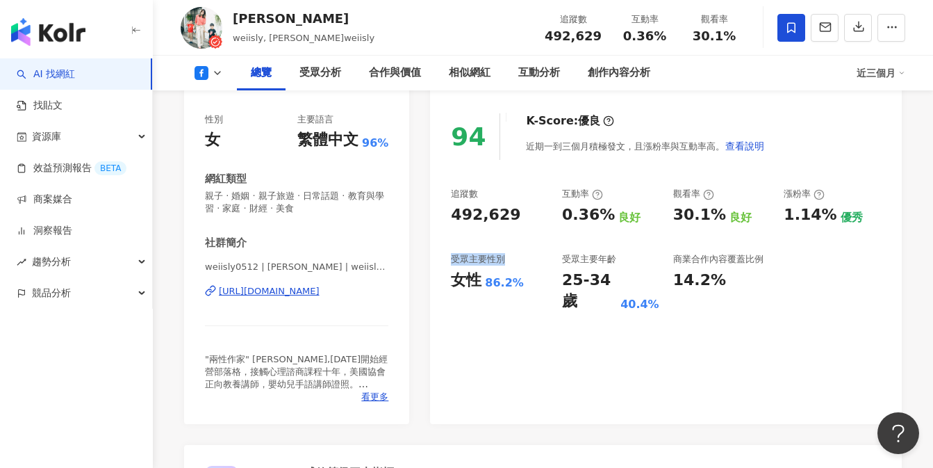
click at [460, 246] on div "追蹤數 492,629 互動率 0.36% 良好 觀看率 30.1% 良好 漲粉率 1.14% 優秀 受眾主要性別 女性 86.2% 受眾主要年齡 25-34…" at bounding box center [666, 250] width 430 height 124
drag, startPoint x: 455, startPoint y: 277, endPoint x: 538, endPoint y: 278, distance: 83.4
click at [538, 278] on div "女性 86.2%" at bounding box center [499, 281] width 97 height 22
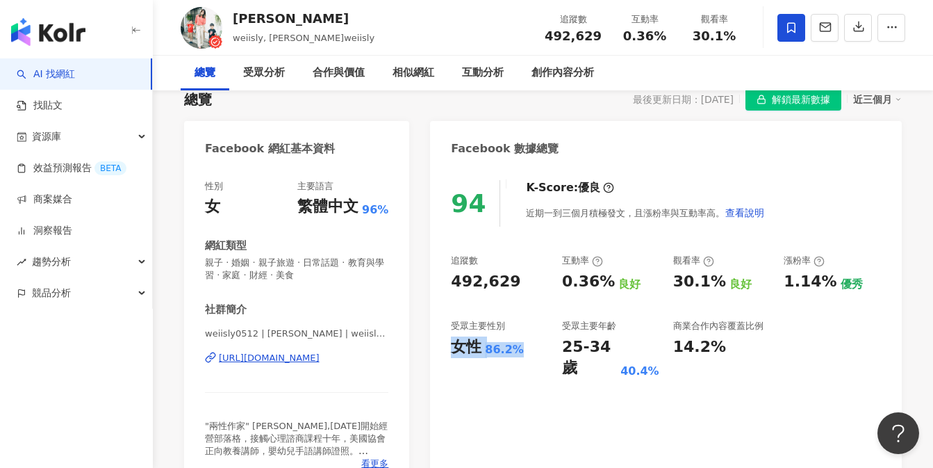
scroll to position [0, 0]
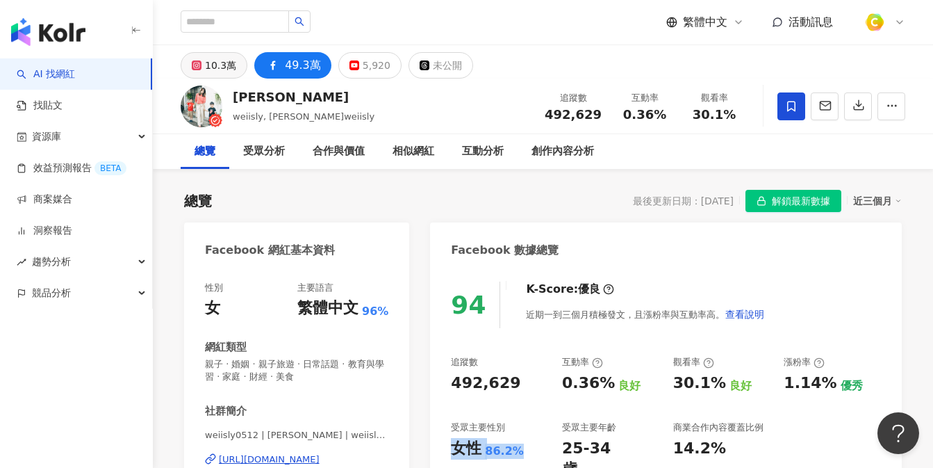
click at [213, 67] on div "10.3萬" at bounding box center [220, 65] width 31 height 19
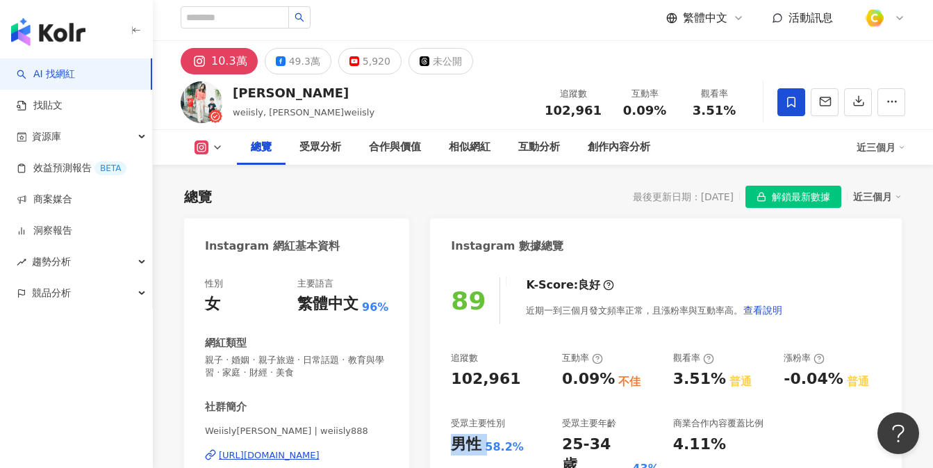
scroll to position [156, 0]
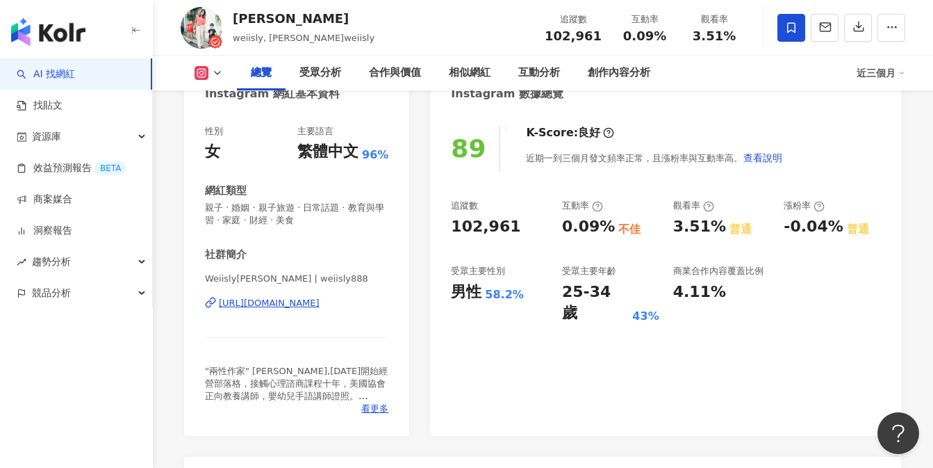
click at [488, 320] on div "89 K-Score : 良好 近期一到三個月發文頻率正常，且漲粉率與互動率高。 查看說明 追蹤數 102,961 互動率 0.09% 不佳 觀看率 3.51…" at bounding box center [666, 273] width 472 height 324
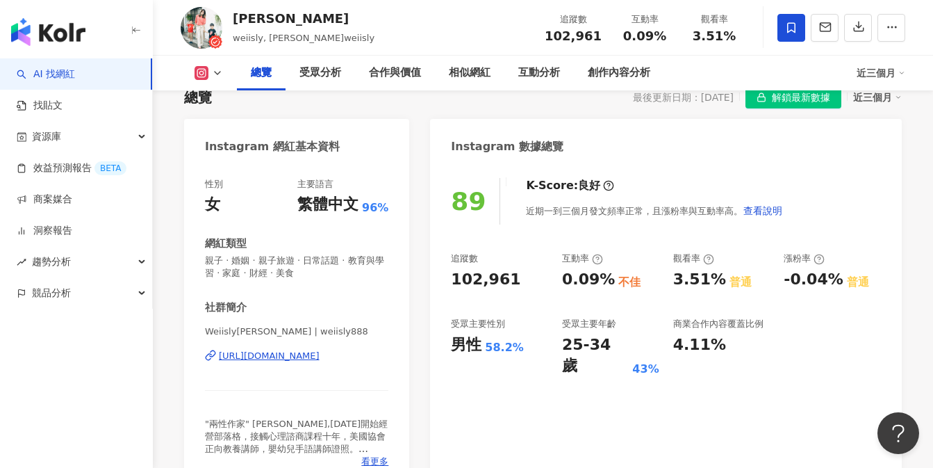
scroll to position [155, 0]
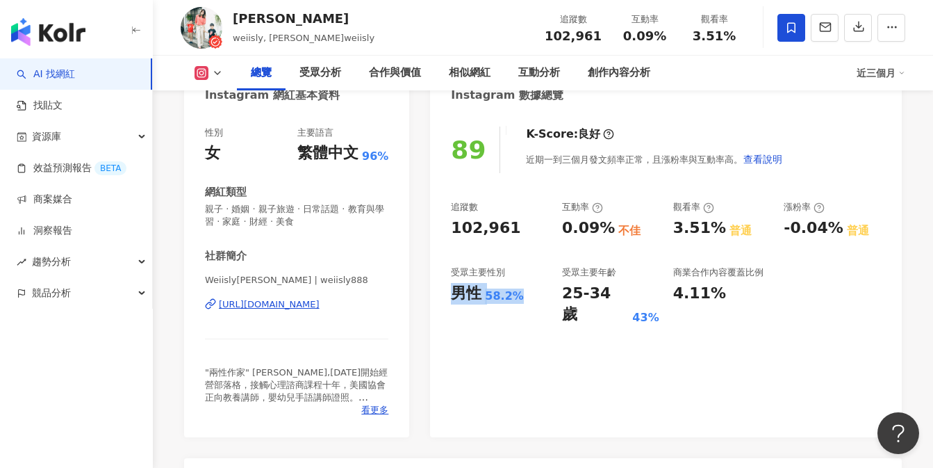
drag, startPoint x: 452, startPoint y: 292, endPoint x: 523, endPoint y: 300, distance: 71.3
click at [523, 300] on div "男性 58.2%" at bounding box center [499, 294] width 97 height 22
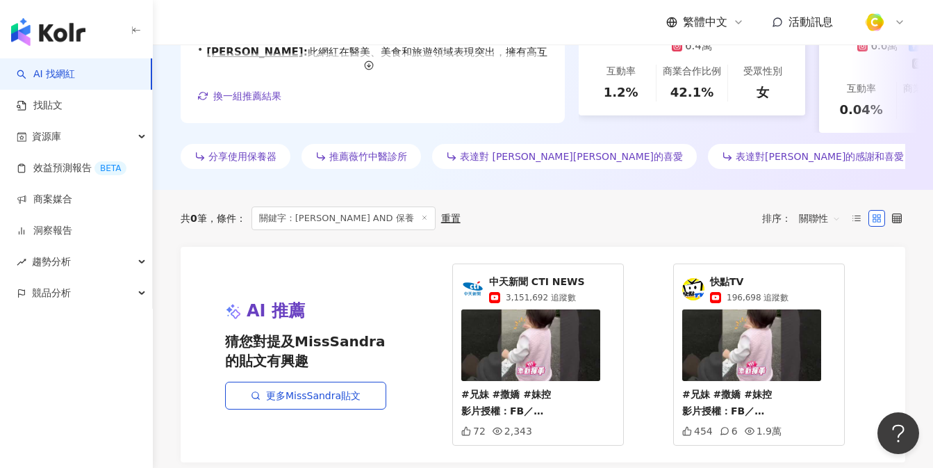
scroll to position [255, 0]
